Goal: Communication & Community: Answer question/provide support

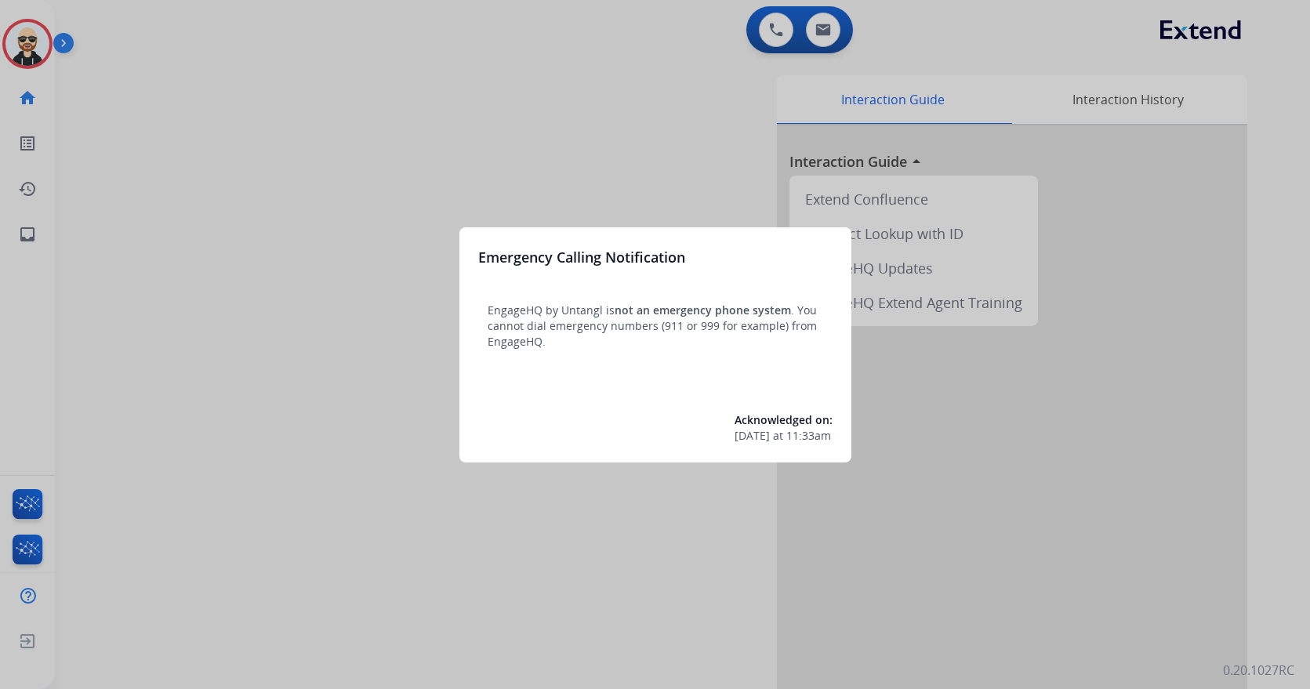
click at [672, 126] on div at bounding box center [655, 344] width 1310 height 689
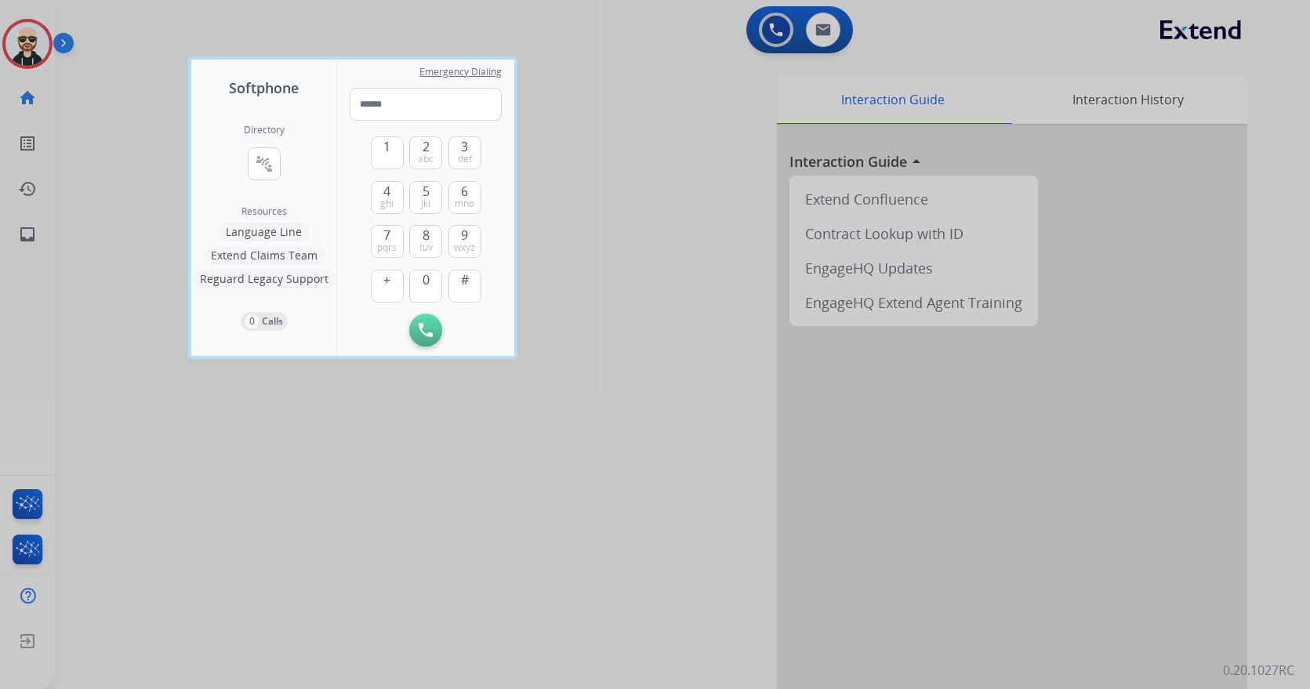
click at [554, 535] on div at bounding box center [655, 344] width 1310 height 689
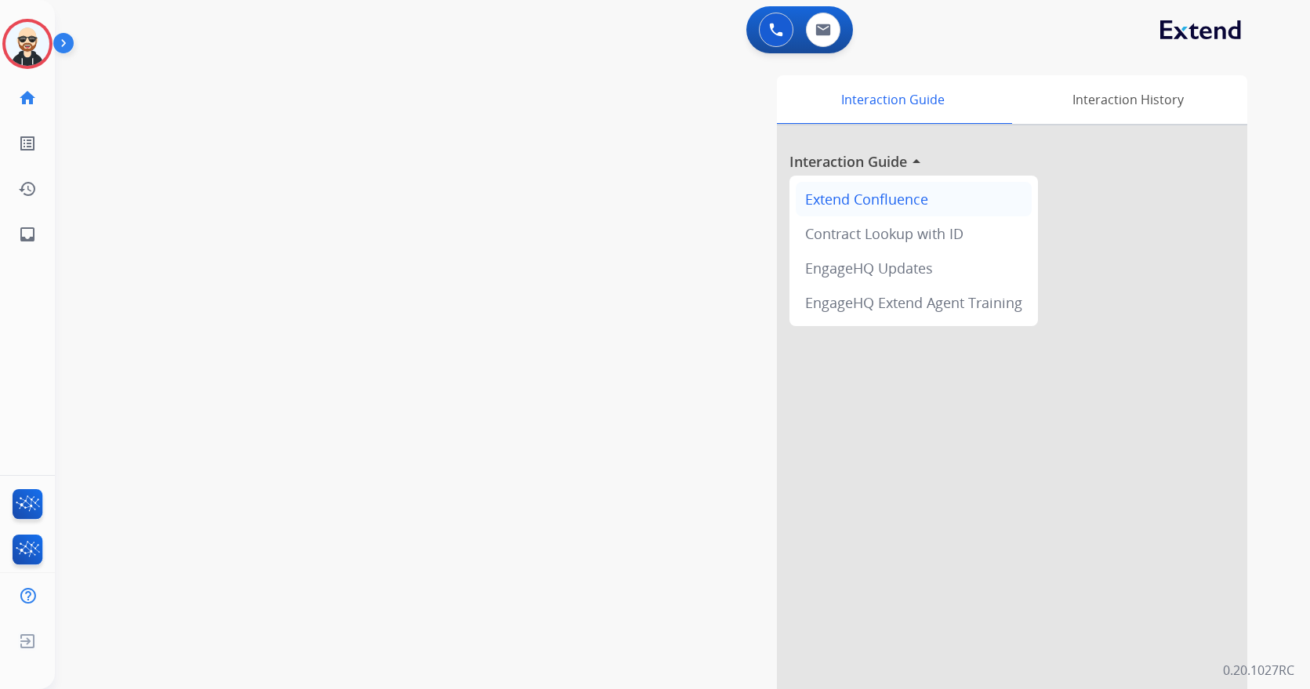
click at [875, 202] on div "Extend Confluence" at bounding box center [914, 199] width 236 height 34
click at [900, 234] on div "Contract Lookup with ID" at bounding box center [914, 233] width 236 height 34
click at [880, 266] on div "EngageHQ Updates" at bounding box center [914, 268] width 236 height 34
click at [900, 303] on div "EngageHQ Extend Agent Training" at bounding box center [914, 302] width 236 height 34
click at [1072, 104] on div "Interaction History" at bounding box center [1127, 99] width 239 height 49
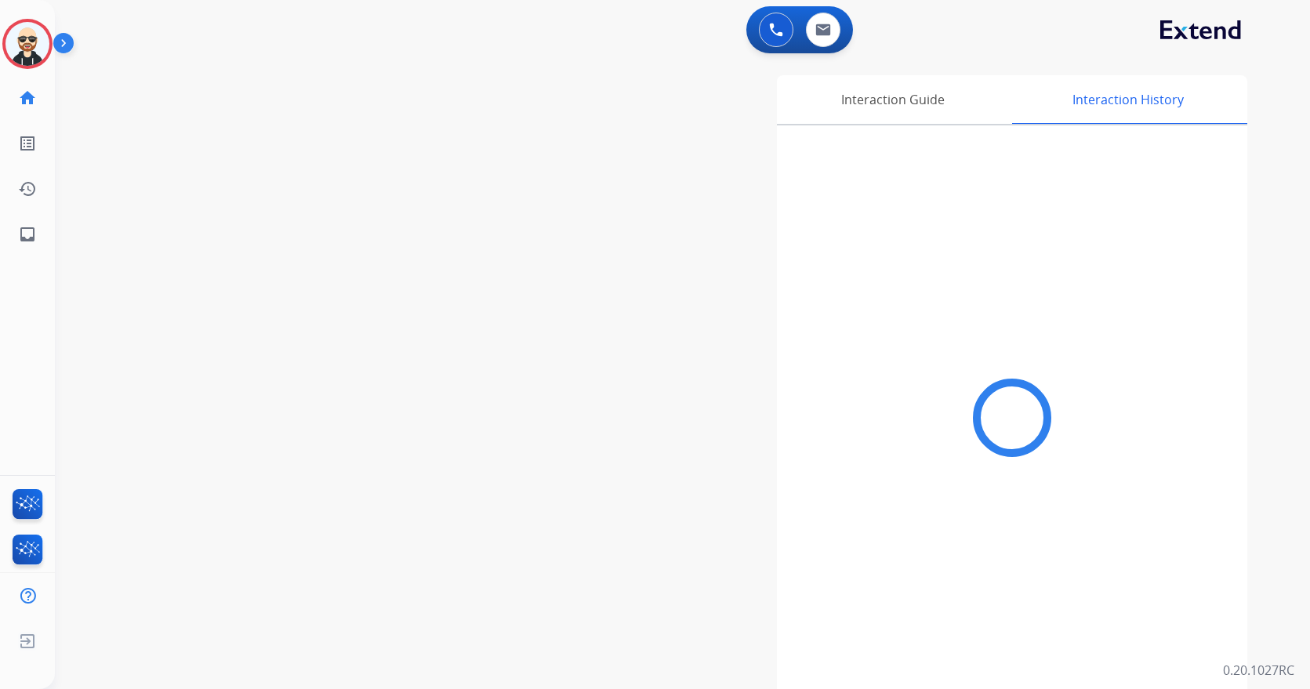
click at [560, 294] on div "Interaction Guide Interaction History" at bounding box center [871, 392] width 751 height 635
click at [29, 152] on mat-icon "list_alt" at bounding box center [27, 143] width 19 height 19
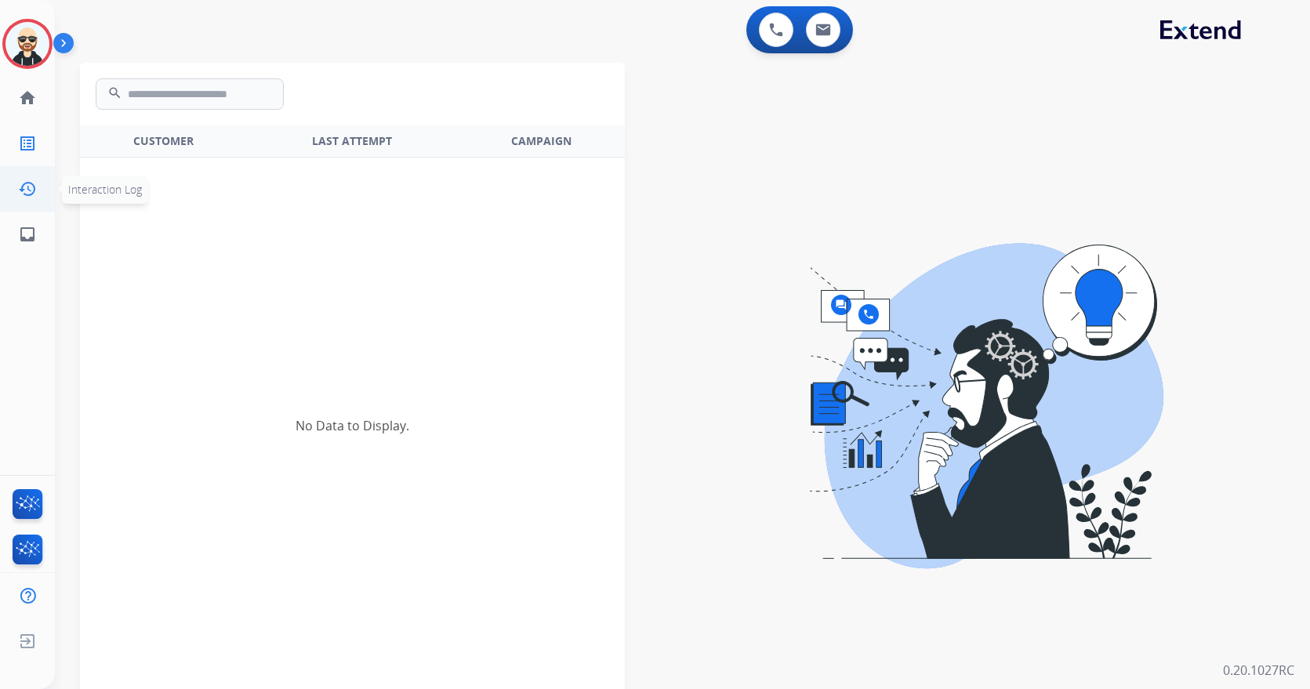
click at [32, 181] on mat-icon "history" at bounding box center [27, 189] width 19 height 19
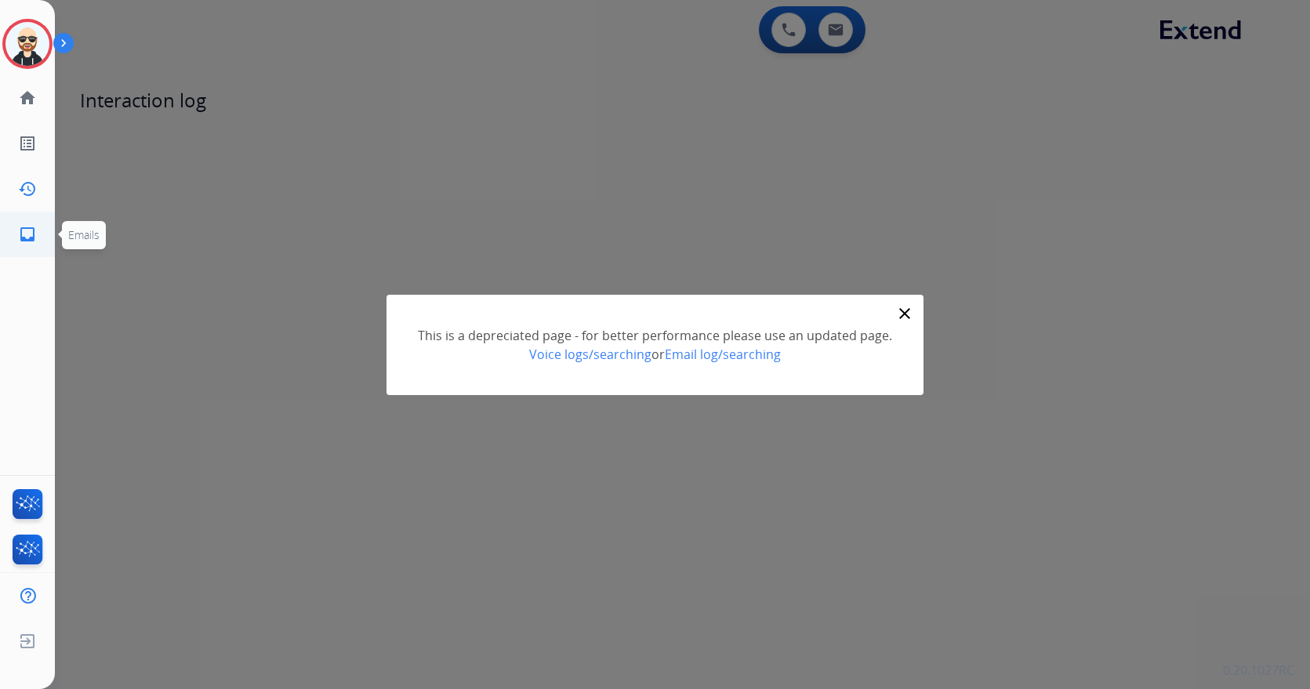
click at [26, 226] on mat-icon "inbox" at bounding box center [27, 234] width 19 height 19
select select "**********"
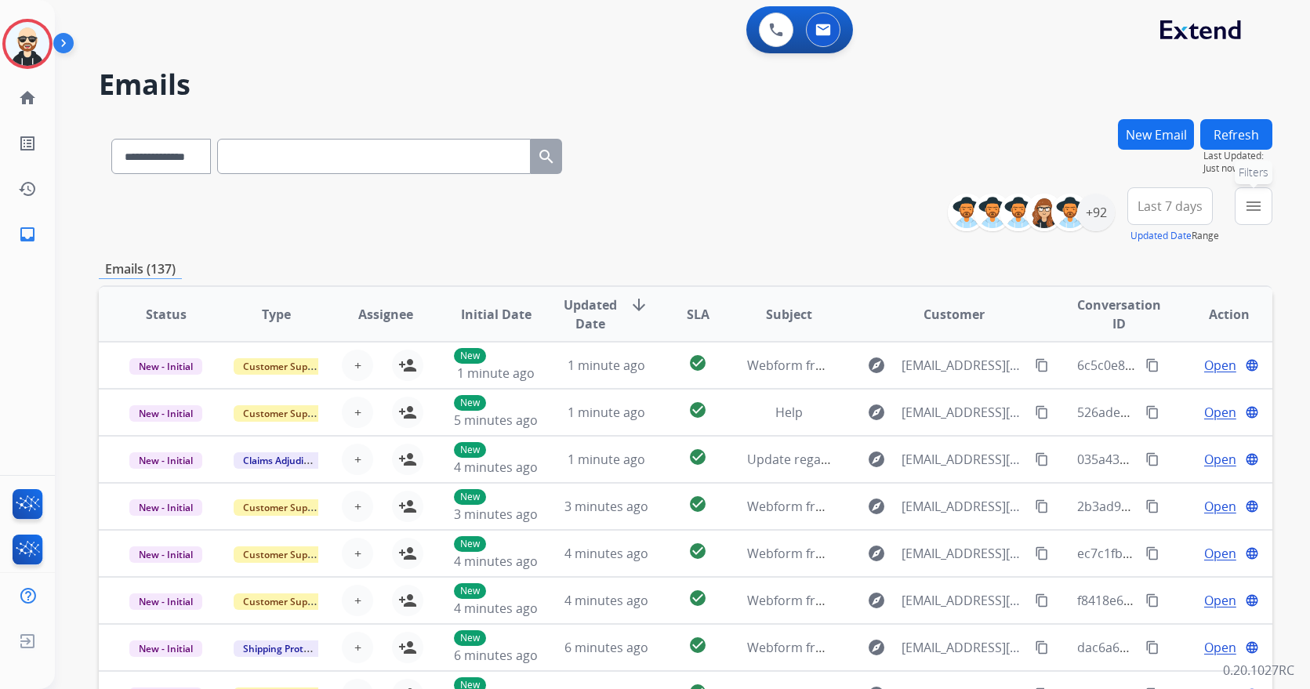
click at [1261, 206] on mat-icon "menu" at bounding box center [1253, 206] width 19 height 19
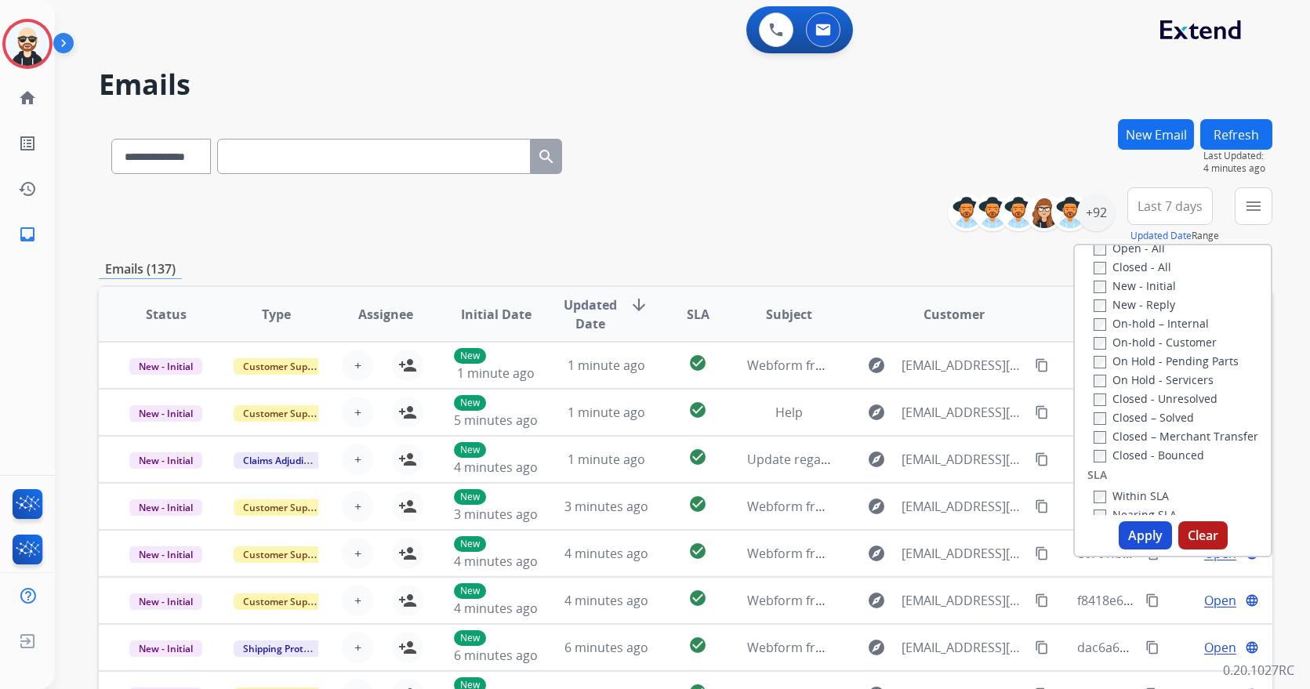
scroll to position [313, 0]
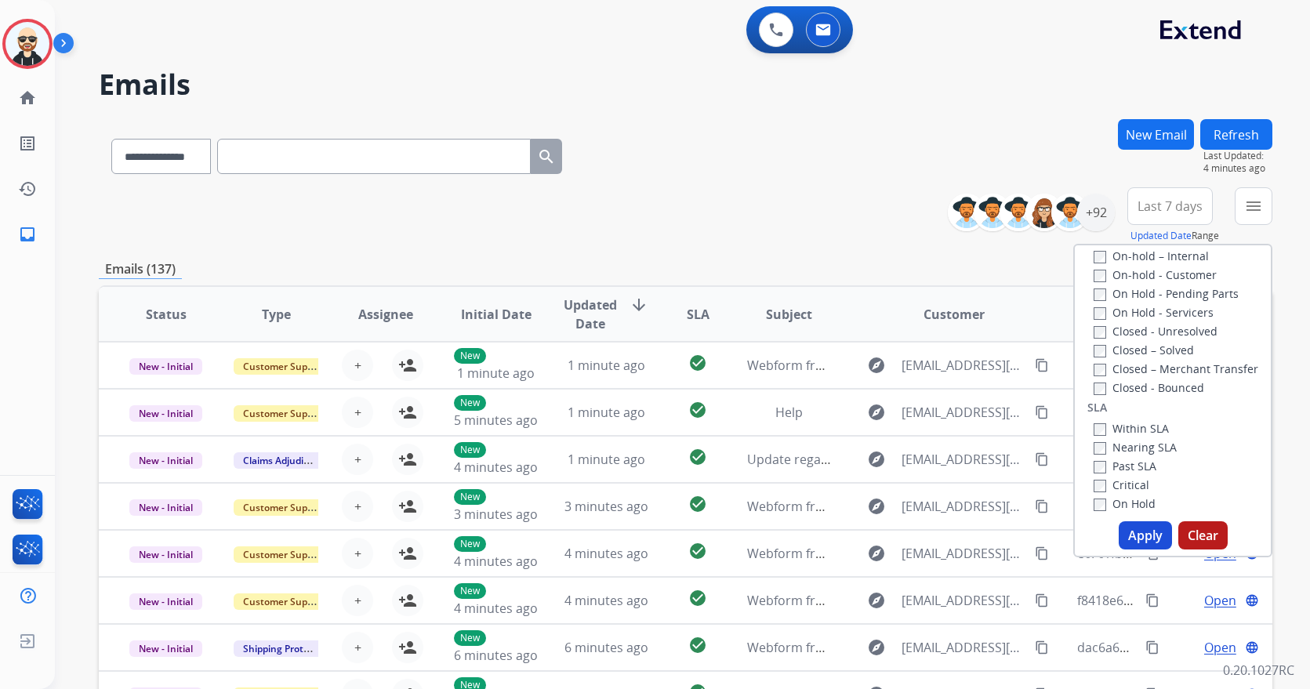
click at [683, 208] on div "**********" at bounding box center [685, 215] width 1173 height 56
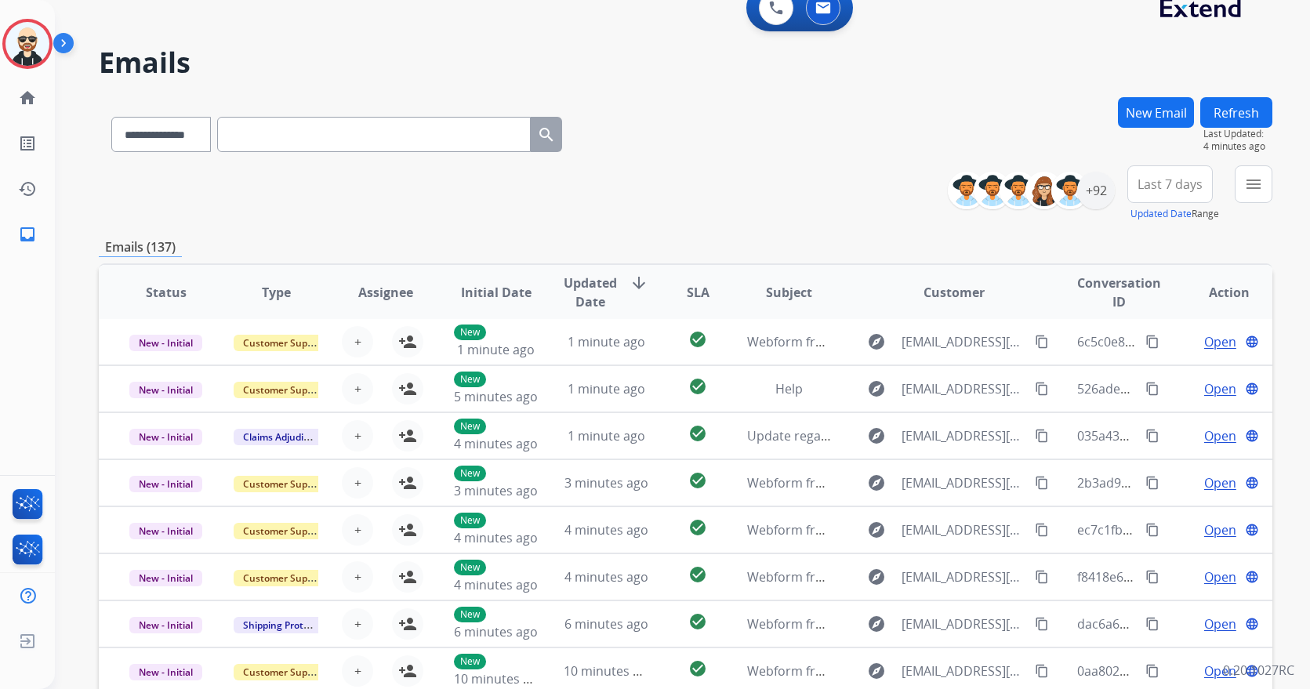
scroll to position [24, 0]
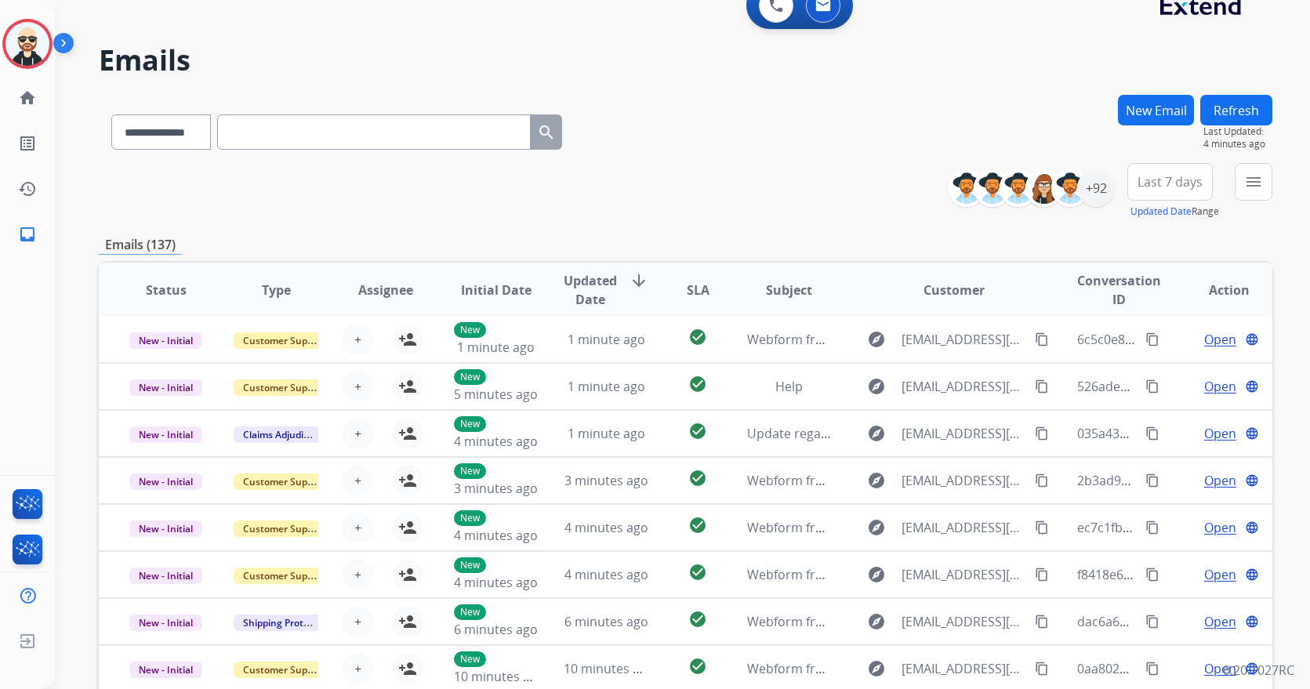
click at [267, 291] on span "Type" at bounding box center [276, 290] width 29 height 19
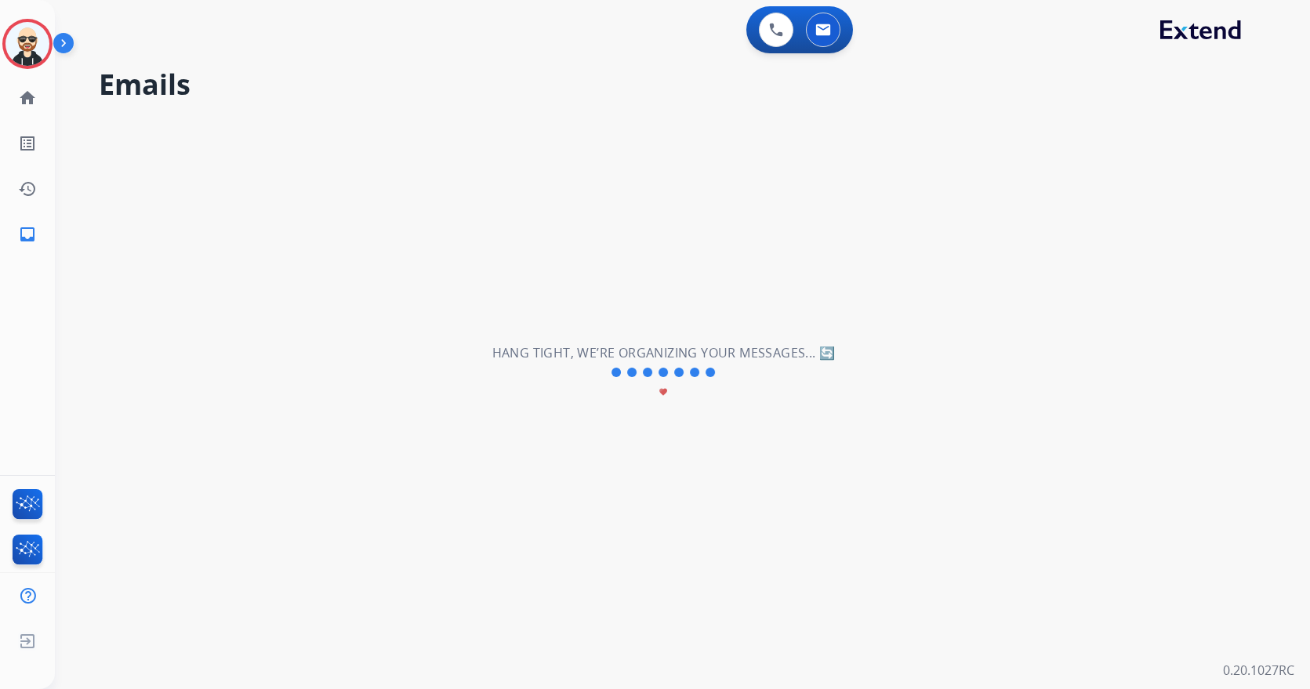
scroll to position [0, 0]
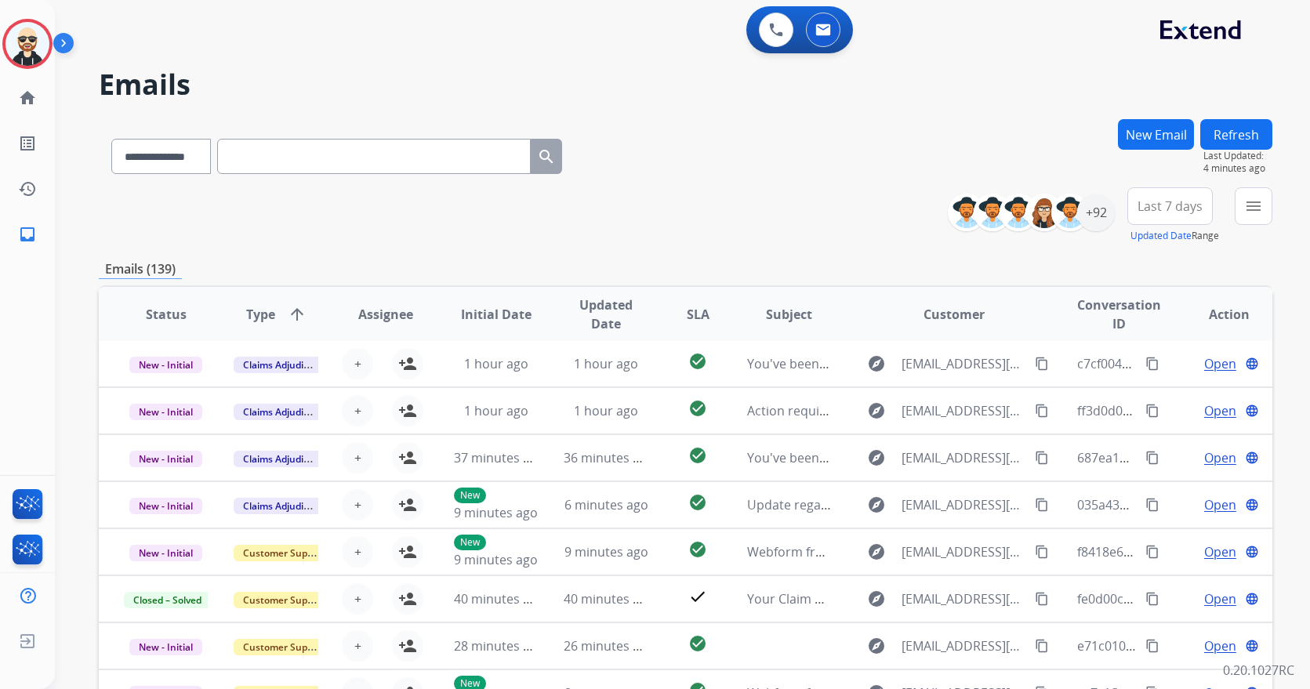
click at [281, 314] on span "Type arrow_upward" at bounding box center [276, 314] width 60 height 19
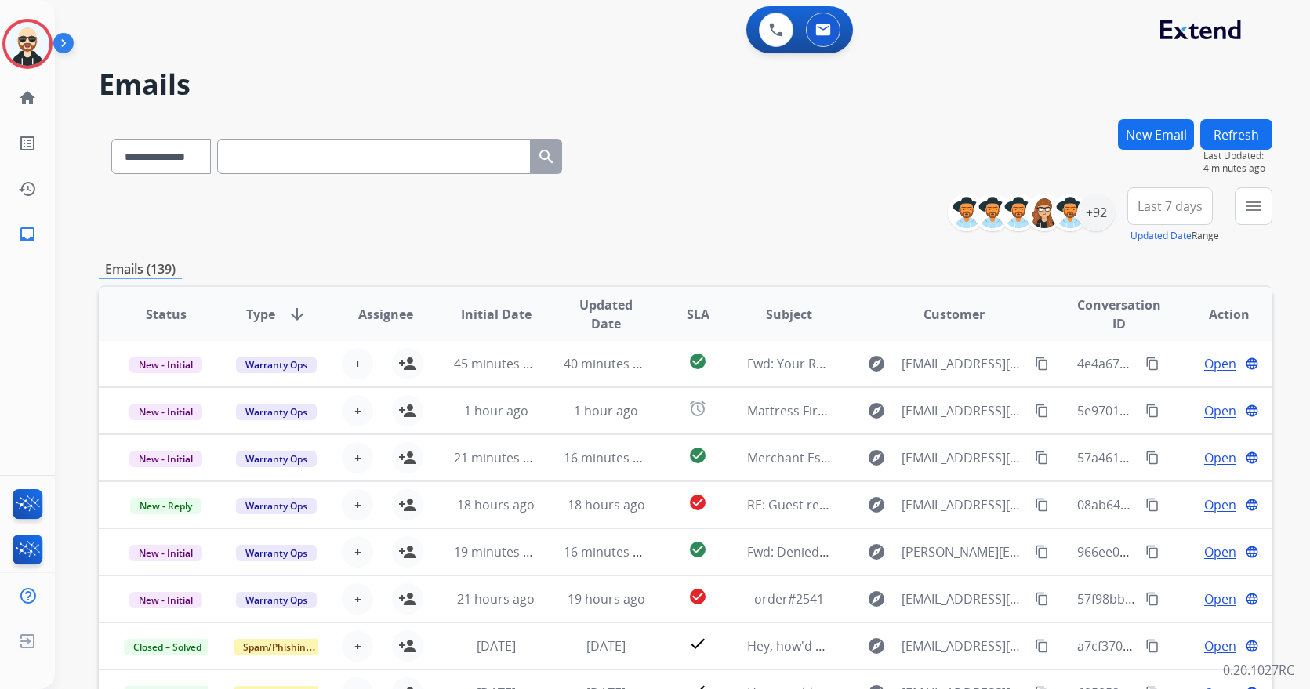
click at [288, 317] on mat-icon "arrow_downward" at bounding box center [297, 314] width 19 height 19
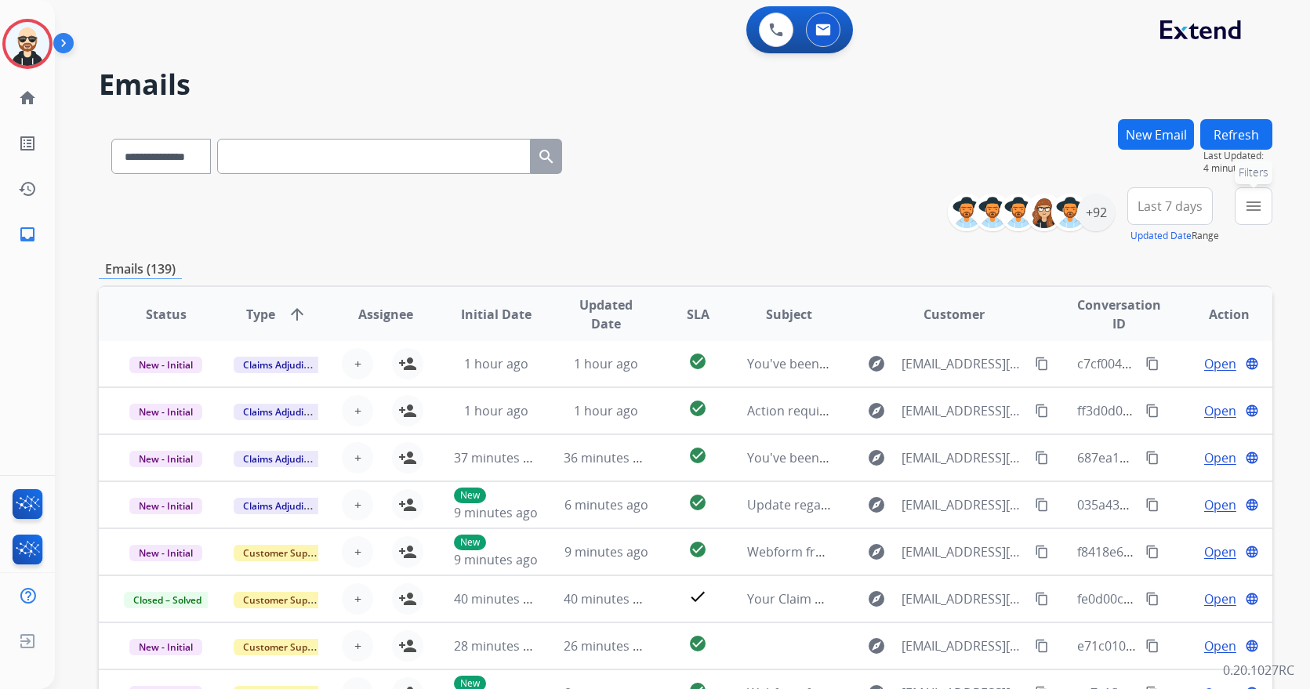
click at [1261, 203] on mat-icon "menu" at bounding box center [1253, 206] width 19 height 19
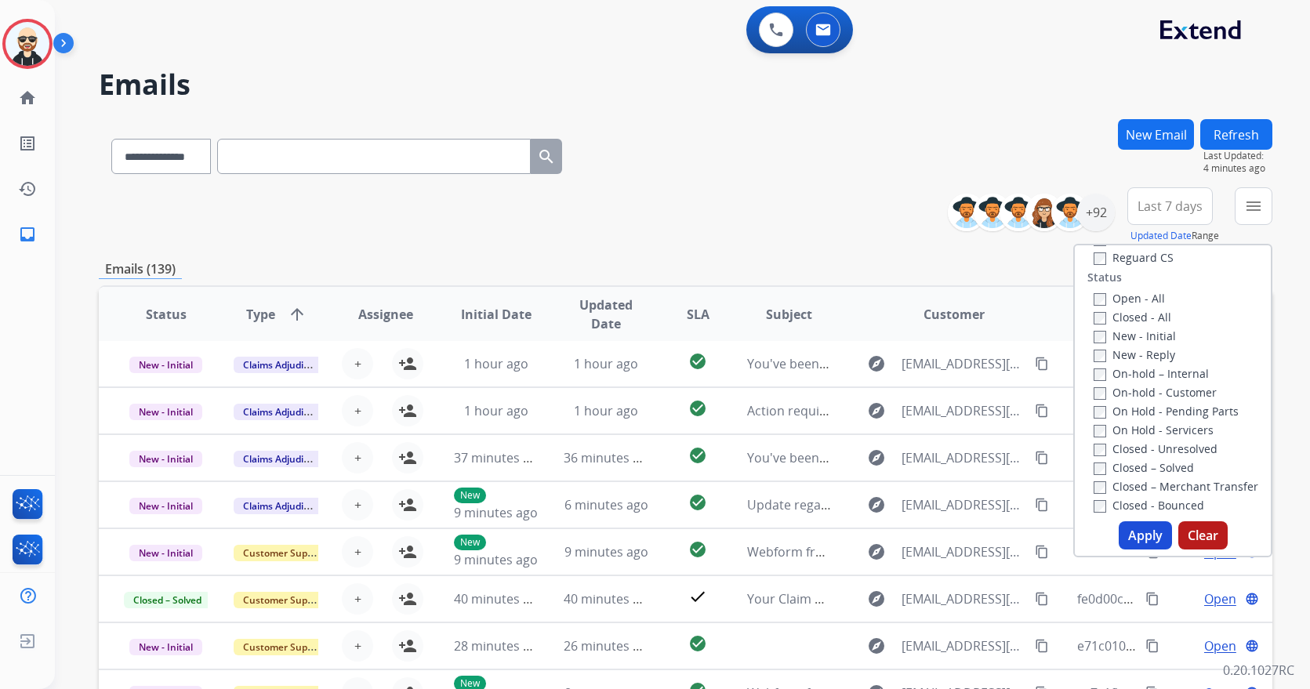
scroll to position [227, 0]
click at [753, 175] on div "**********" at bounding box center [685, 153] width 1173 height 68
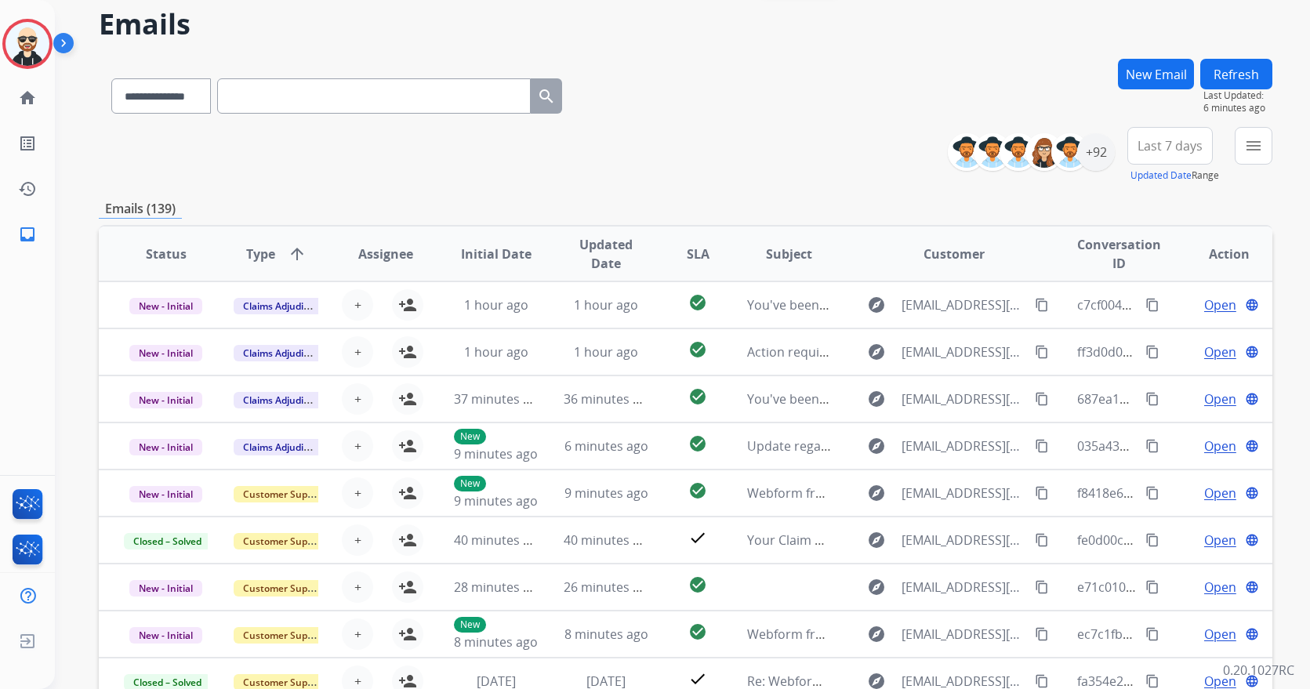
scroll to position [0, 0]
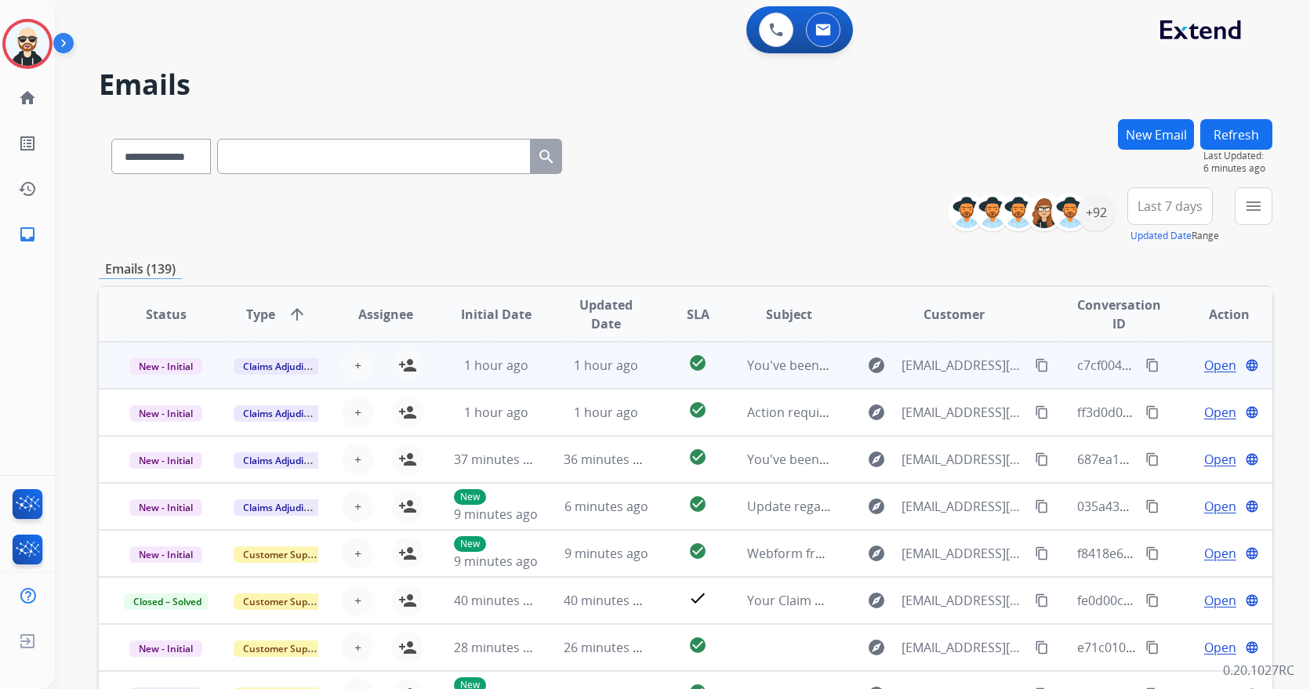
click at [1218, 366] on span "Open" at bounding box center [1220, 365] width 32 height 19
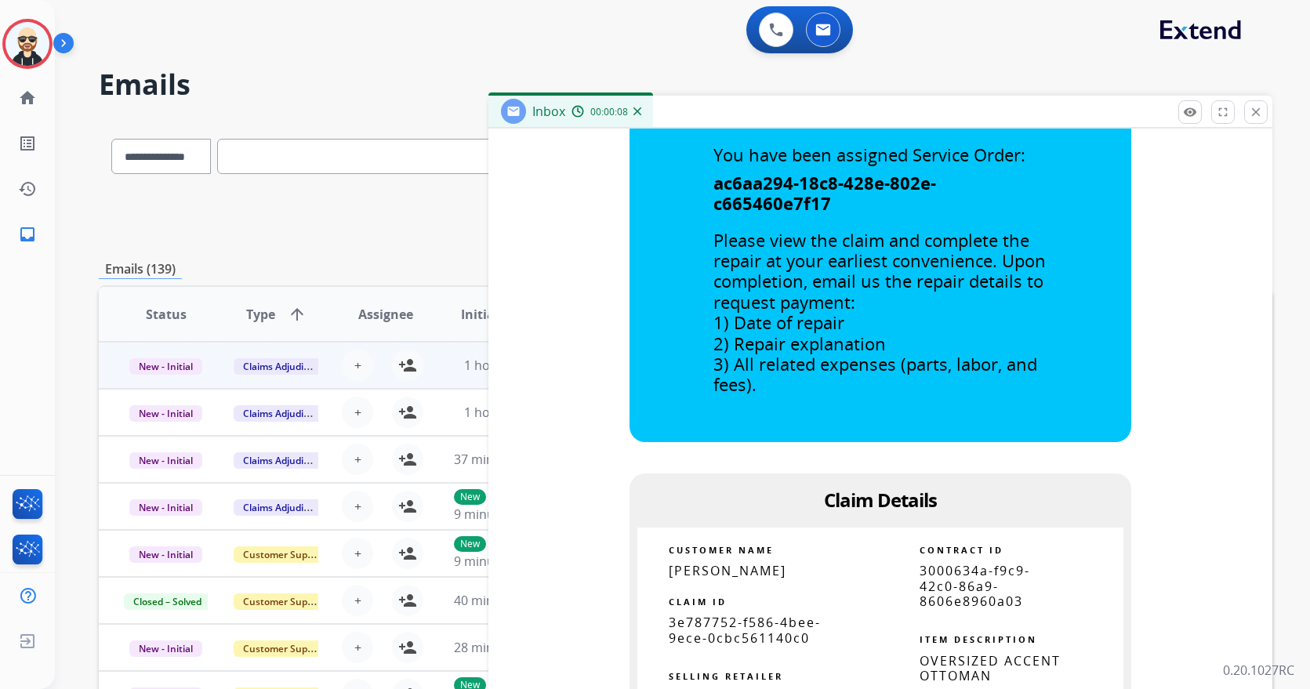
click at [257, 230] on div "**********" at bounding box center [685, 215] width 1173 height 56
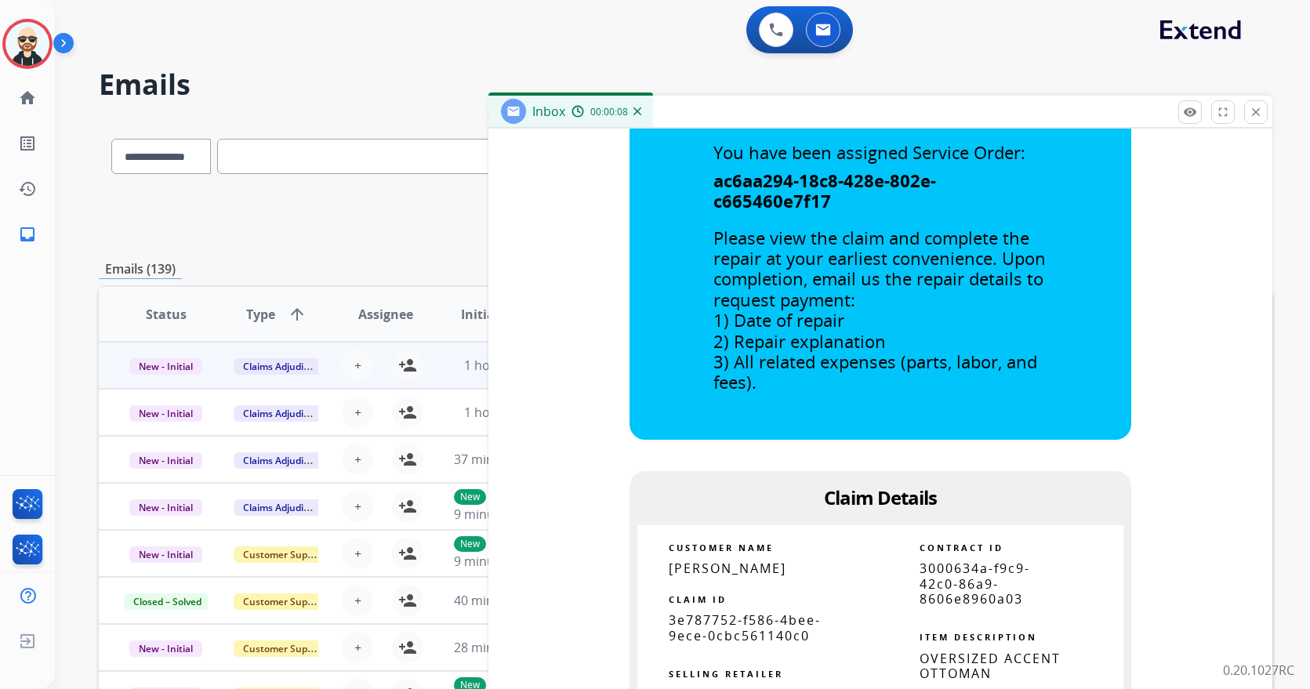
scroll to position [593, 0]
drag, startPoint x: 1256, startPoint y: 115, endPoint x: 1239, endPoint y: 114, distance: 16.5
click at [1257, 115] on mat-icon "close" at bounding box center [1256, 112] width 14 height 14
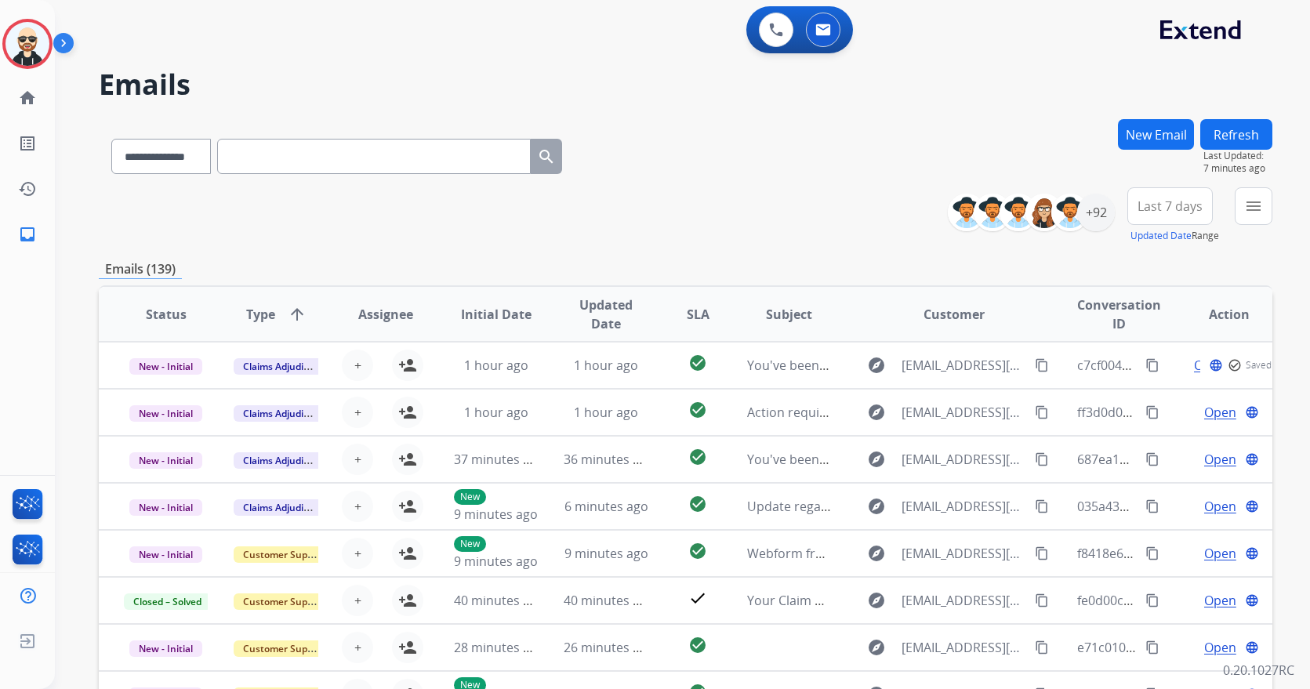
click at [1242, 211] on button "menu" at bounding box center [1254, 206] width 38 height 38
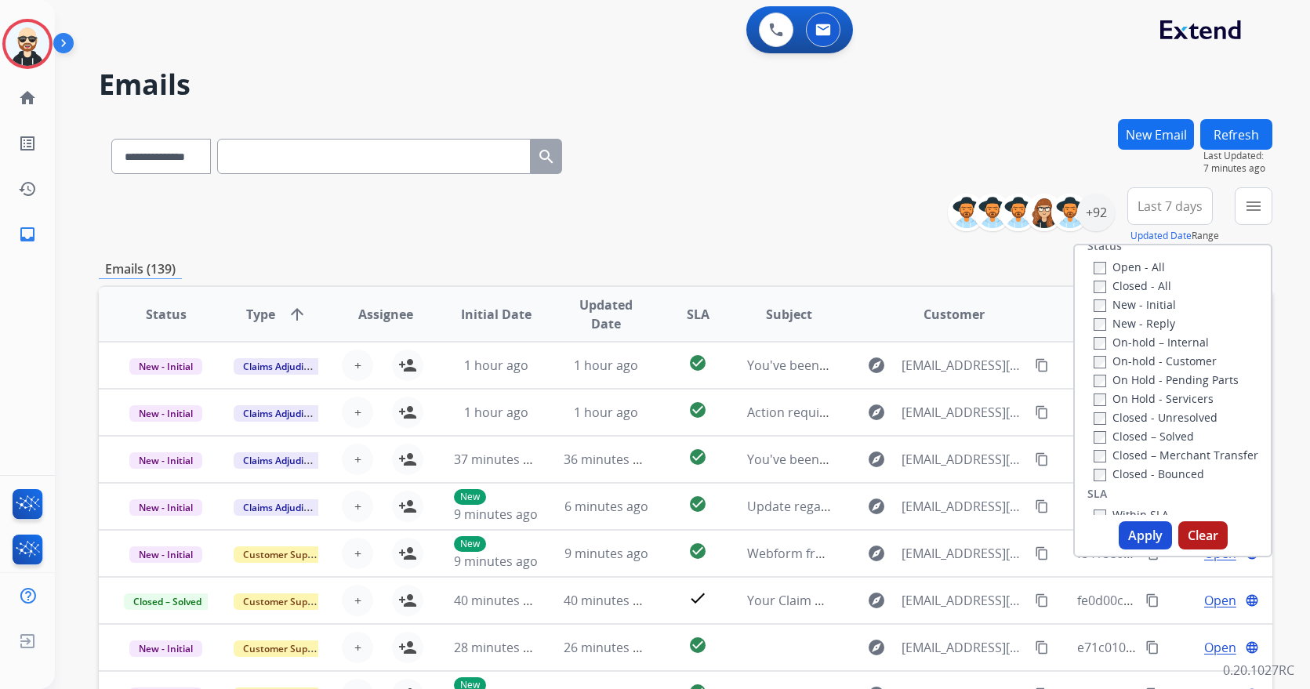
drag, startPoint x: 1196, startPoint y: 452, endPoint x: 1190, endPoint y: 459, distance: 8.9
click at [1197, 452] on label "Closed – Merchant Transfer" at bounding box center [1175, 455] width 165 height 15
click at [1141, 531] on button "Apply" at bounding box center [1145, 535] width 53 height 28
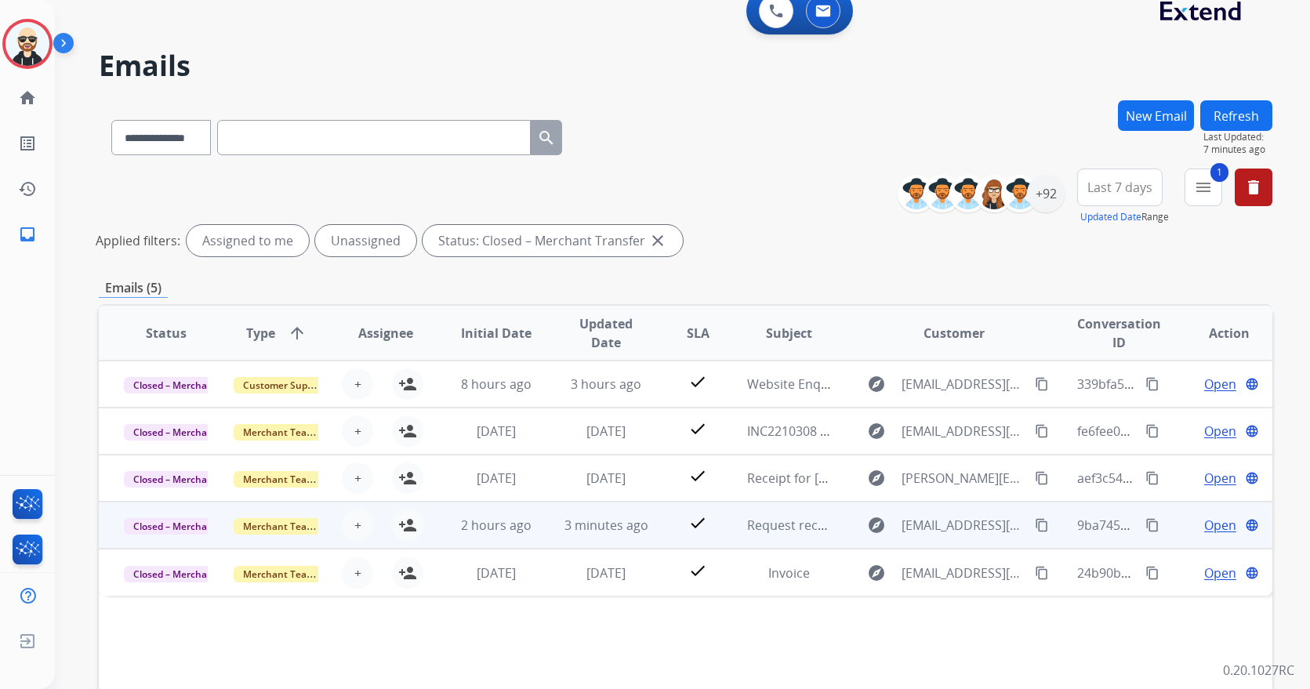
scroll to position [0, 0]
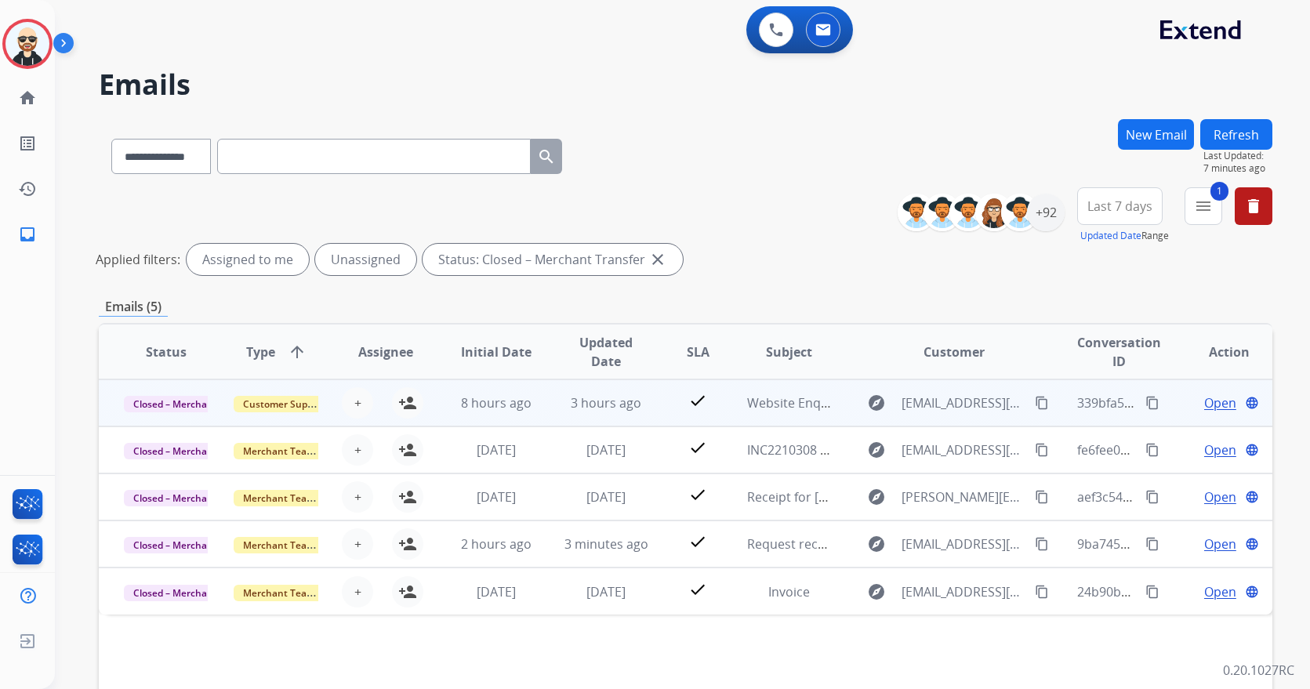
click at [1204, 407] on span "Open" at bounding box center [1220, 402] width 32 height 19
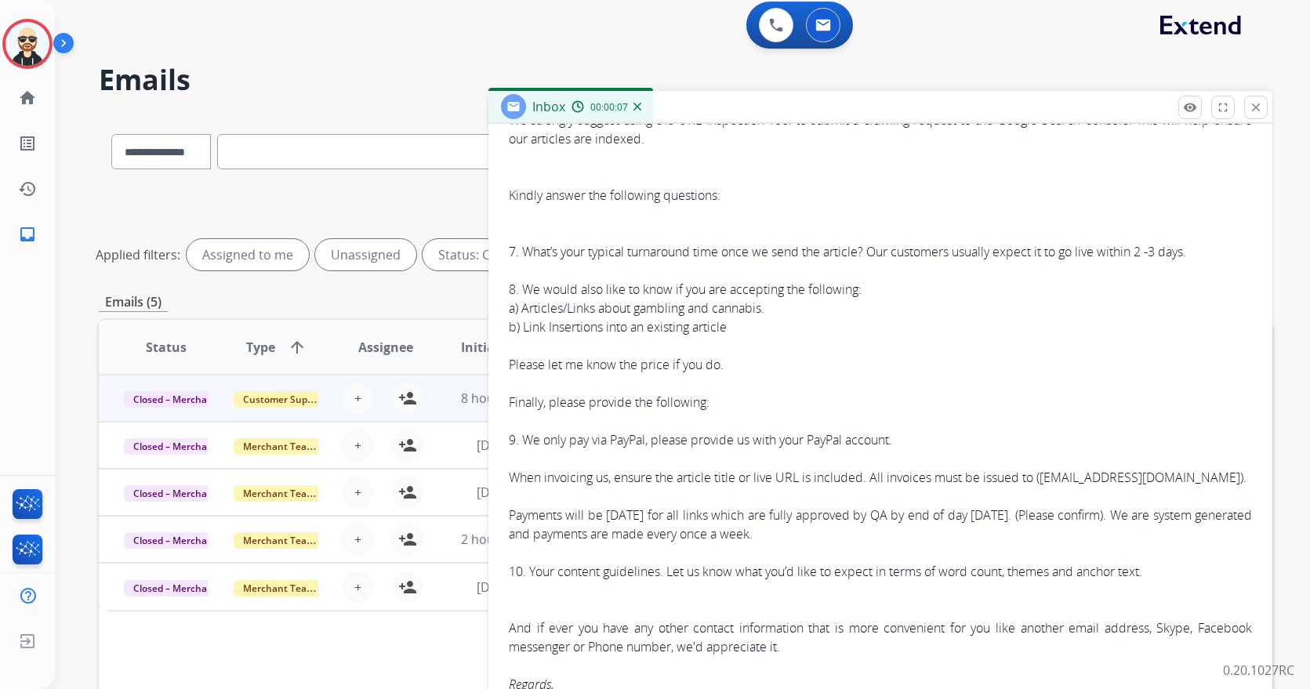
scroll to position [9, 0]
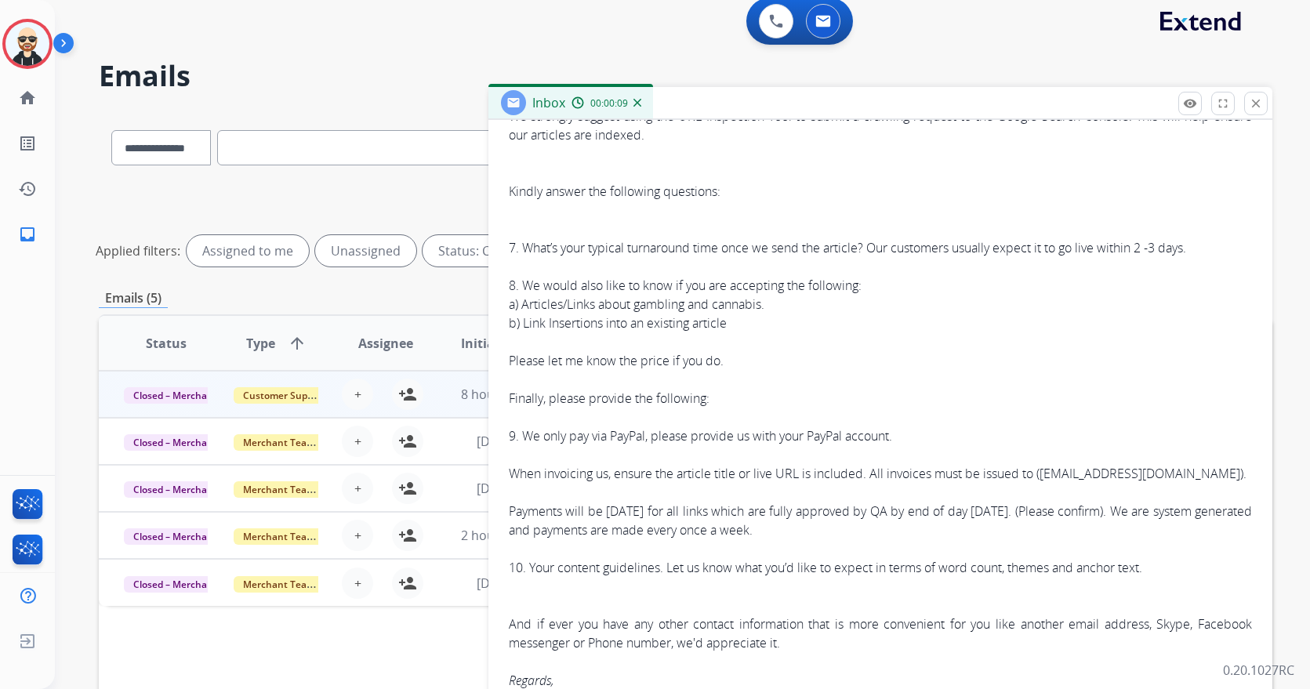
click at [272, 647] on div "Status Type arrow_upward Assignee Initial Date Updated Date SLA Subject Custome…" at bounding box center [685, 576] width 1173 height 525
click at [1262, 104] on mat-icon "close" at bounding box center [1256, 103] width 14 height 14
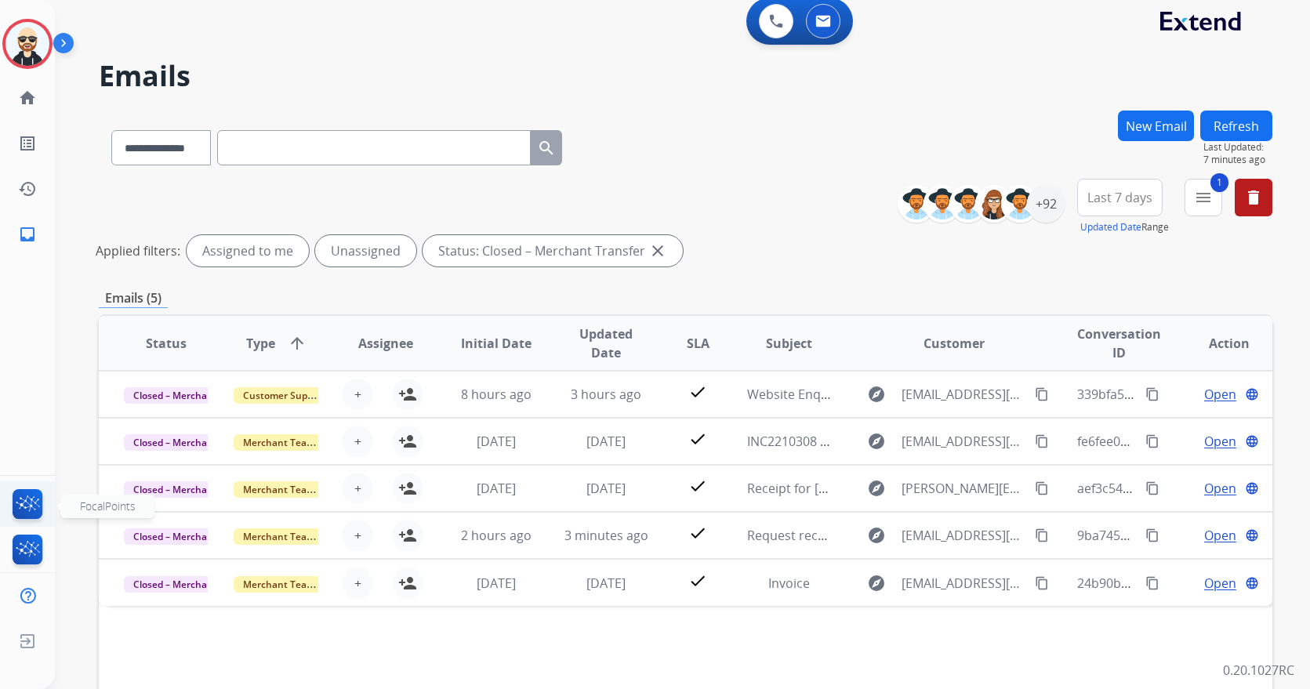
click at [33, 510] on img at bounding box center [27, 507] width 37 height 36
click at [735, 173] on div "**********" at bounding box center [685, 145] width 1173 height 68
click at [1261, 202] on mat-icon "delete" at bounding box center [1253, 197] width 19 height 19
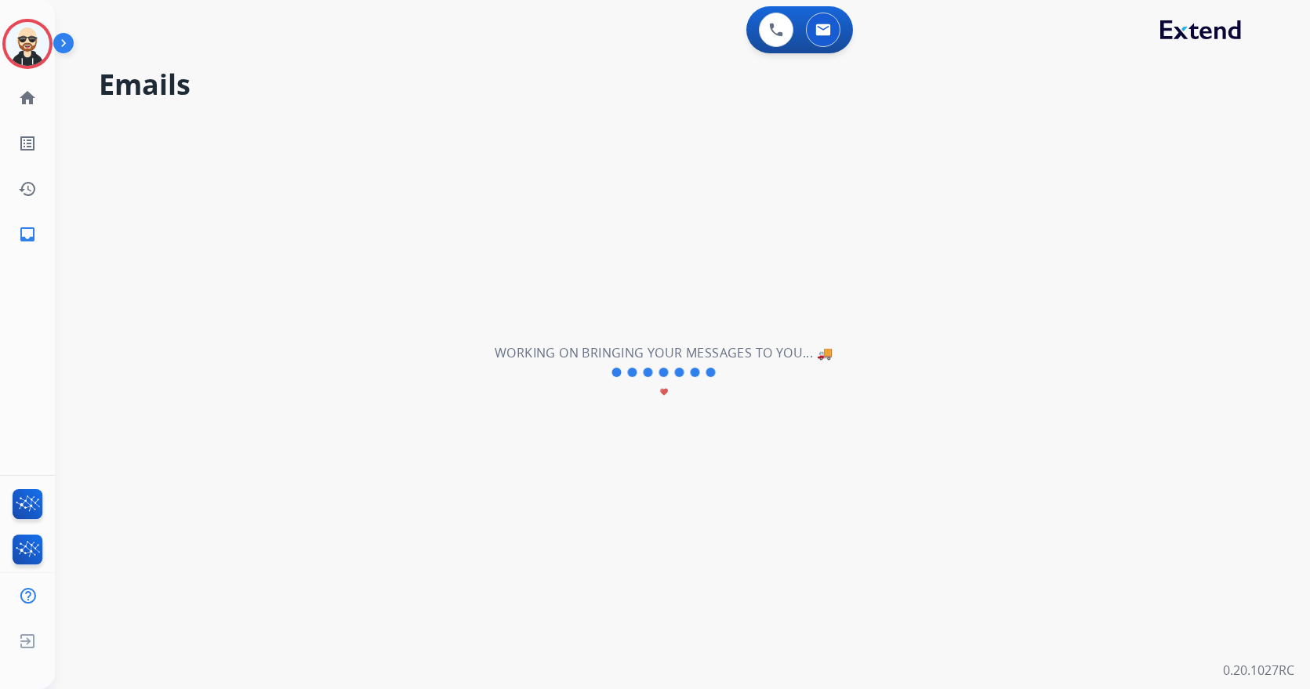
scroll to position [0, 0]
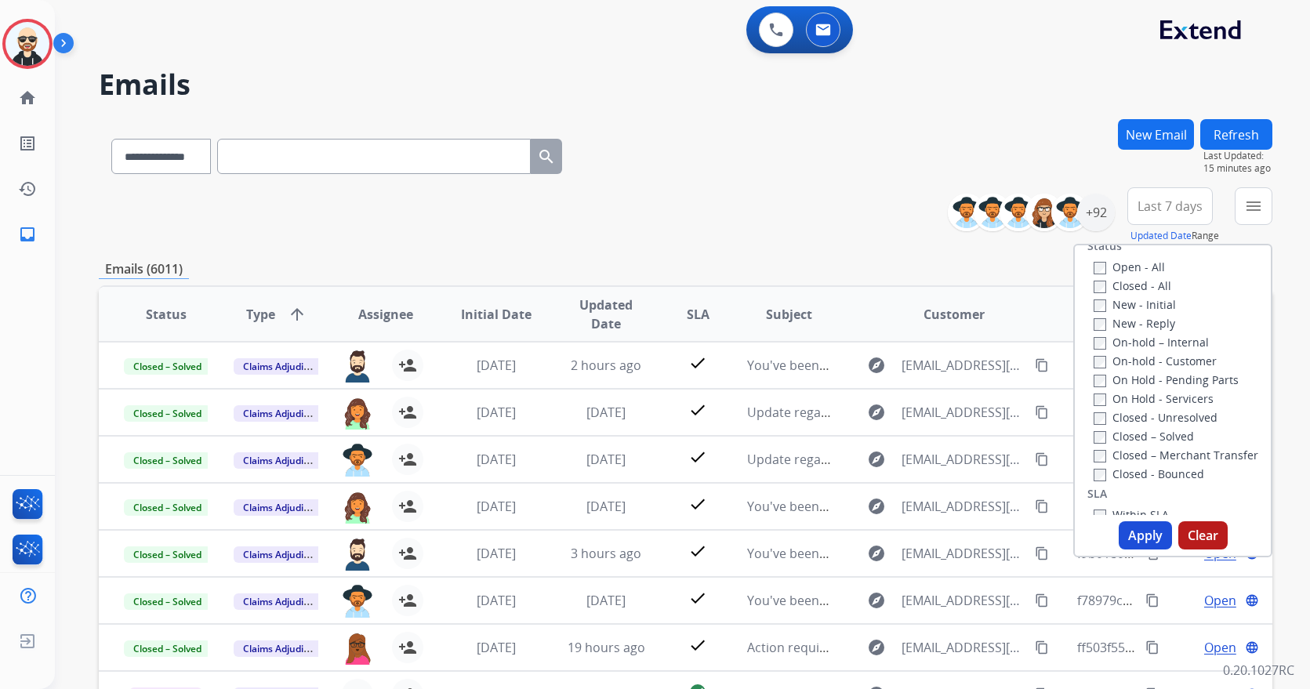
click at [1209, 534] on button "Clear" at bounding box center [1202, 535] width 49 height 28
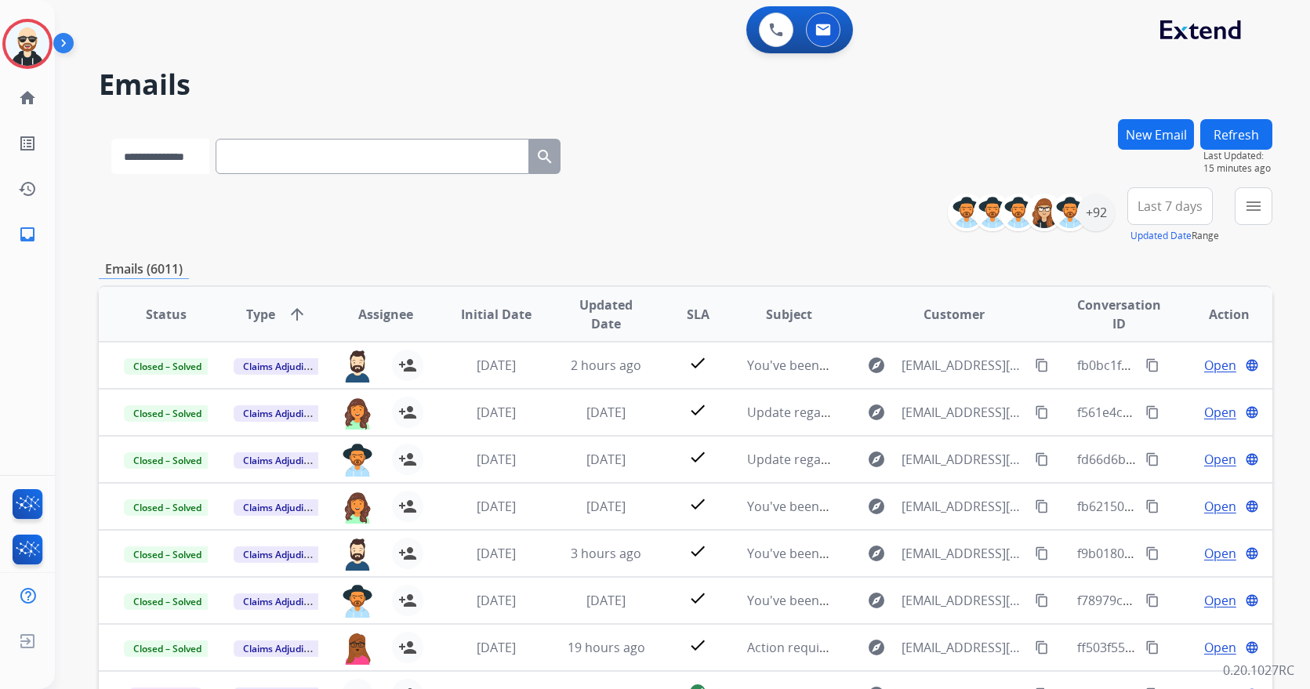
click at [202, 155] on select "**********" at bounding box center [160, 156] width 98 height 35
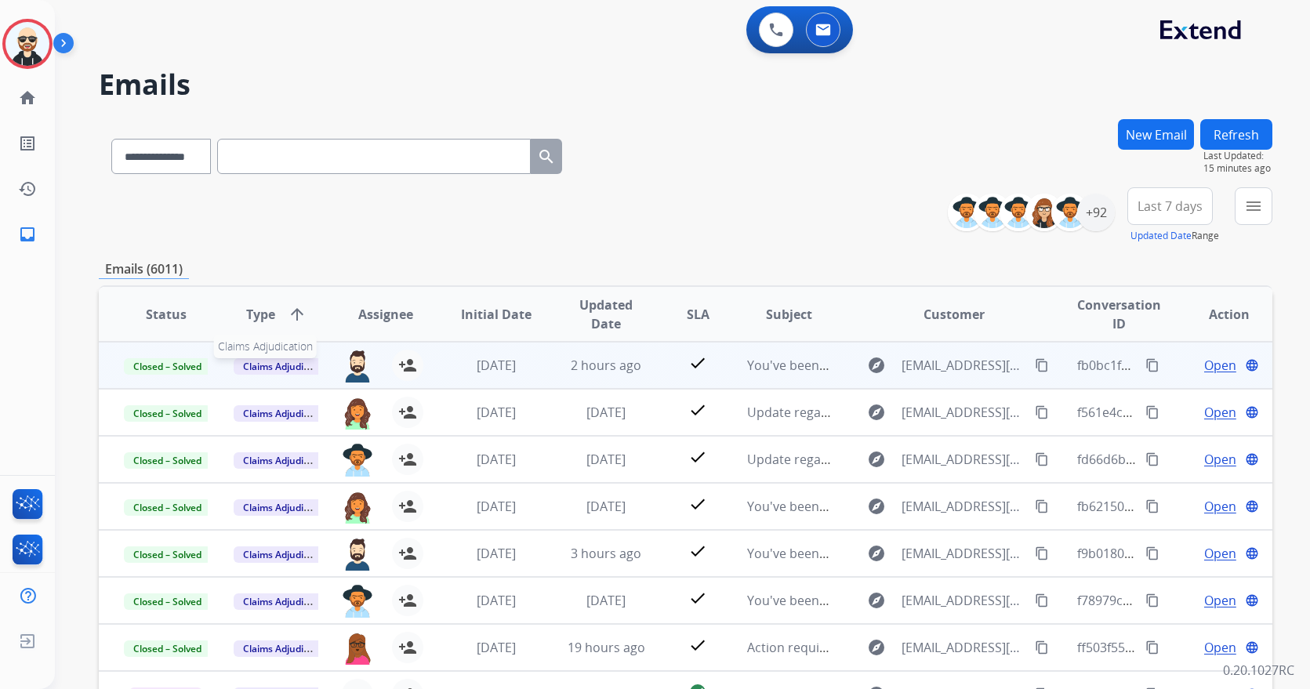
click at [277, 368] on span "Claims Adjudication" at bounding box center [287, 366] width 107 height 16
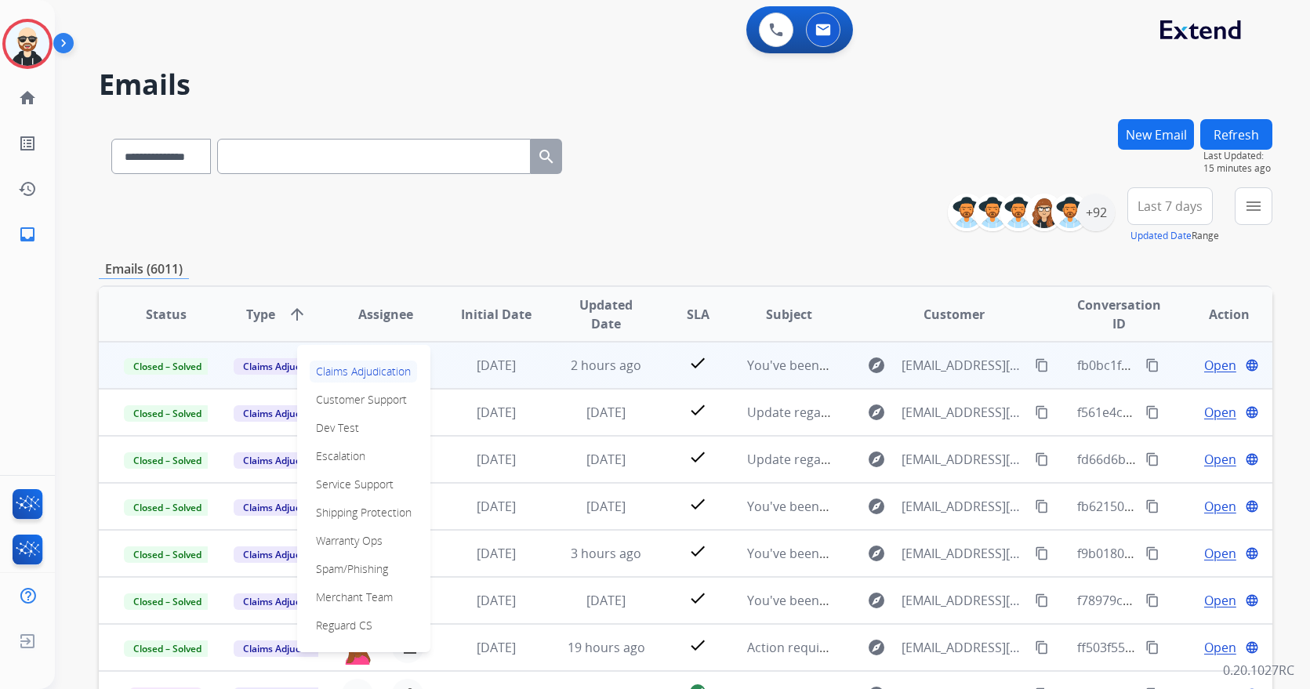
click at [345, 208] on div "**********" at bounding box center [685, 215] width 1173 height 56
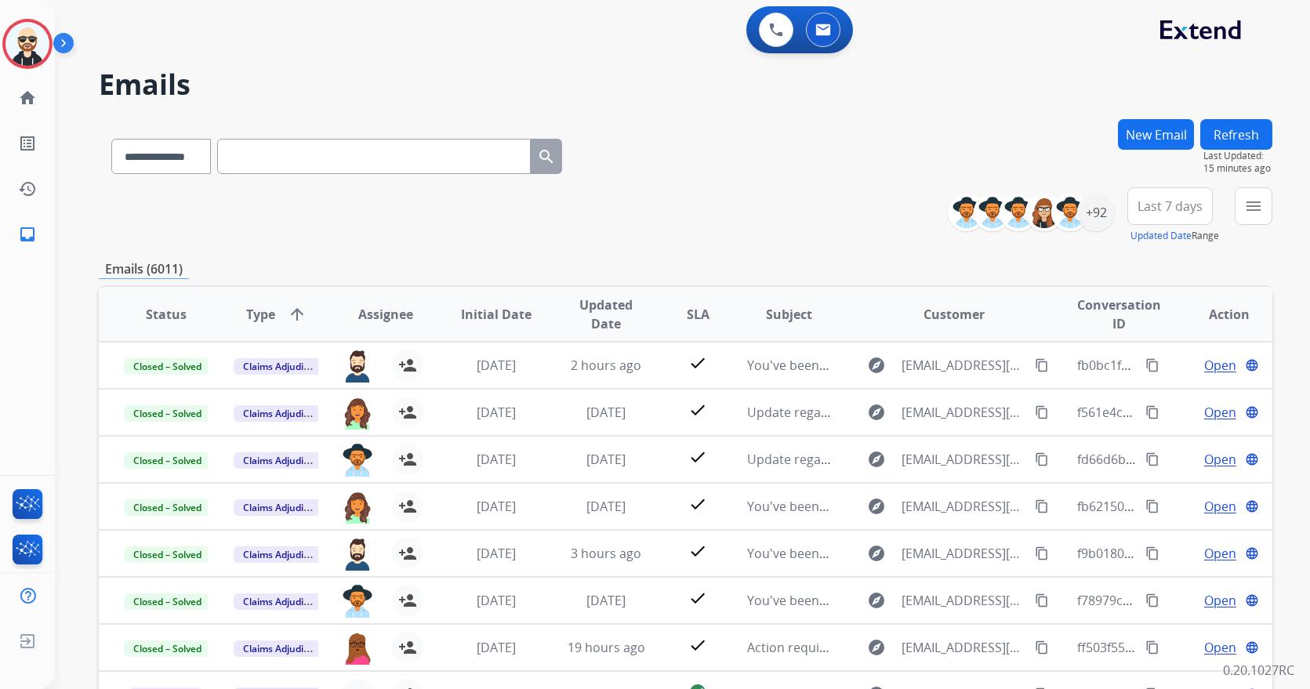
click at [294, 313] on mat-icon "arrow_upward" at bounding box center [297, 314] width 19 height 19
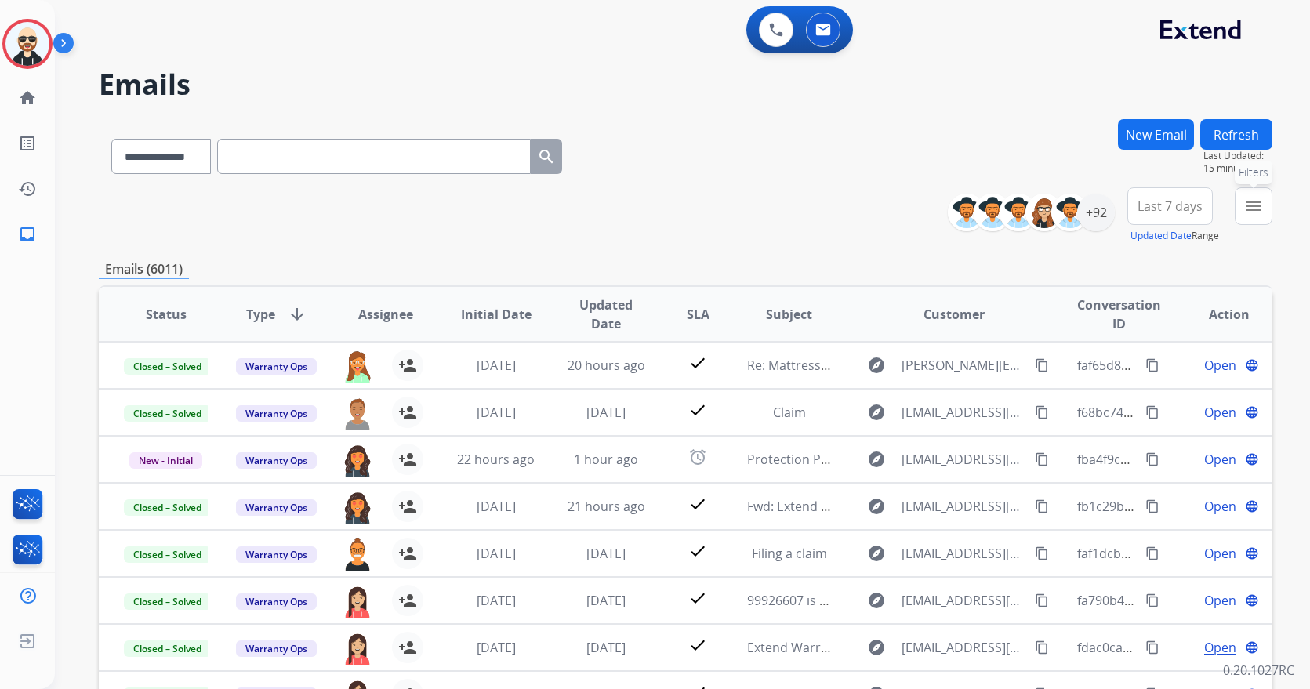
click at [1242, 205] on button "menu Filters" at bounding box center [1254, 206] width 38 height 38
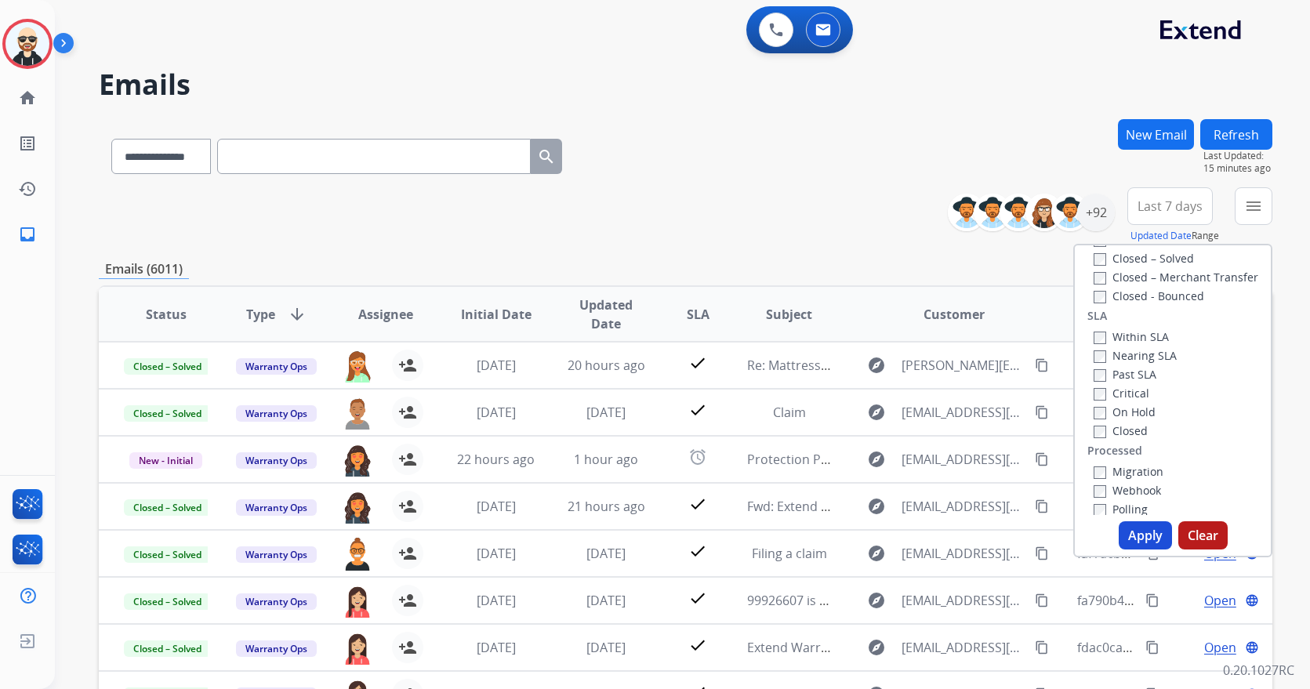
scroll to position [433, 0]
click at [838, 171] on div "**********" at bounding box center [685, 153] width 1173 height 68
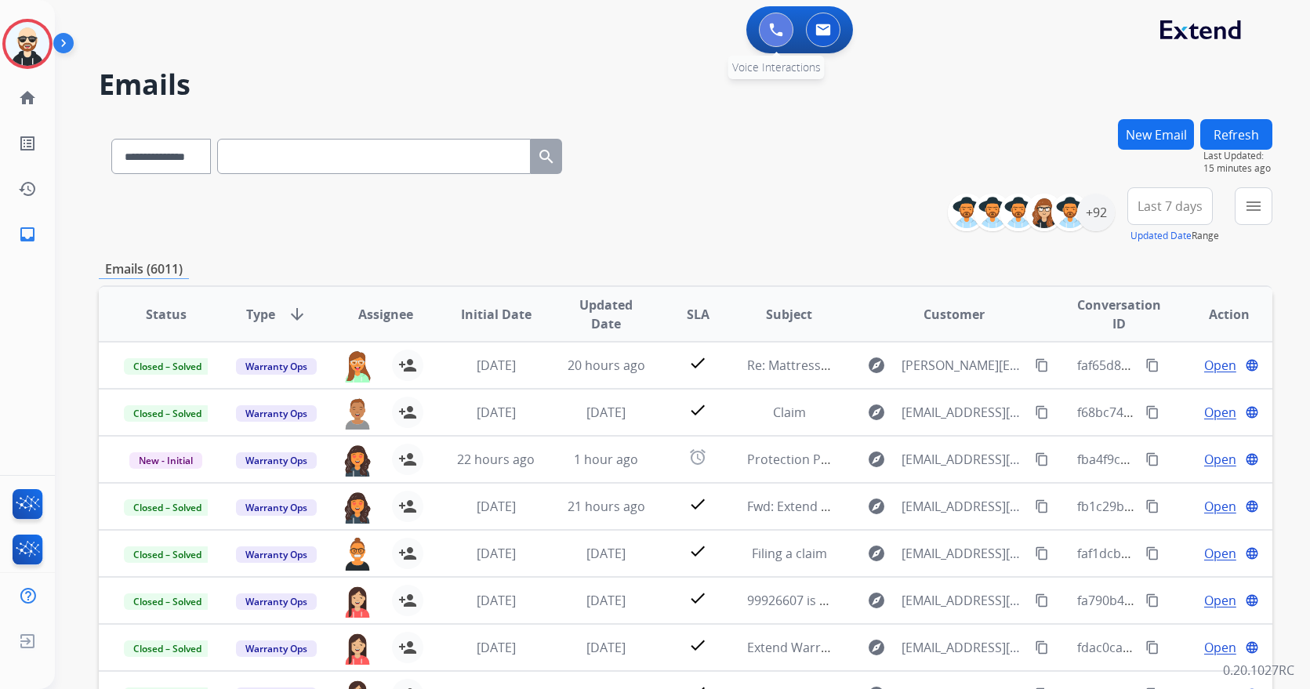
click at [778, 27] on img at bounding box center [776, 30] width 14 height 14
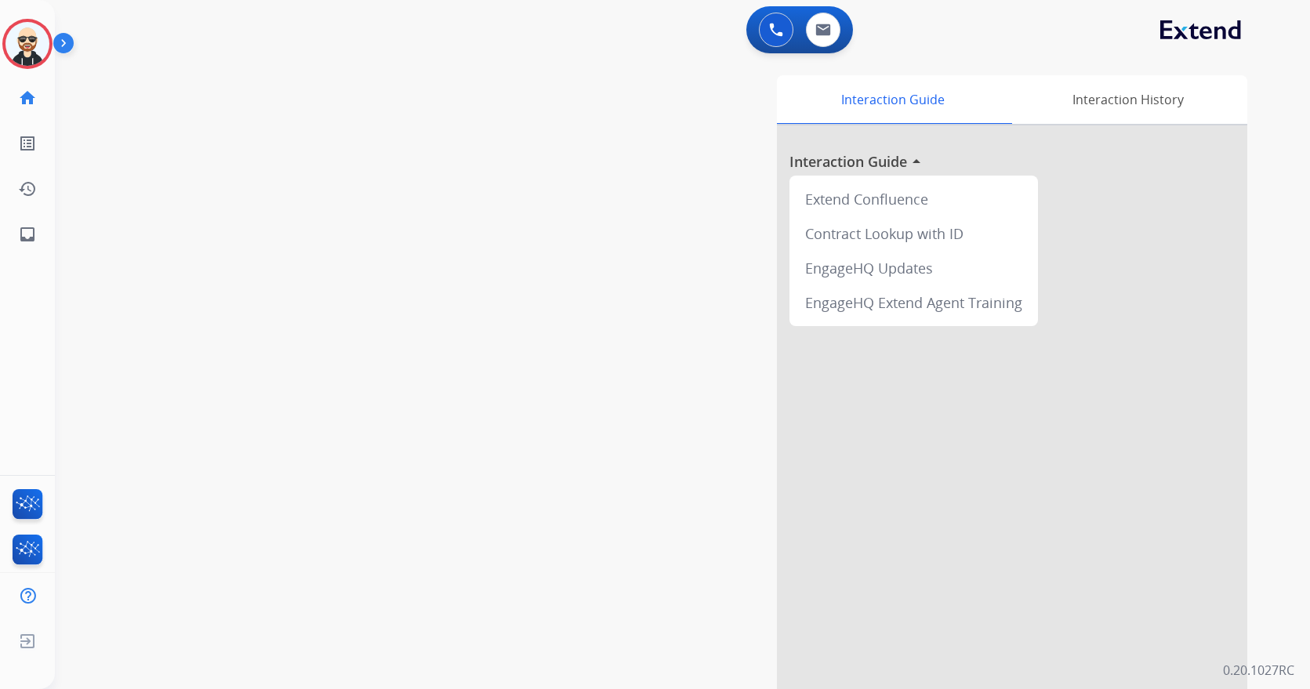
click at [408, 359] on div "swap_horiz Break voice bridge close_fullscreen Connect 3-Way Call merge_type Se…" at bounding box center [663, 383] width 1217 height 654
click at [779, 24] on img at bounding box center [776, 30] width 14 height 14
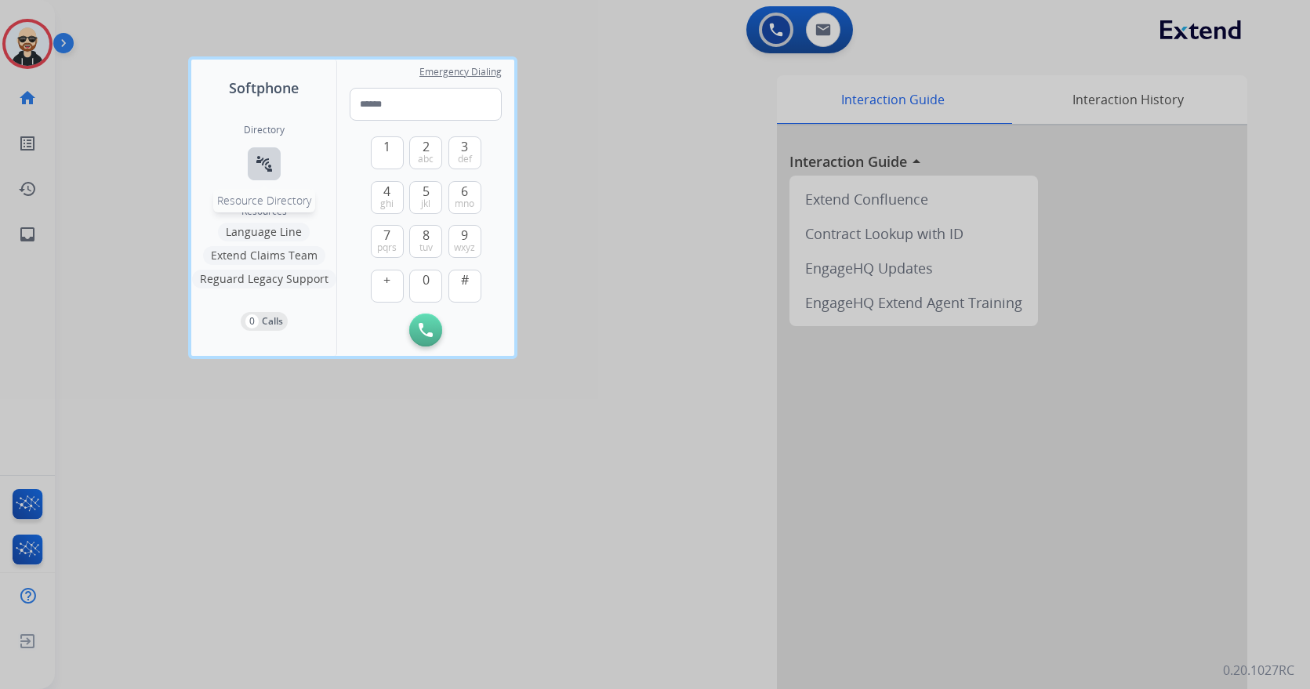
click at [274, 169] on button "connect_without_contact Resource Directory" at bounding box center [264, 163] width 33 height 33
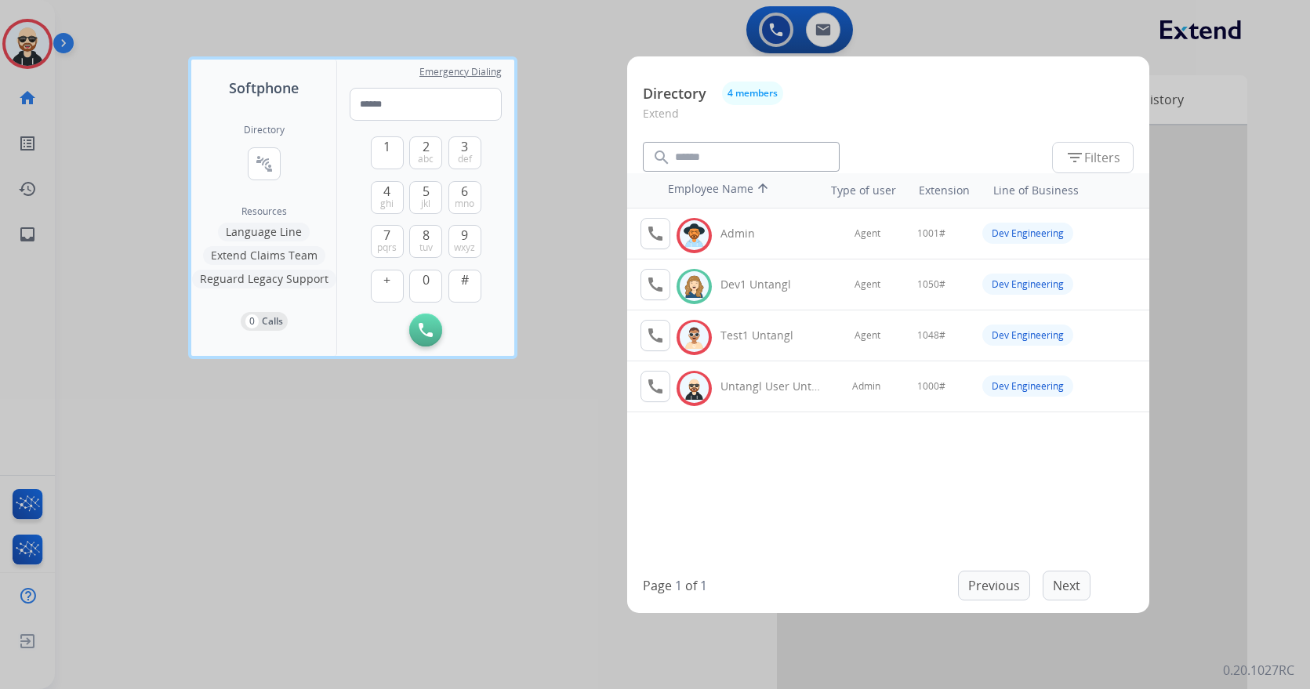
click at [529, 472] on div at bounding box center [655, 344] width 1310 height 689
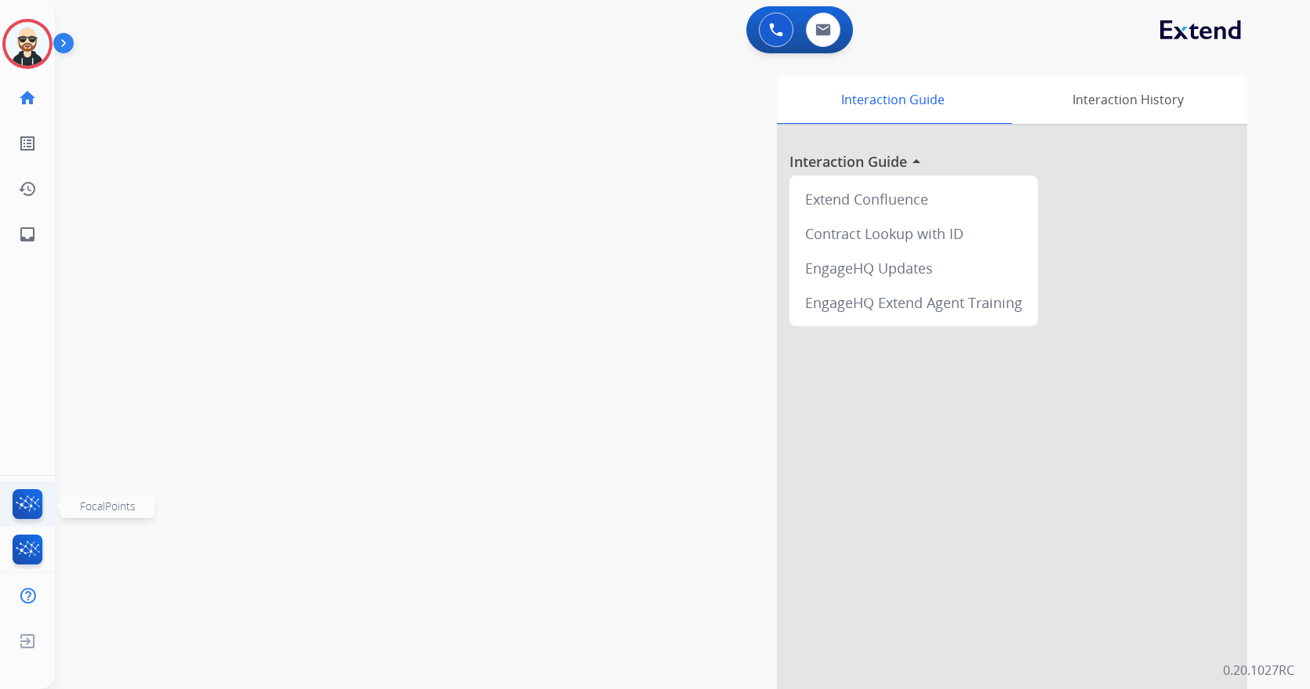
click at [30, 496] on img at bounding box center [27, 507] width 37 height 36
click at [472, 208] on div "swap_horiz Break voice bridge close_fullscreen Connect 3-Way Call merge_type Se…" at bounding box center [663, 383] width 1217 height 654
click at [31, 235] on mat-icon "inbox" at bounding box center [27, 234] width 19 height 19
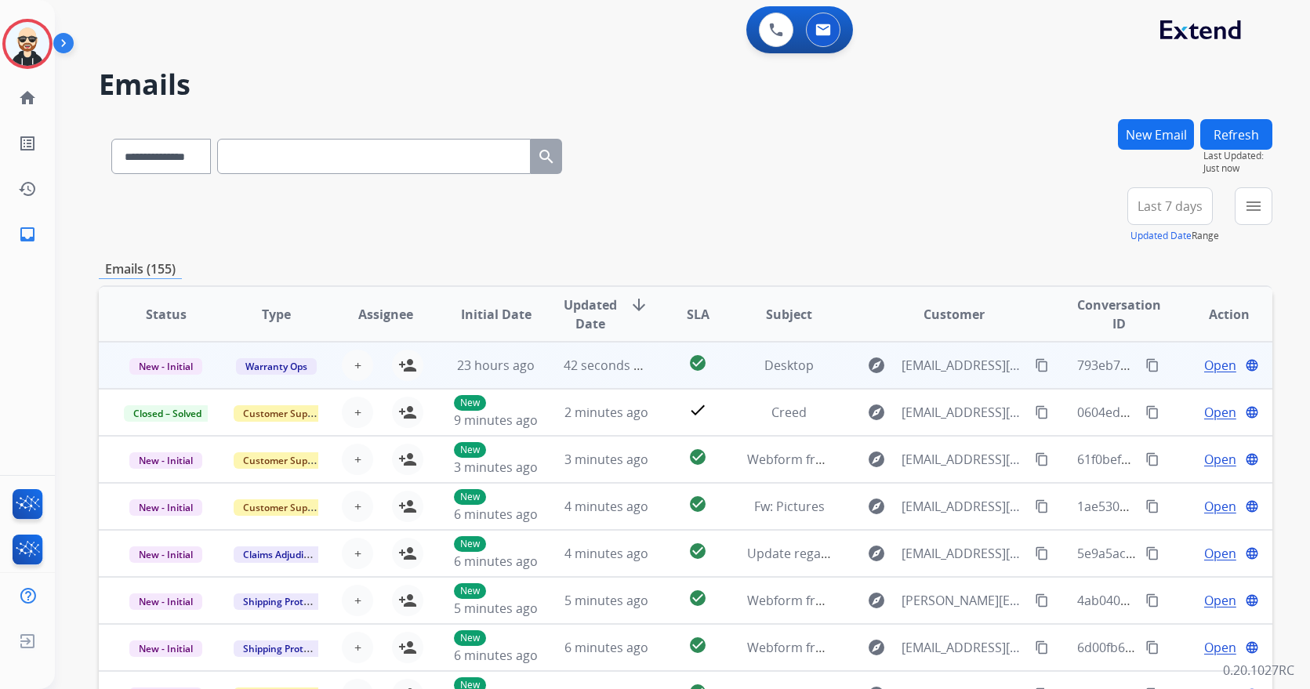
click at [649, 372] on td "check_circle" at bounding box center [686, 365] width 74 height 47
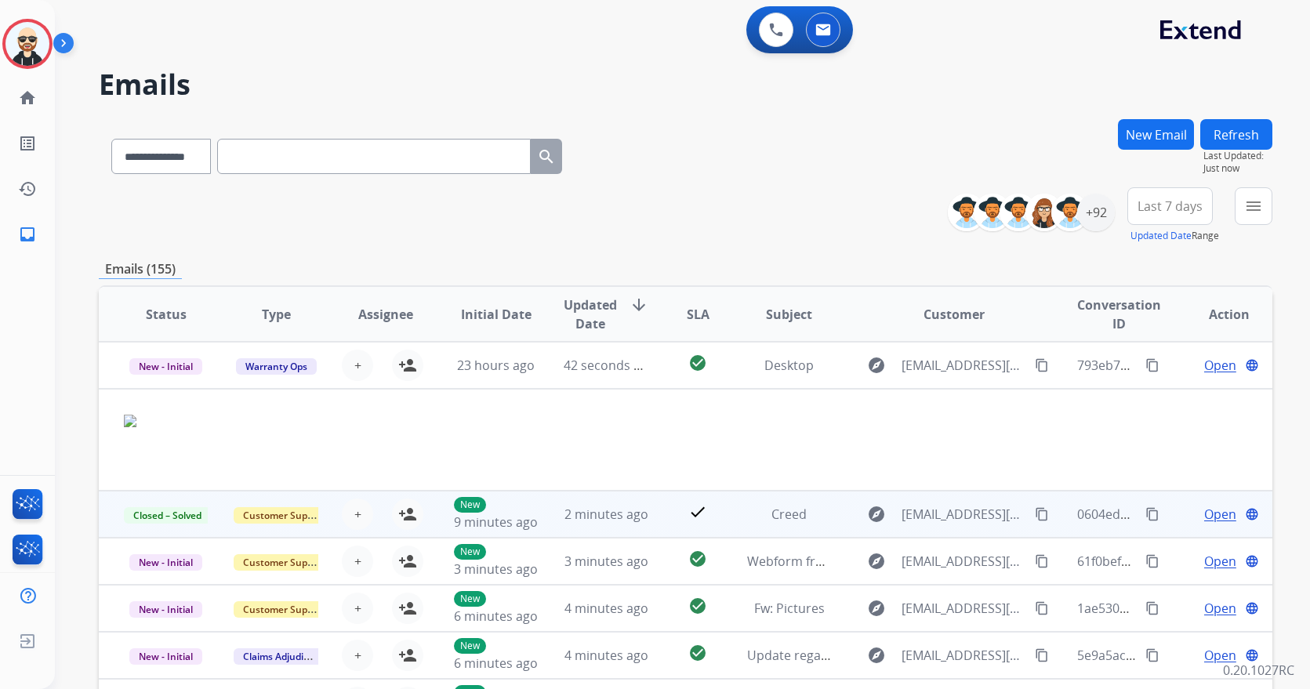
click at [662, 522] on td "check" at bounding box center [686, 514] width 74 height 47
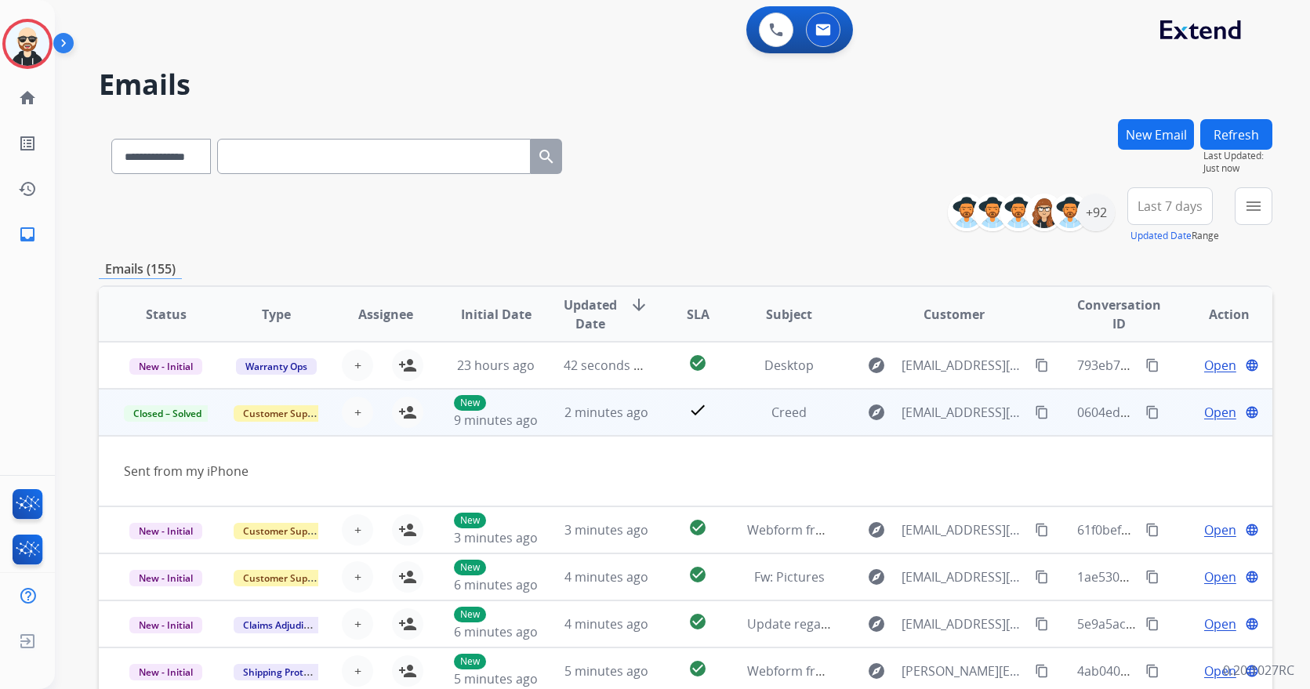
click at [1213, 419] on span "Open" at bounding box center [1220, 412] width 32 height 19
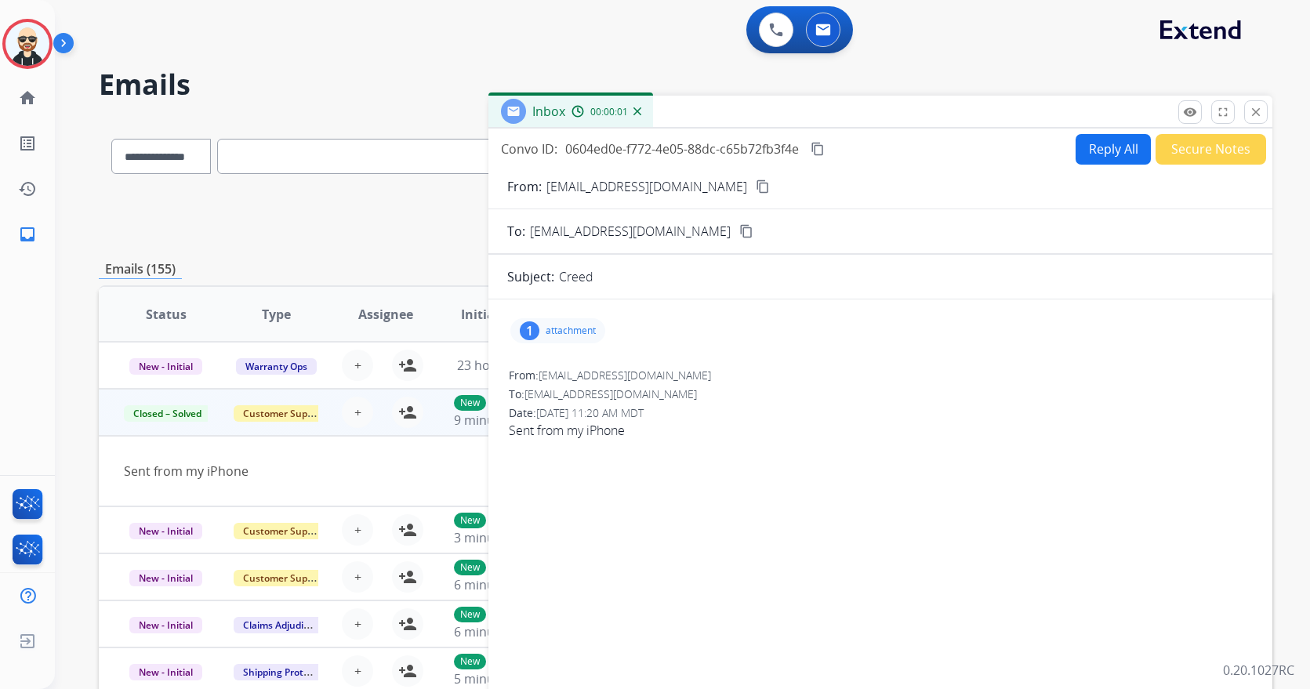
click at [584, 329] on p "attachment" at bounding box center [571, 331] width 50 height 13
click at [925, 438] on span "Sent from my iPhone" at bounding box center [880, 430] width 743 height 19
click at [591, 326] on p "attachment" at bounding box center [571, 331] width 50 height 13
click at [1022, 331] on div "1 attachment" at bounding box center [880, 331] width 746 height 38
click at [1264, 104] on button "close Close" at bounding box center [1256, 112] width 24 height 24
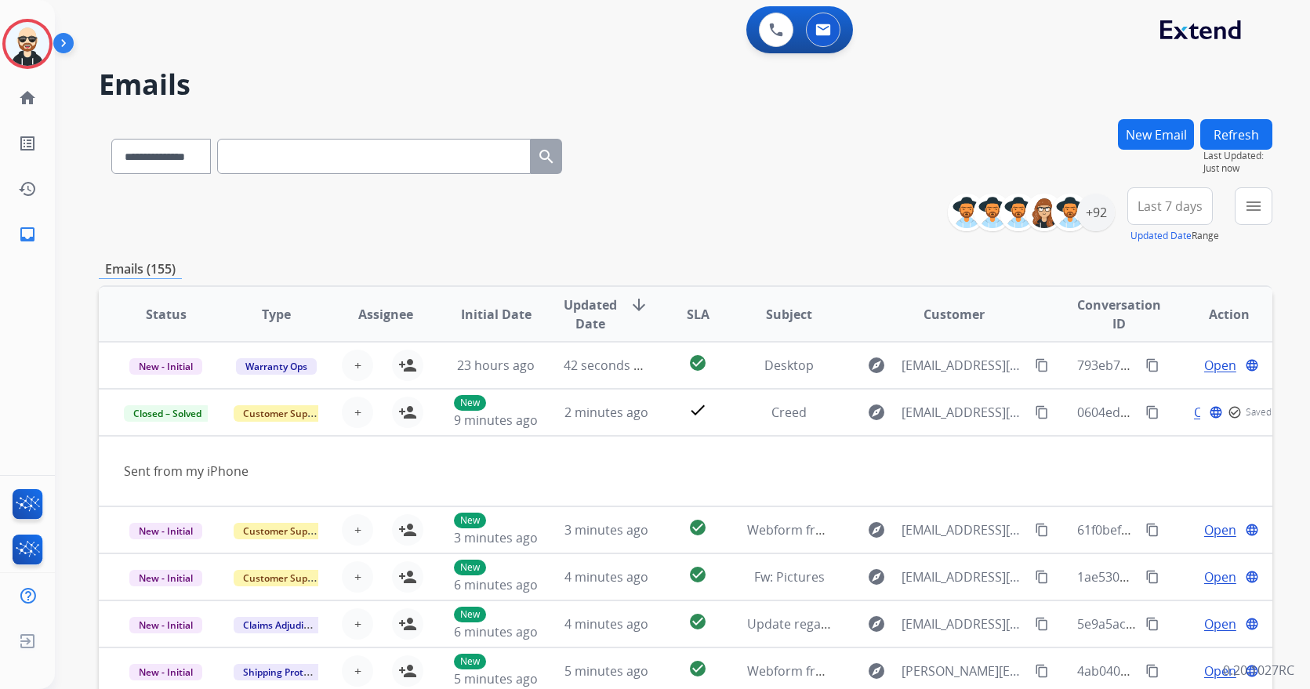
click at [1164, 132] on button "New Email" at bounding box center [1156, 134] width 76 height 31
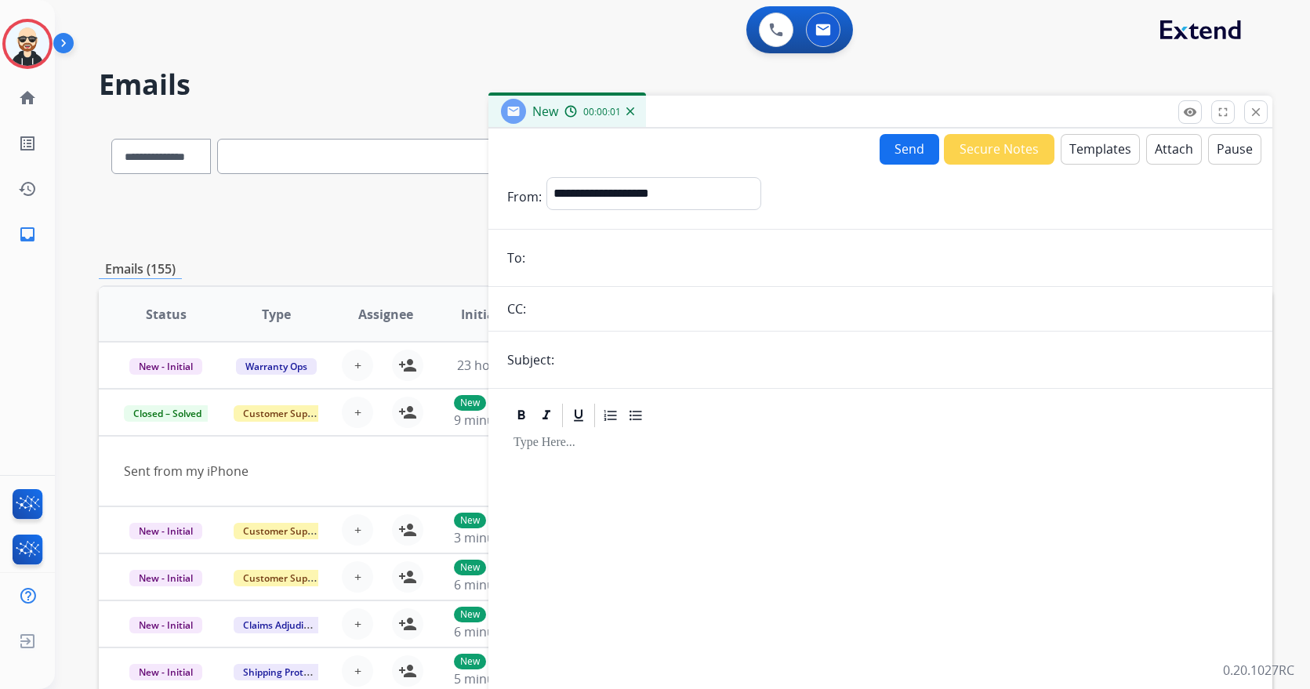
click at [1109, 158] on button "Templates" at bounding box center [1100, 149] width 79 height 31
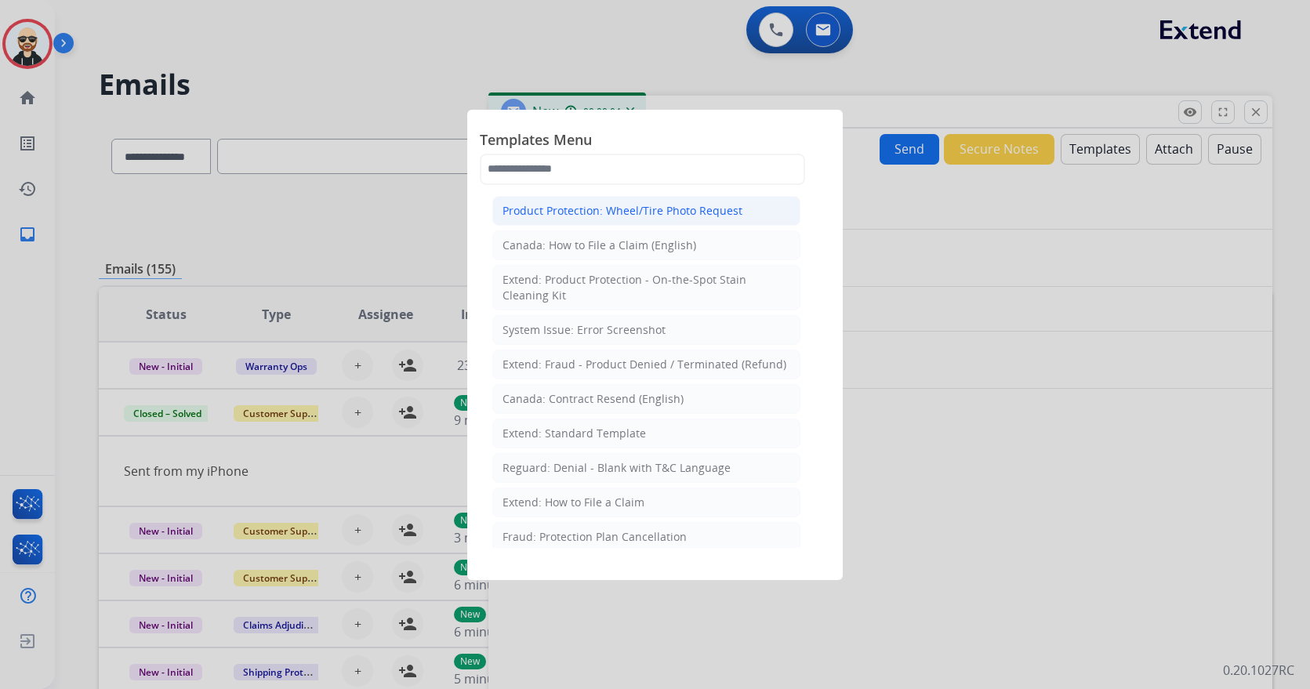
click at [626, 207] on div "Product Protection: Wheel/Tire Photo Request" at bounding box center [622, 211] width 240 height 16
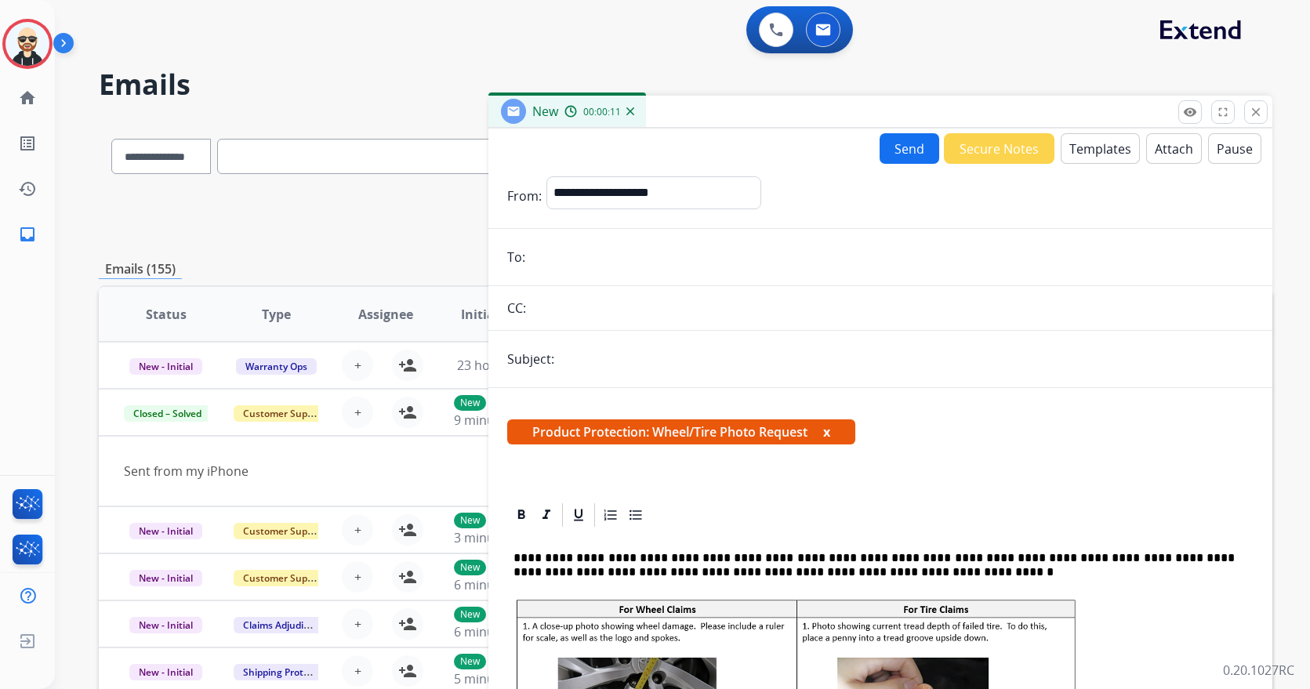
click at [830, 431] on button "x" at bounding box center [826, 432] width 7 height 19
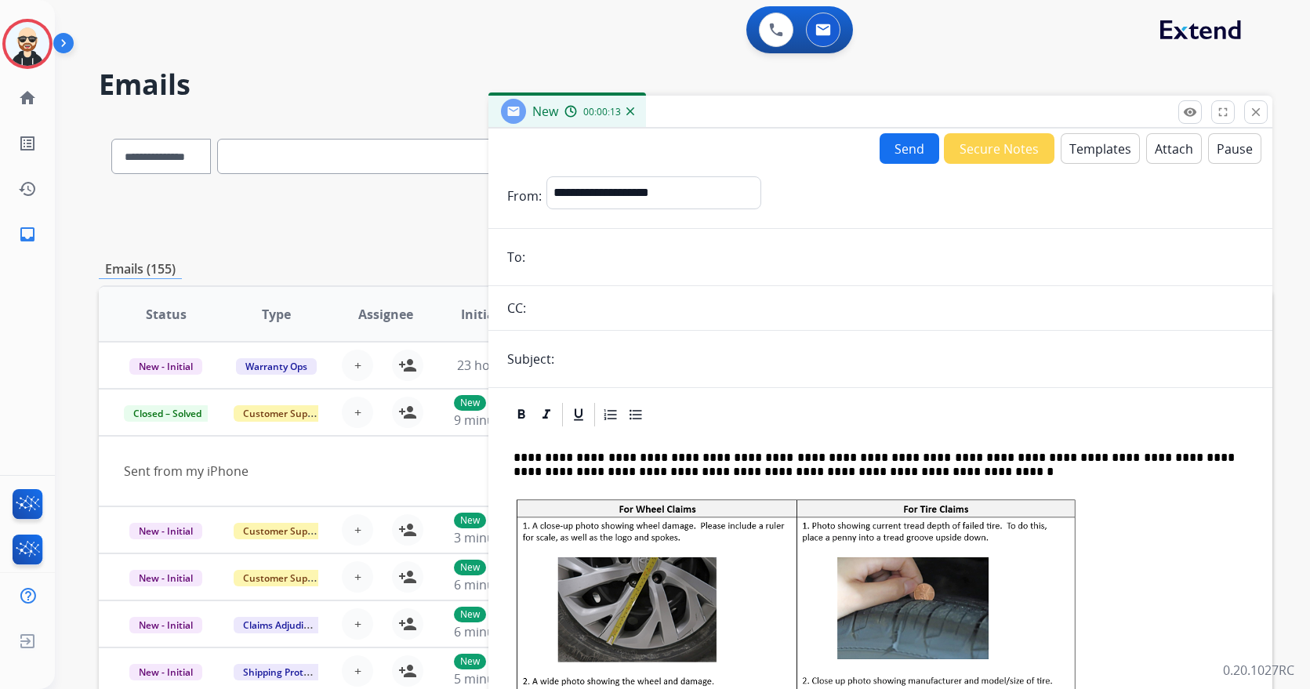
click at [1068, 154] on button "Templates" at bounding box center [1100, 148] width 79 height 31
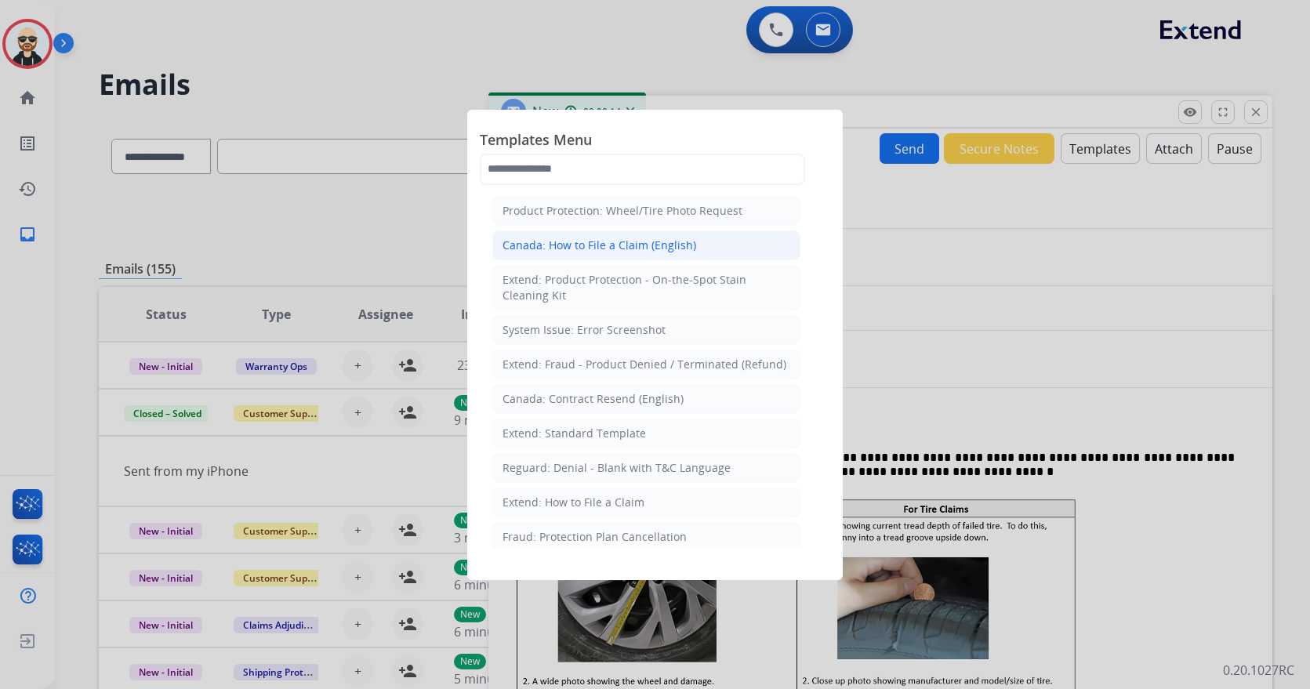
click at [697, 252] on li "Canada: How to File a Claim (English)" at bounding box center [646, 245] width 308 height 30
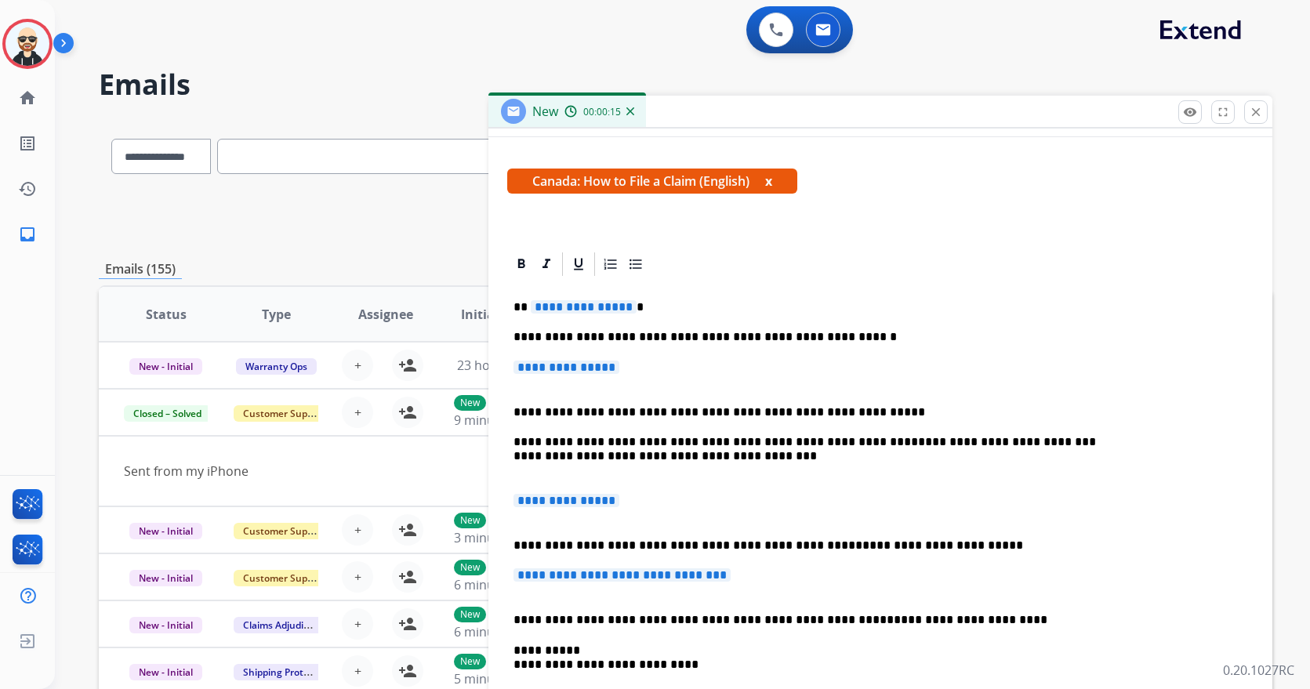
scroll to position [313, 0]
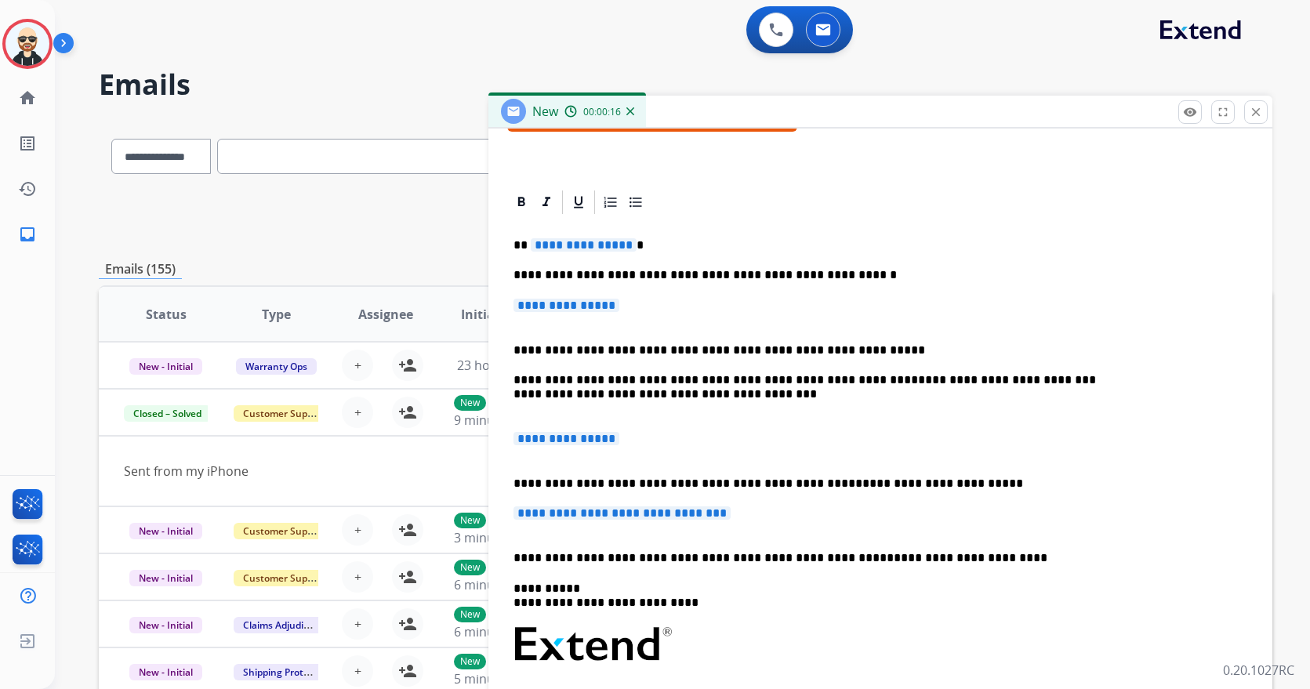
click at [576, 309] on span "**********" at bounding box center [566, 305] width 106 height 13
click at [963, 387] on p "**********" at bounding box center [873, 394] width 721 height 43
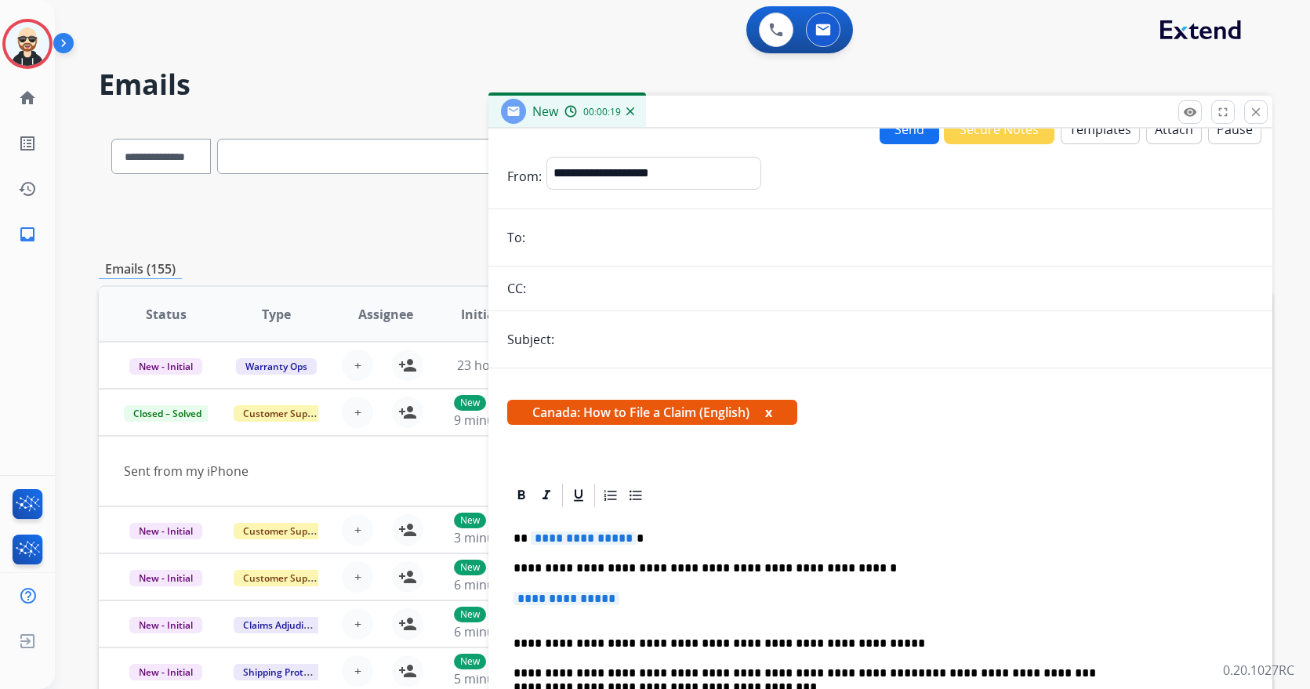
scroll to position [0, 0]
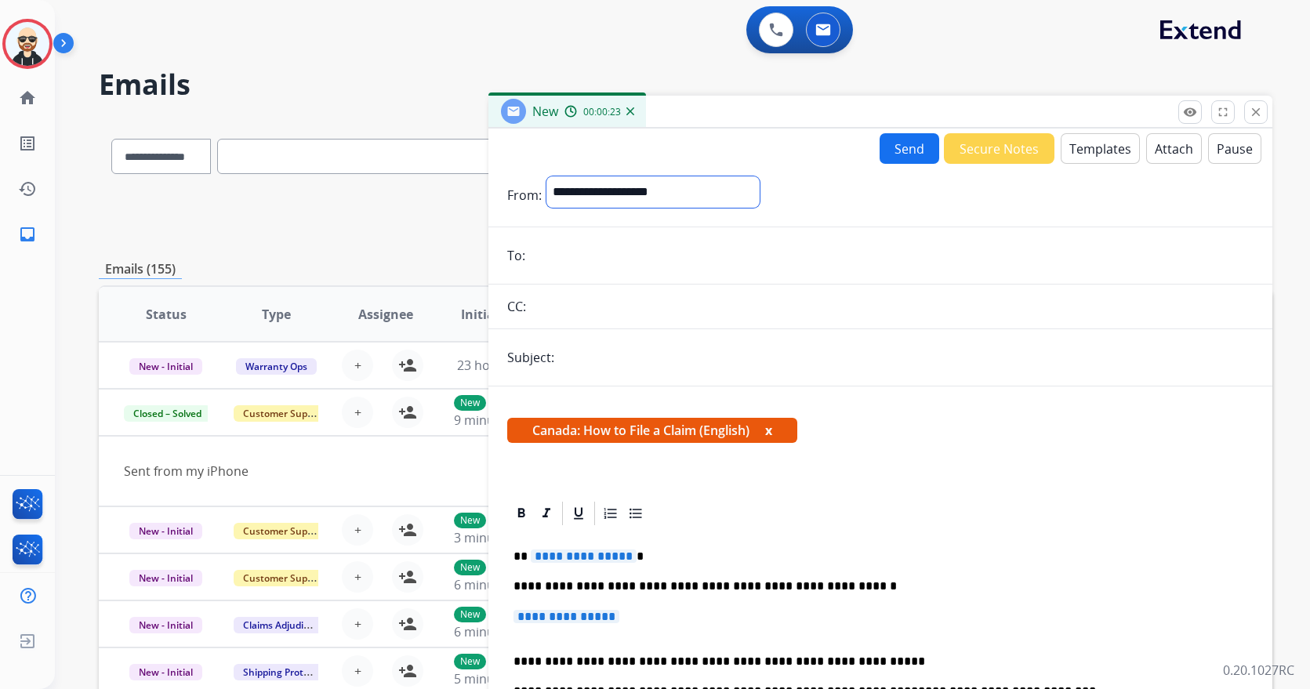
click at [675, 199] on select "**********" at bounding box center [652, 191] width 213 height 31
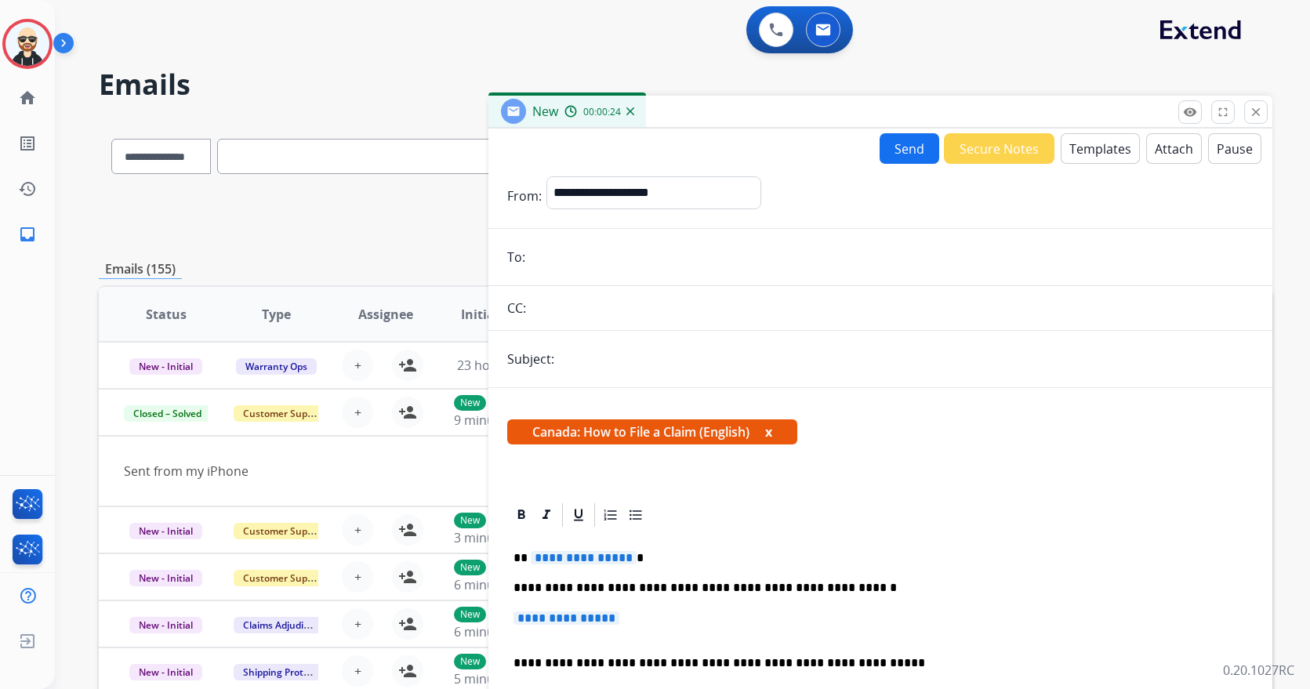
click at [937, 250] on input "email" at bounding box center [892, 256] width 724 height 31
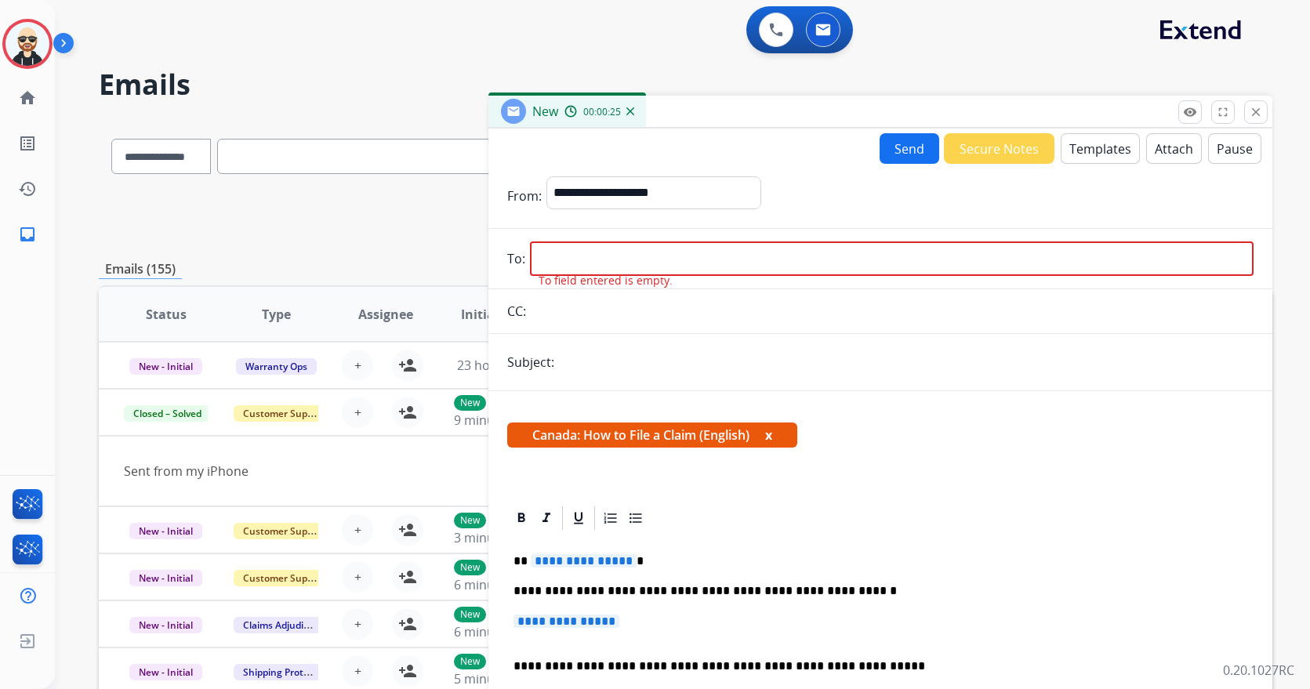
click at [910, 319] on input "text" at bounding box center [892, 311] width 723 height 31
click at [901, 356] on input "text" at bounding box center [906, 361] width 695 height 31
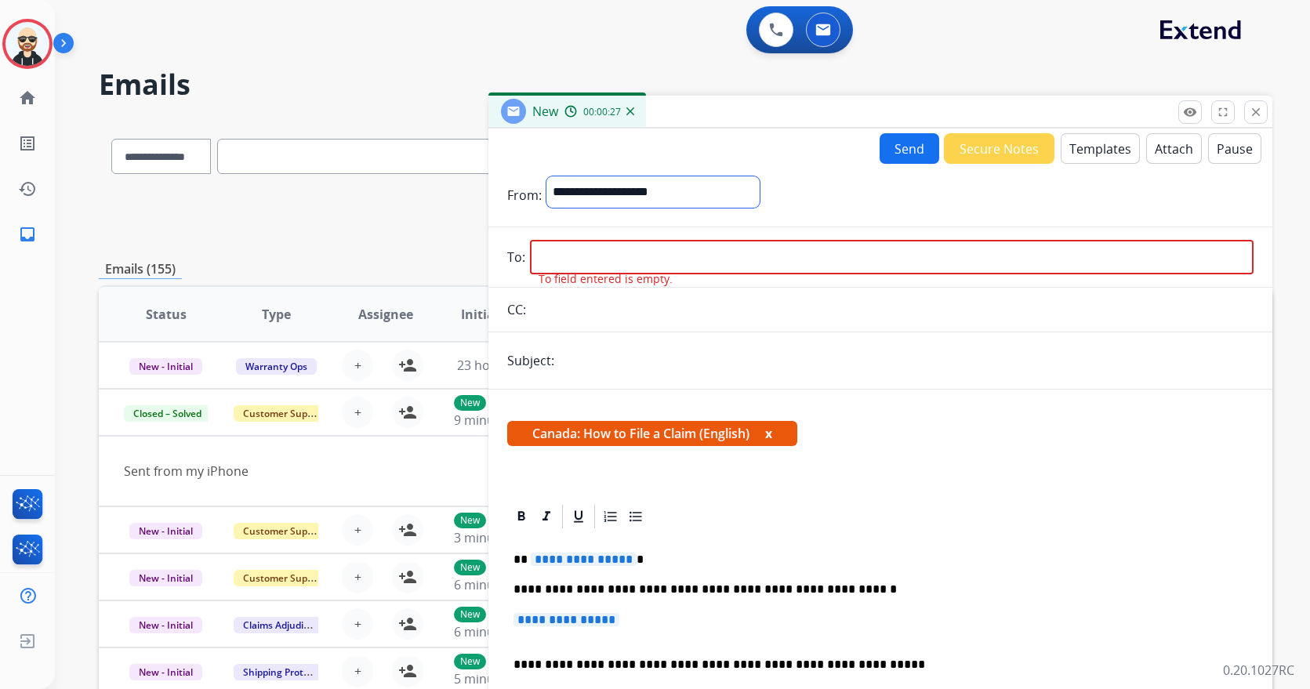
click at [760, 189] on select "**********" at bounding box center [652, 191] width 213 height 31
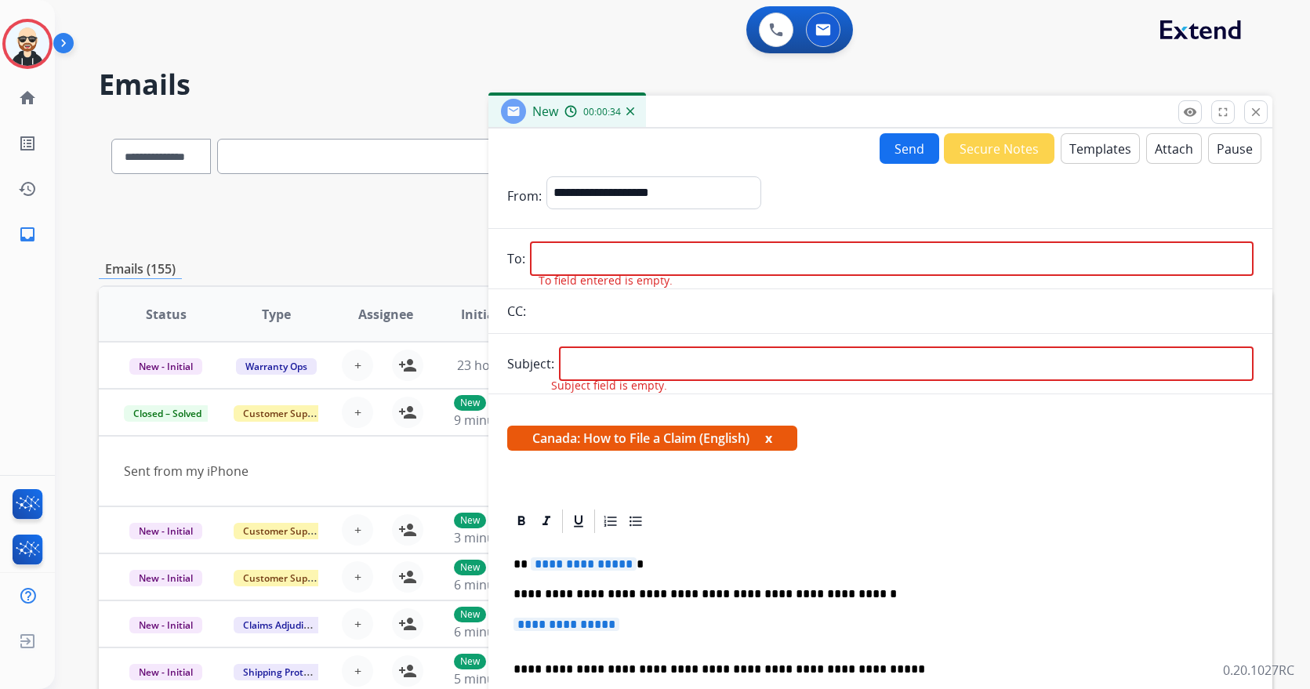
click at [1022, 208] on div "**********" at bounding box center [899, 195] width 707 height 39
click at [1003, 148] on button "Secure Notes" at bounding box center [999, 148] width 111 height 31
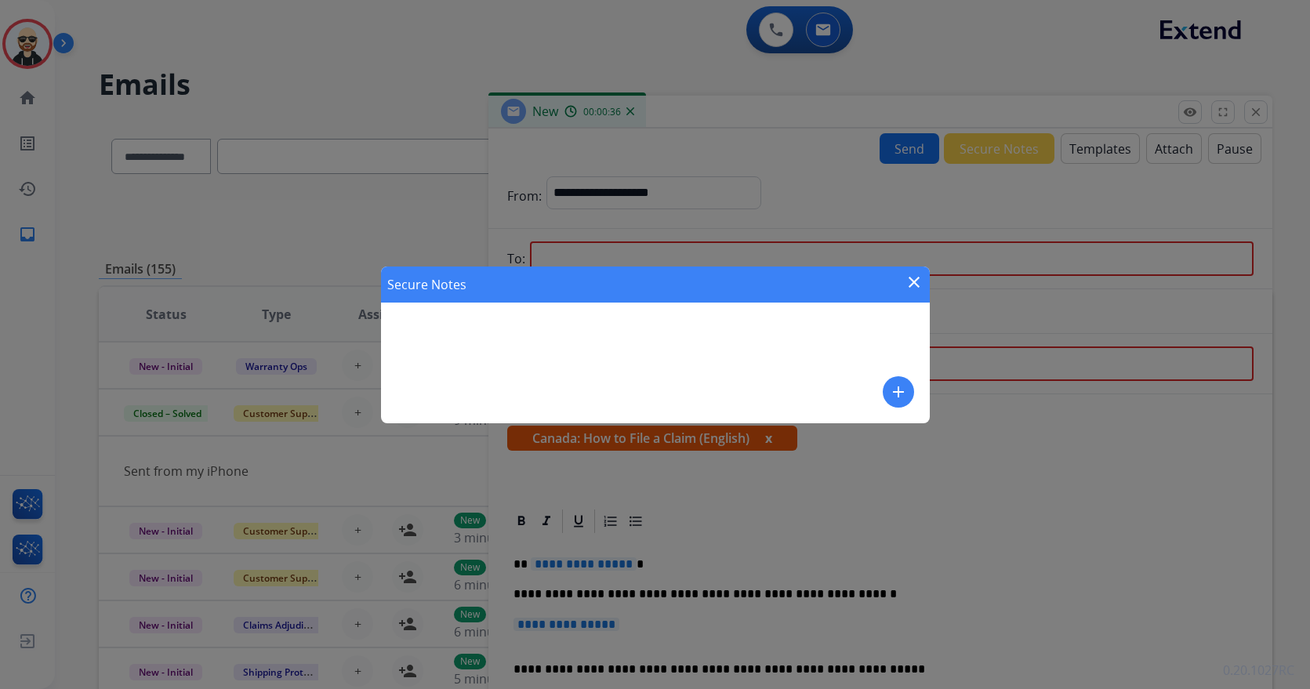
click at [894, 393] on mat-icon "add" at bounding box center [898, 392] width 19 height 19
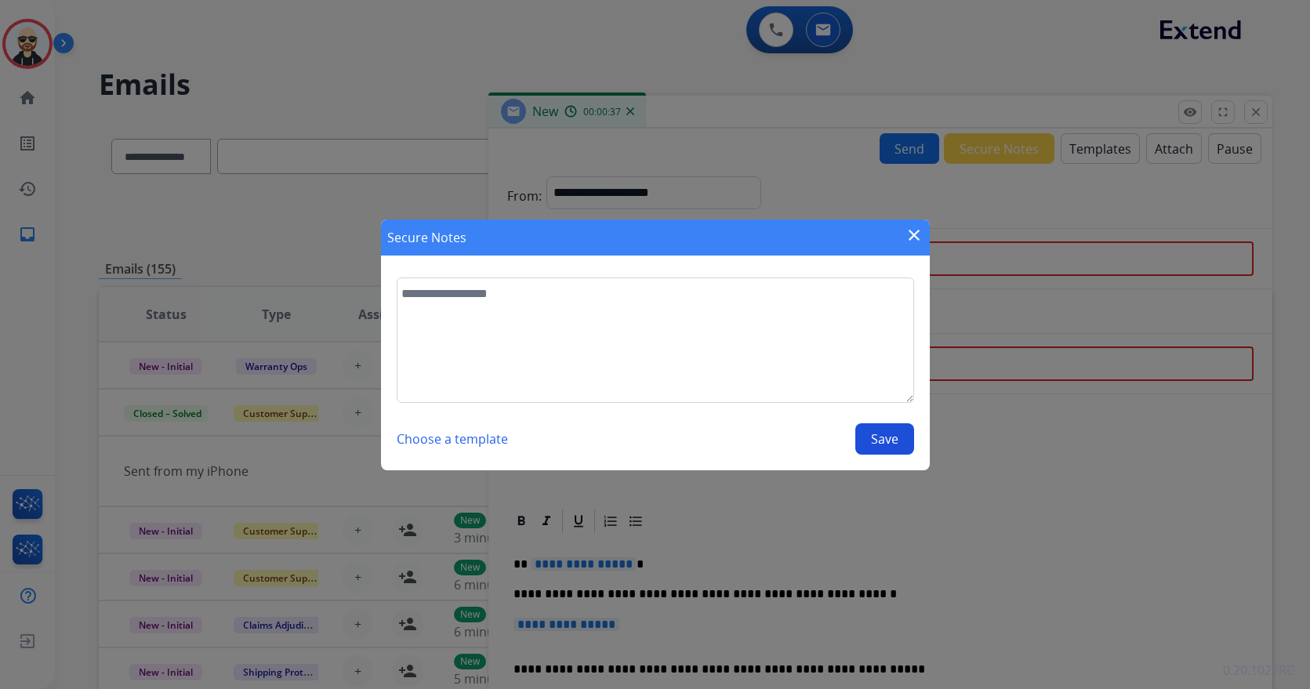
click at [477, 428] on button "Choose a template" at bounding box center [452, 438] width 111 height 31
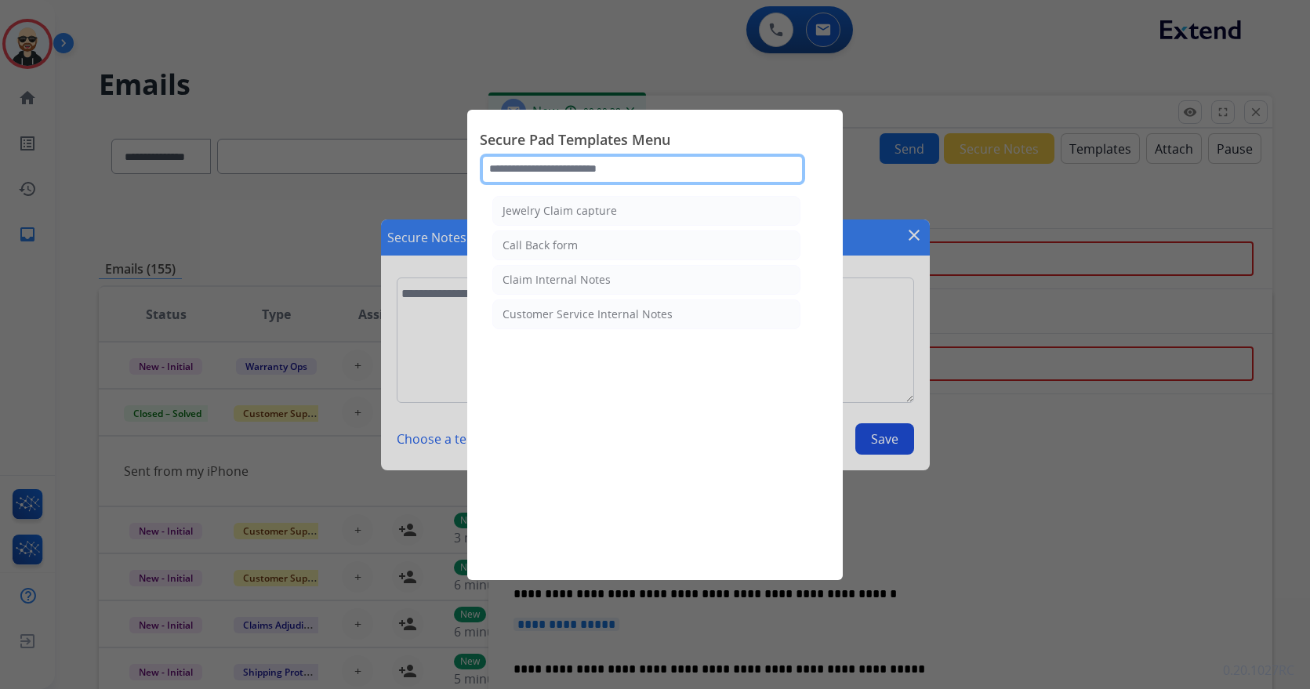
click at [547, 171] on input "text" at bounding box center [642, 169] width 325 height 31
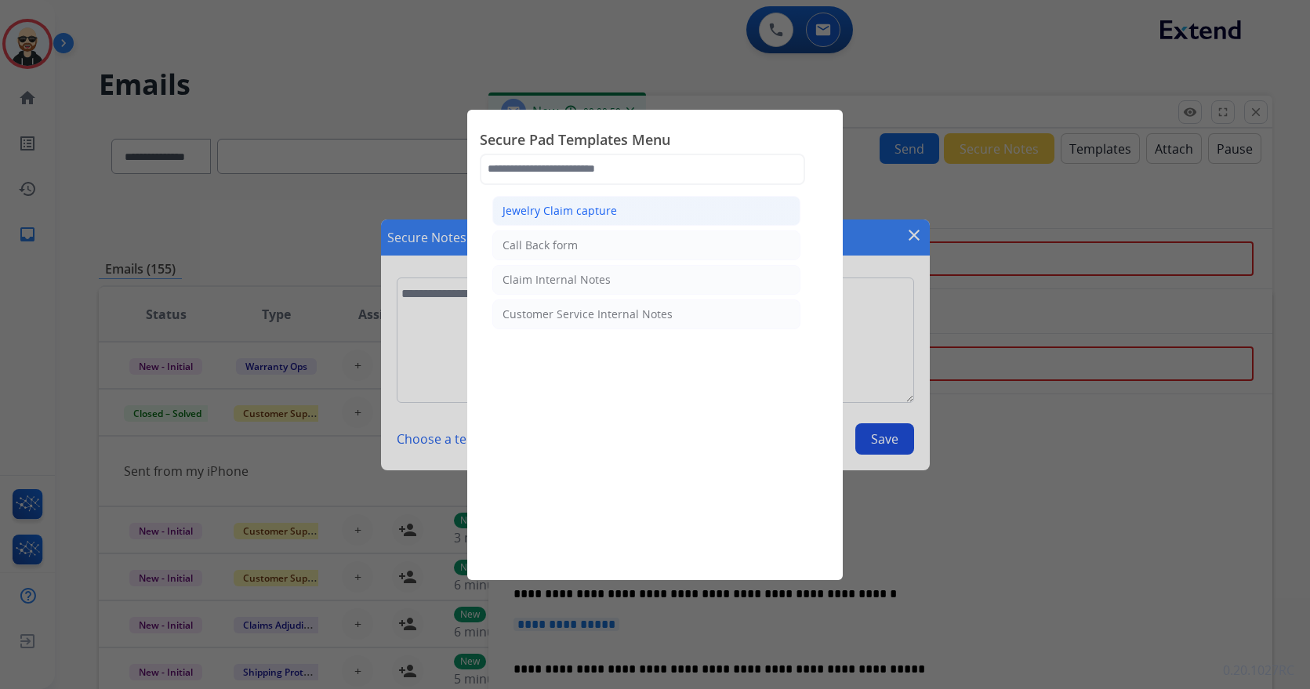
click at [607, 214] on div "Jewelry Claim capture" at bounding box center [559, 211] width 114 height 16
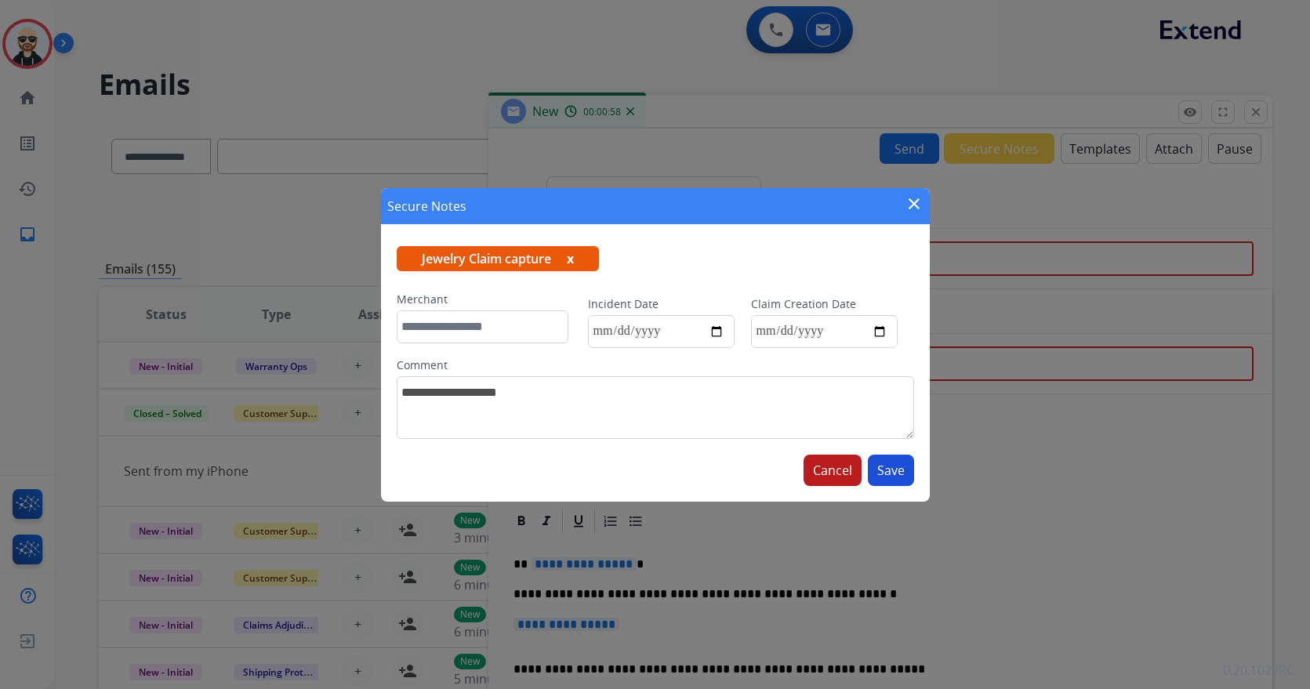
click at [842, 471] on button "Cancel" at bounding box center [832, 470] width 58 height 31
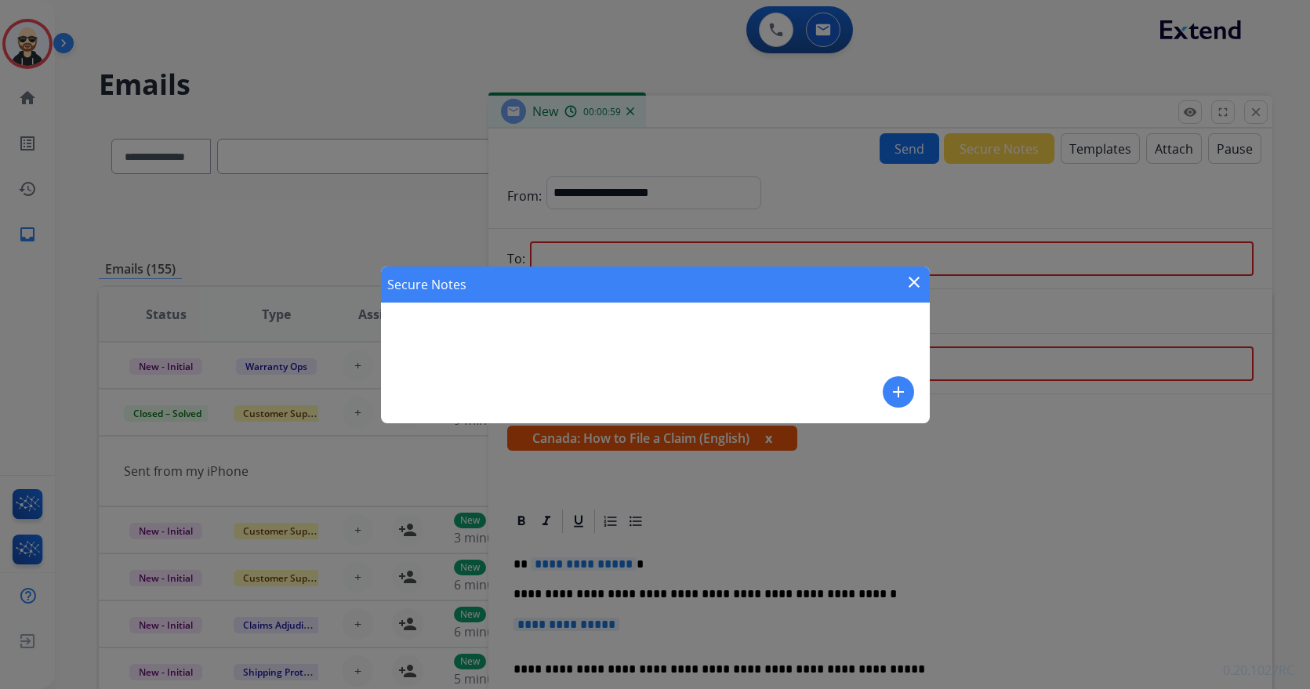
click at [898, 386] on mat-icon "add" at bounding box center [898, 392] width 19 height 19
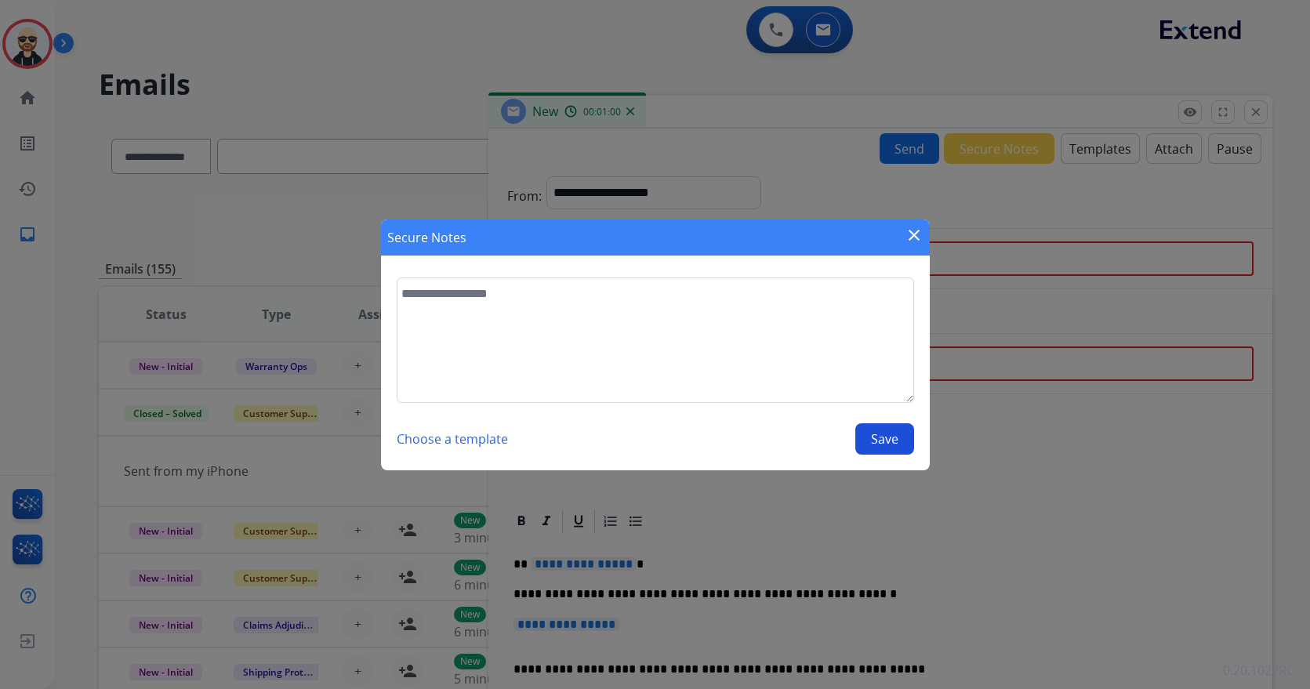
click at [483, 428] on button "Choose a template" at bounding box center [452, 438] width 111 height 31
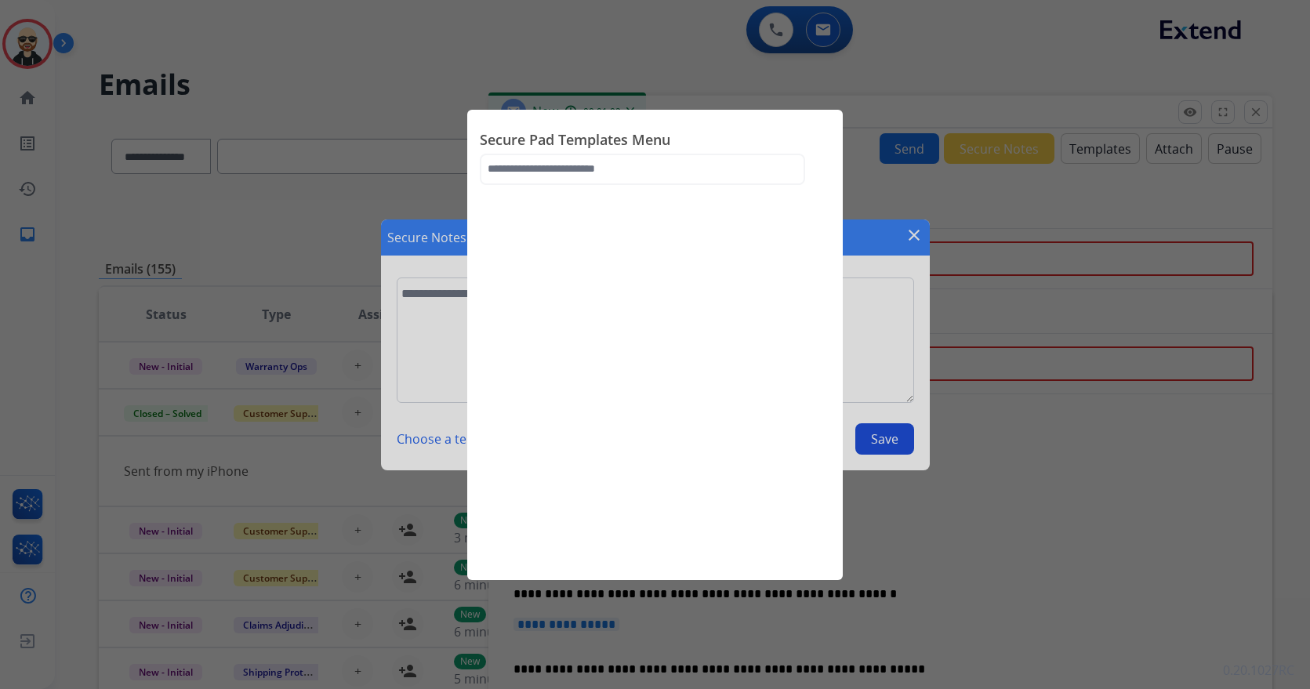
drag, startPoint x: 608, startPoint y: 224, endPoint x: 601, endPoint y: 187, distance: 37.5
click at [608, 212] on div "Secure Pad Templates Menu" at bounding box center [654, 345] width 375 height 470
click at [597, 165] on input "text" at bounding box center [642, 169] width 325 height 31
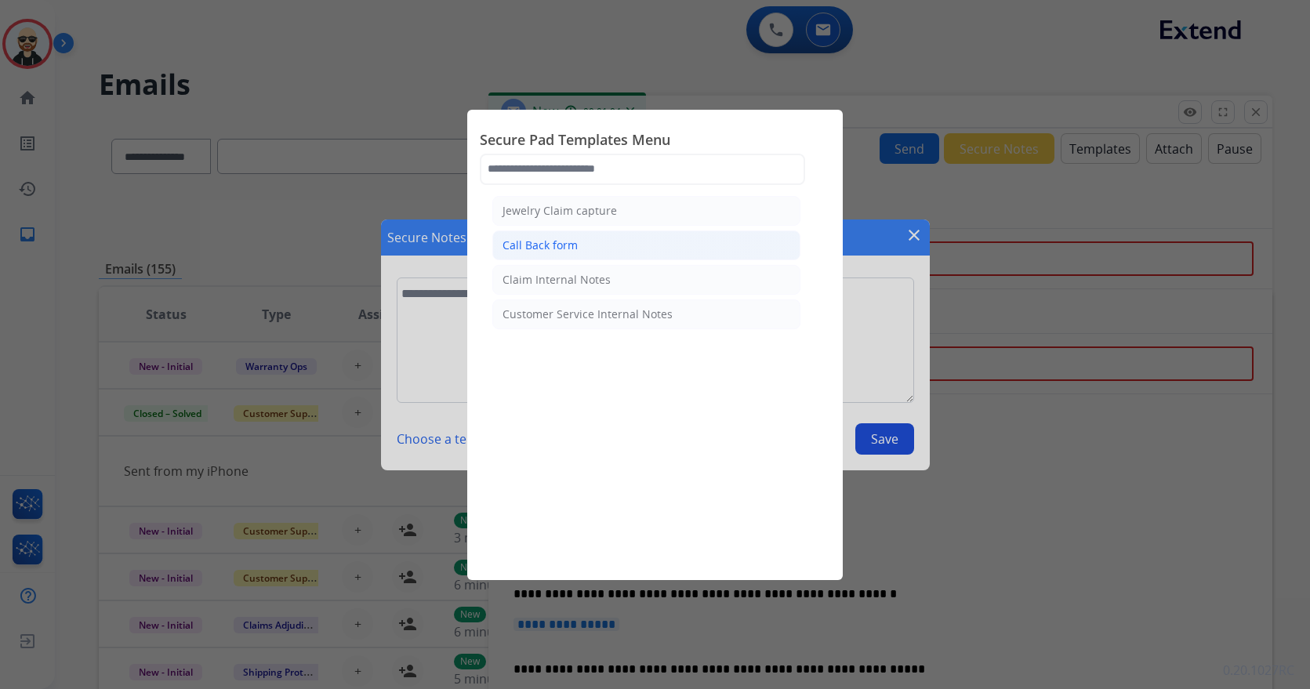
click at [574, 252] on div "Call Back form" at bounding box center [539, 246] width 75 height 16
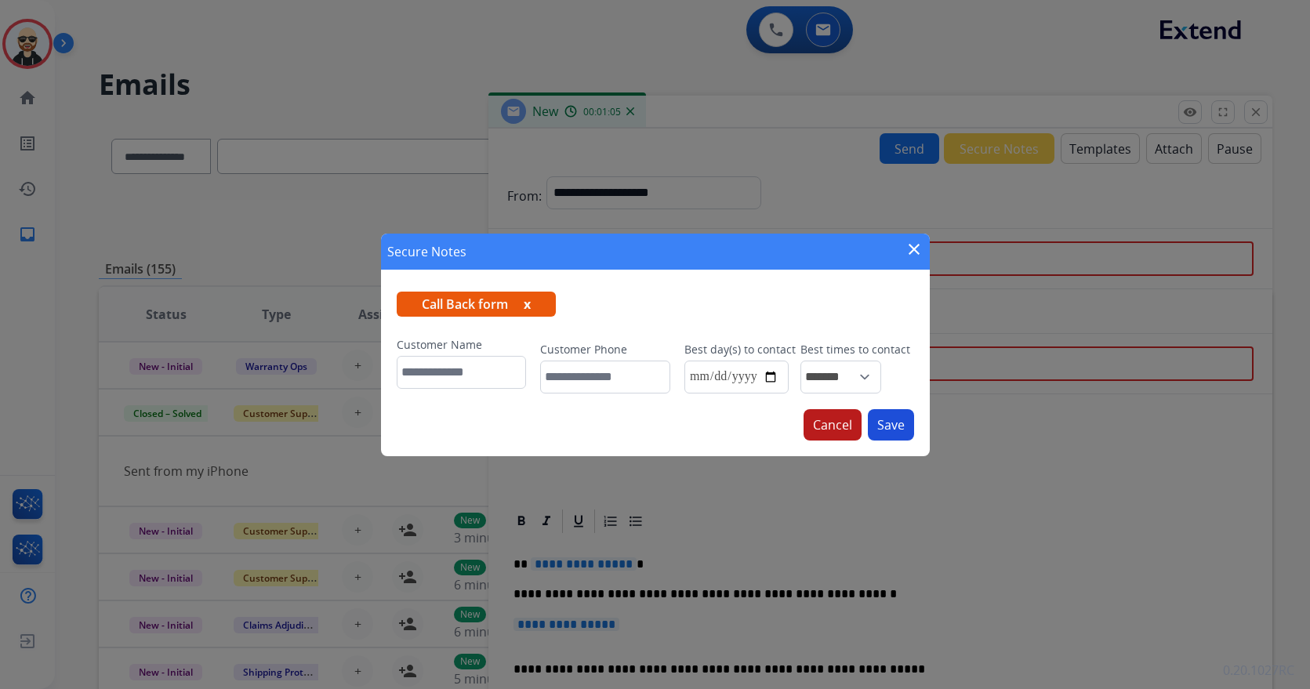
click at [840, 441] on button "Cancel" at bounding box center [832, 424] width 58 height 31
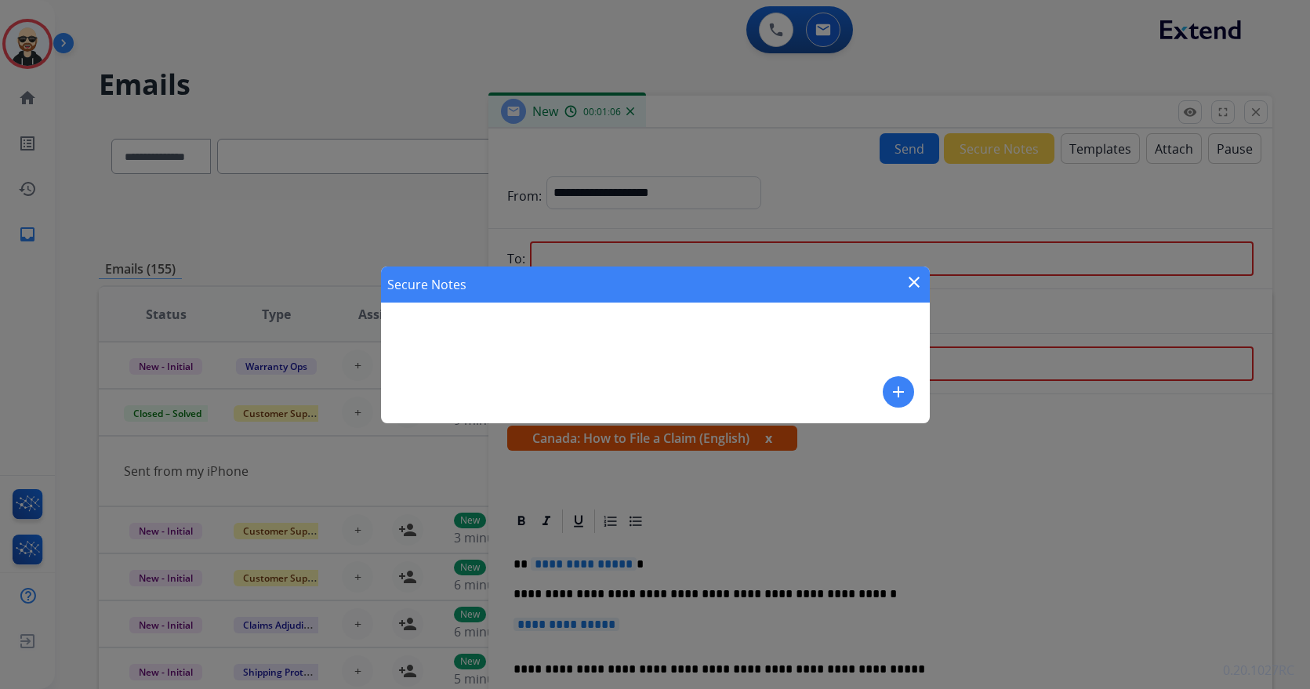
click at [900, 380] on button "add" at bounding box center [898, 391] width 31 height 31
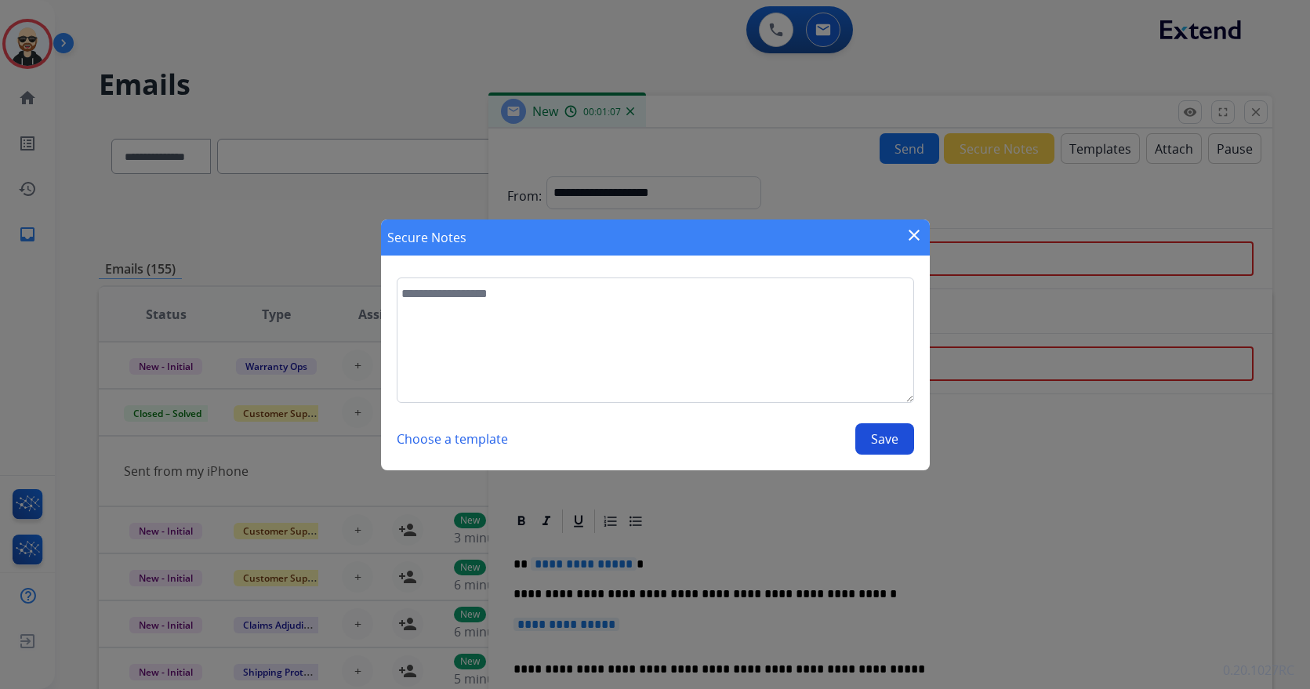
click at [470, 437] on button "Choose a template" at bounding box center [452, 438] width 111 height 31
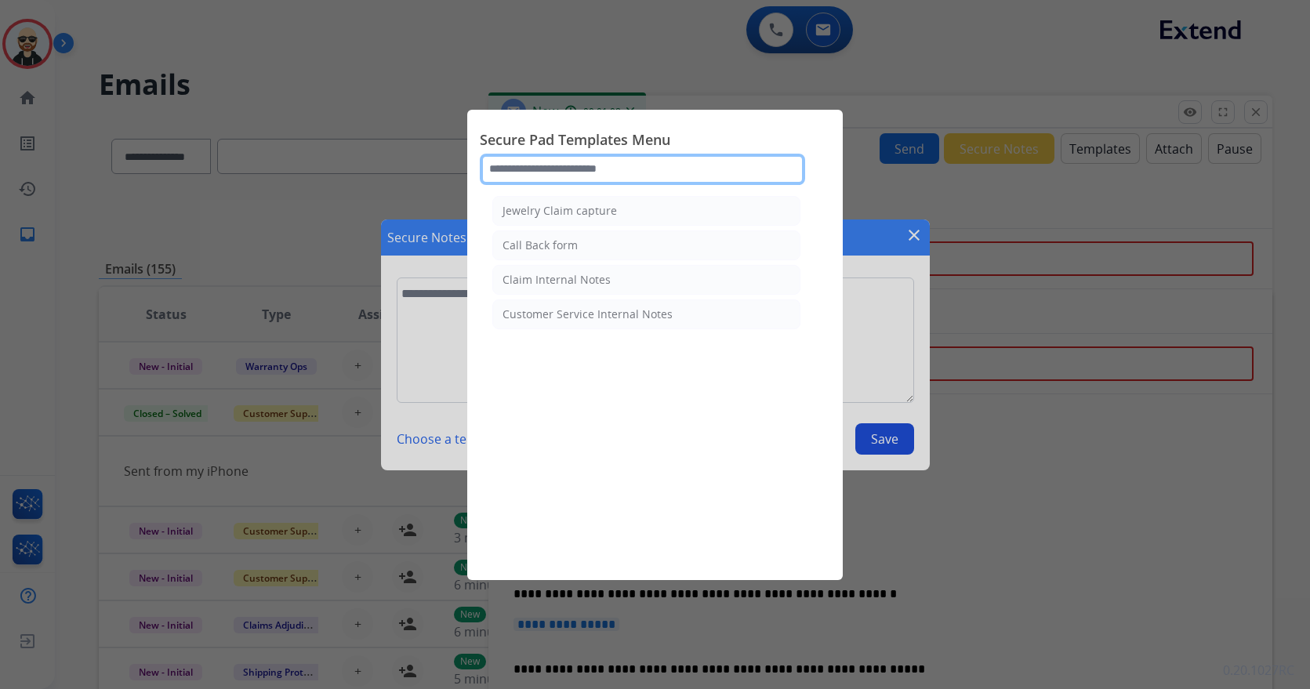
click at [586, 174] on input "text" at bounding box center [642, 169] width 325 height 31
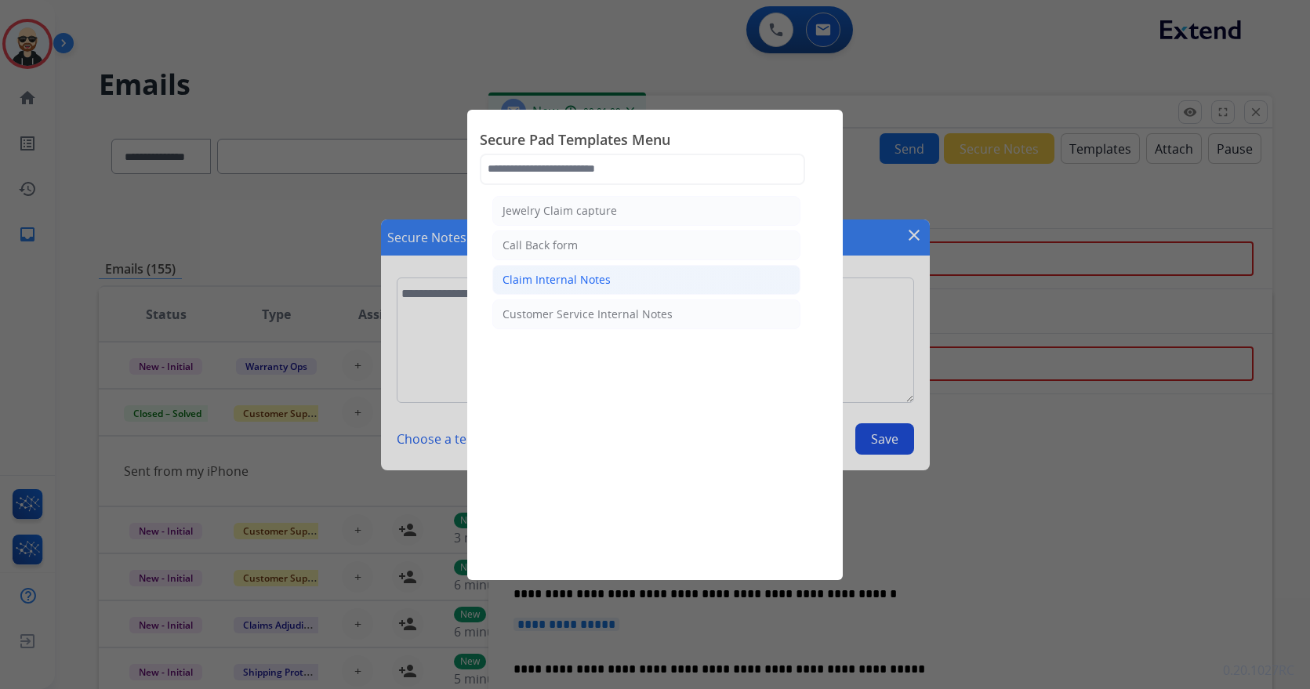
click at [581, 278] on div "Claim Internal Notes" at bounding box center [556, 280] width 108 height 16
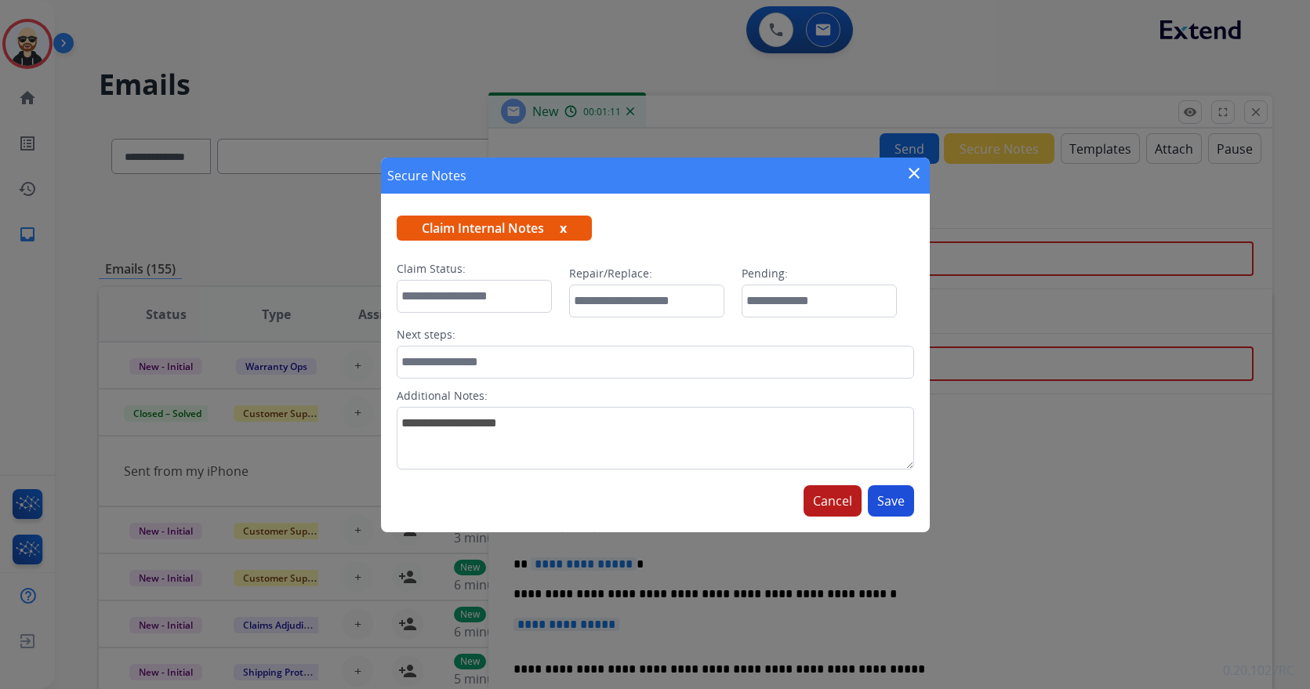
click at [831, 507] on button "Cancel" at bounding box center [832, 500] width 58 height 31
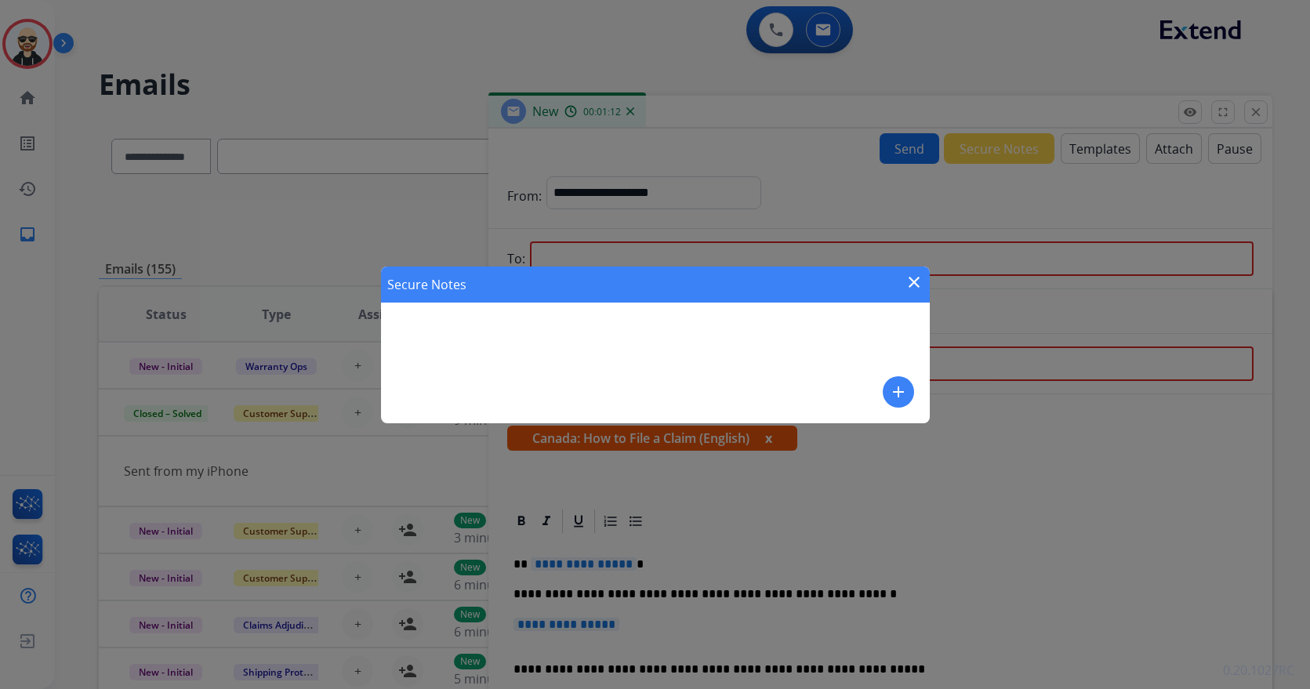
click at [898, 390] on mat-icon "add" at bounding box center [898, 392] width 19 height 19
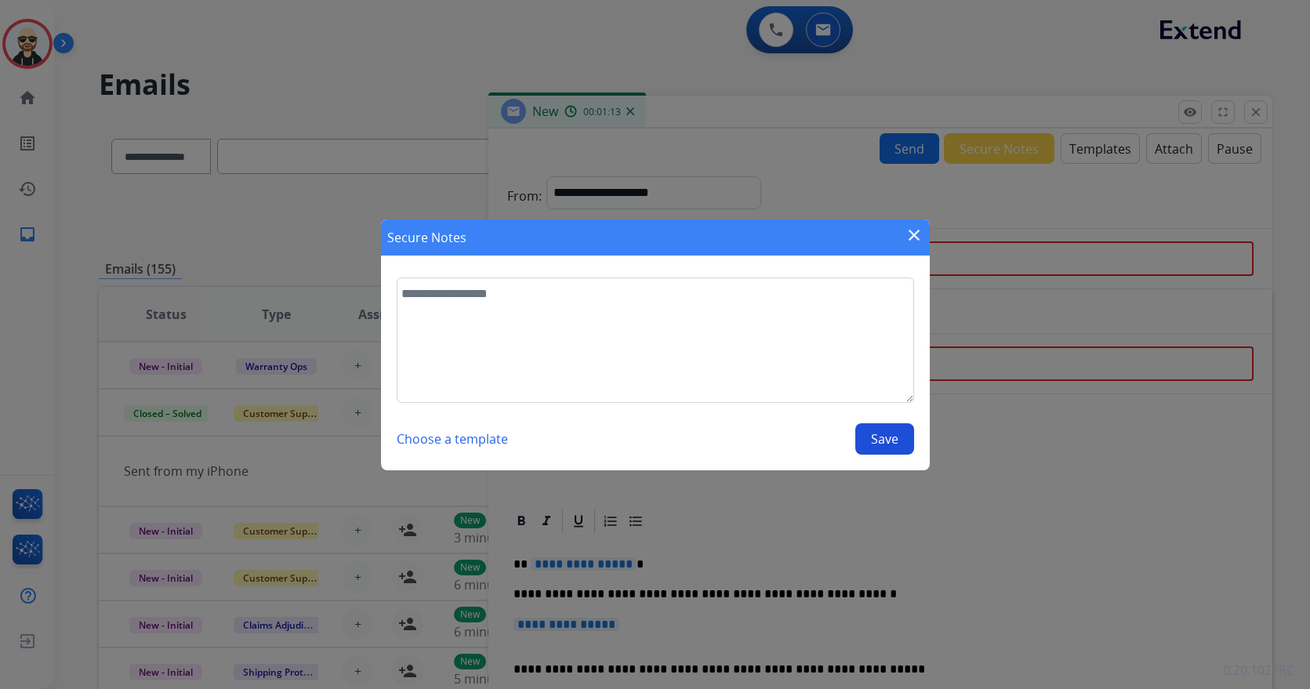
click at [463, 438] on button "Choose a template" at bounding box center [452, 438] width 111 height 31
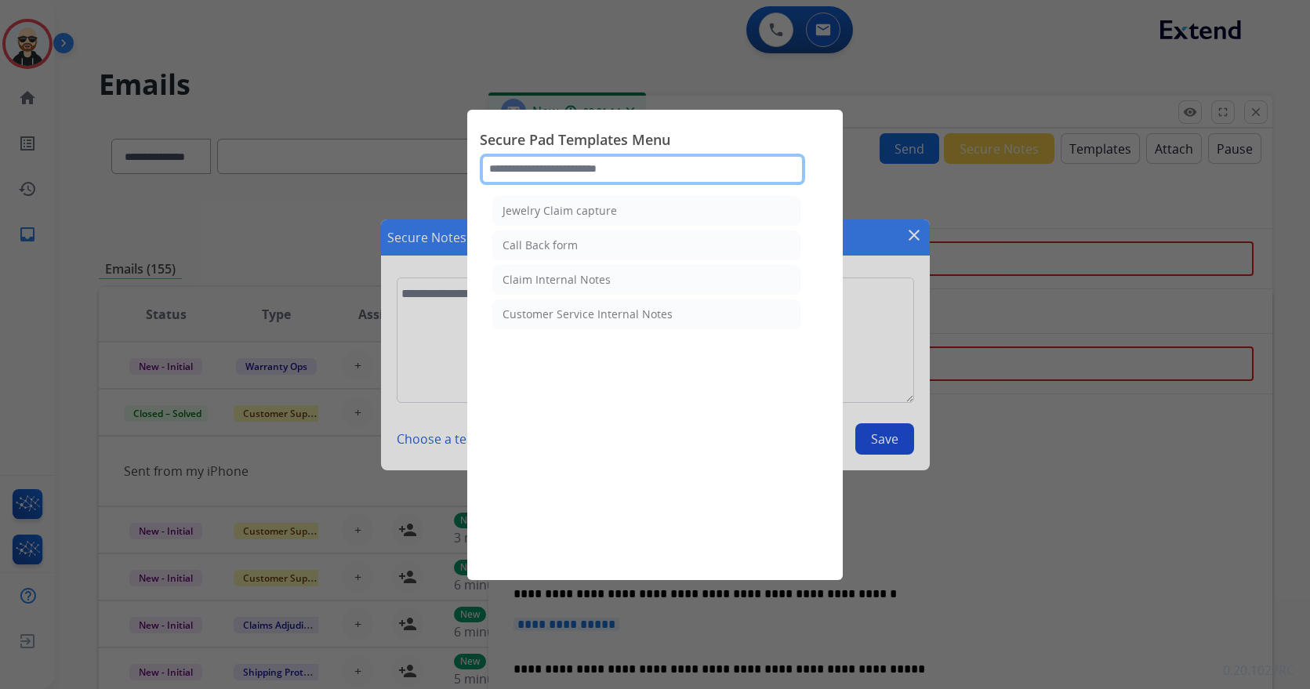
click at [631, 165] on input "text" at bounding box center [642, 169] width 325 height 31
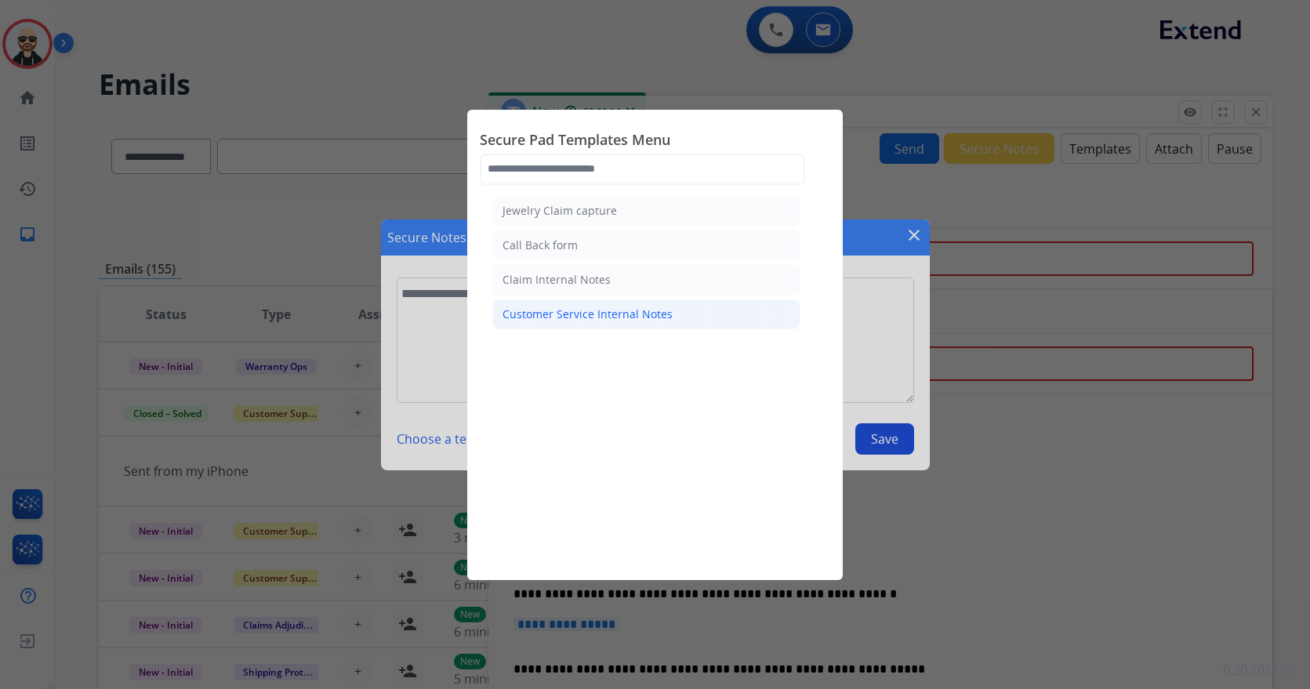
click at [584, 309] on div "Customer Service Internal Notes" at bounding box center [587, 314] width 170 height 16
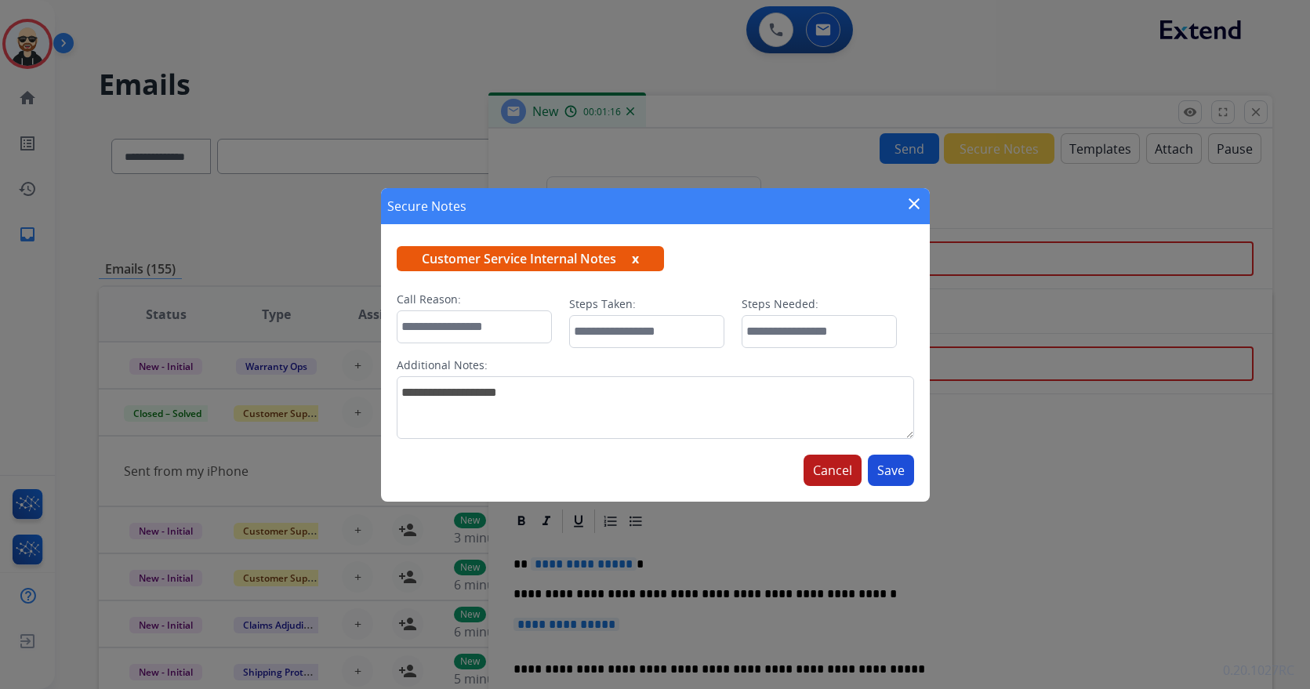
click at [835, 466] on button "Cancel" at bounding box center [832, 470] width 58 height 31
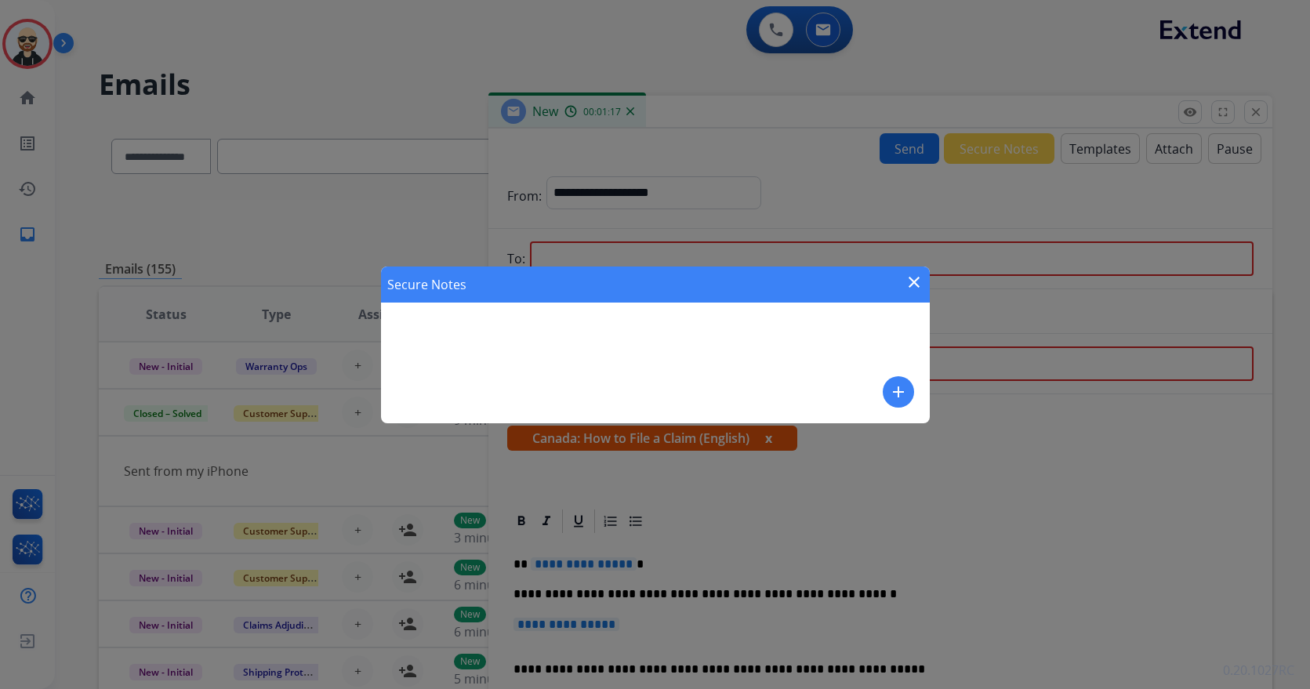
click at [912, 277] on mat-icon "close" at bounding box center [914, 282] width 19 height 19
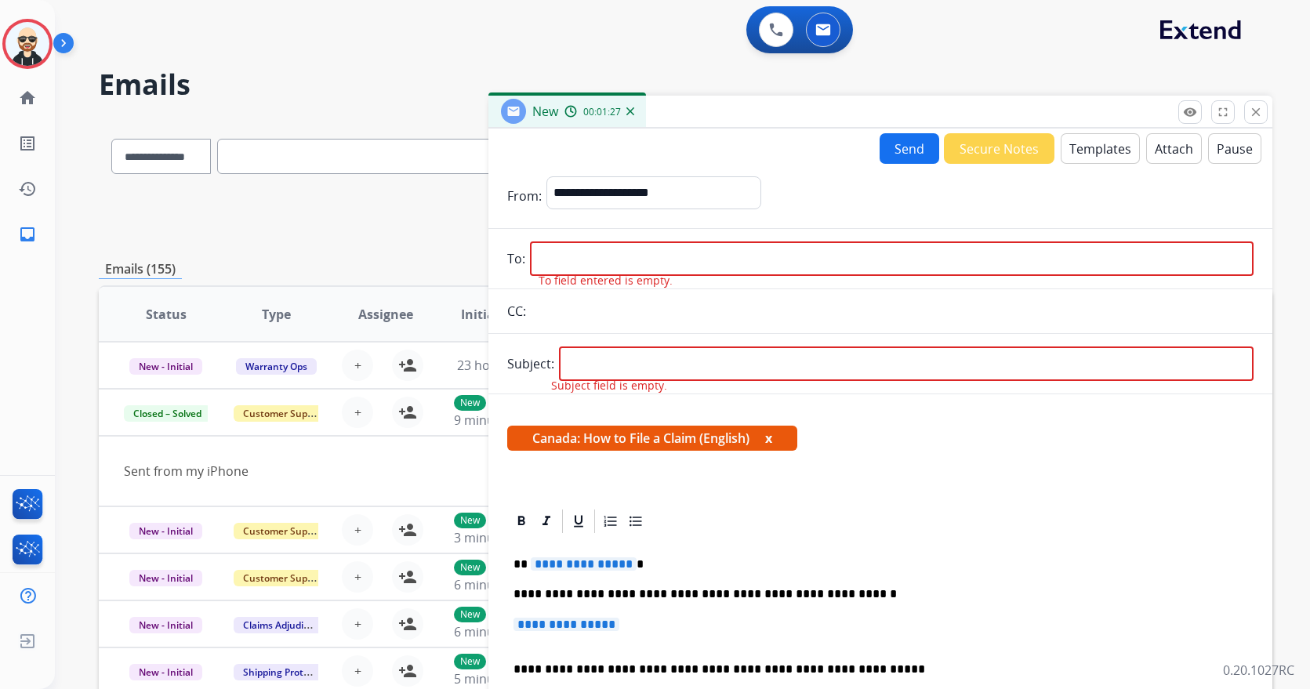
click at [63, 42] on img at bounding box center [66, 46] width 27 height 30
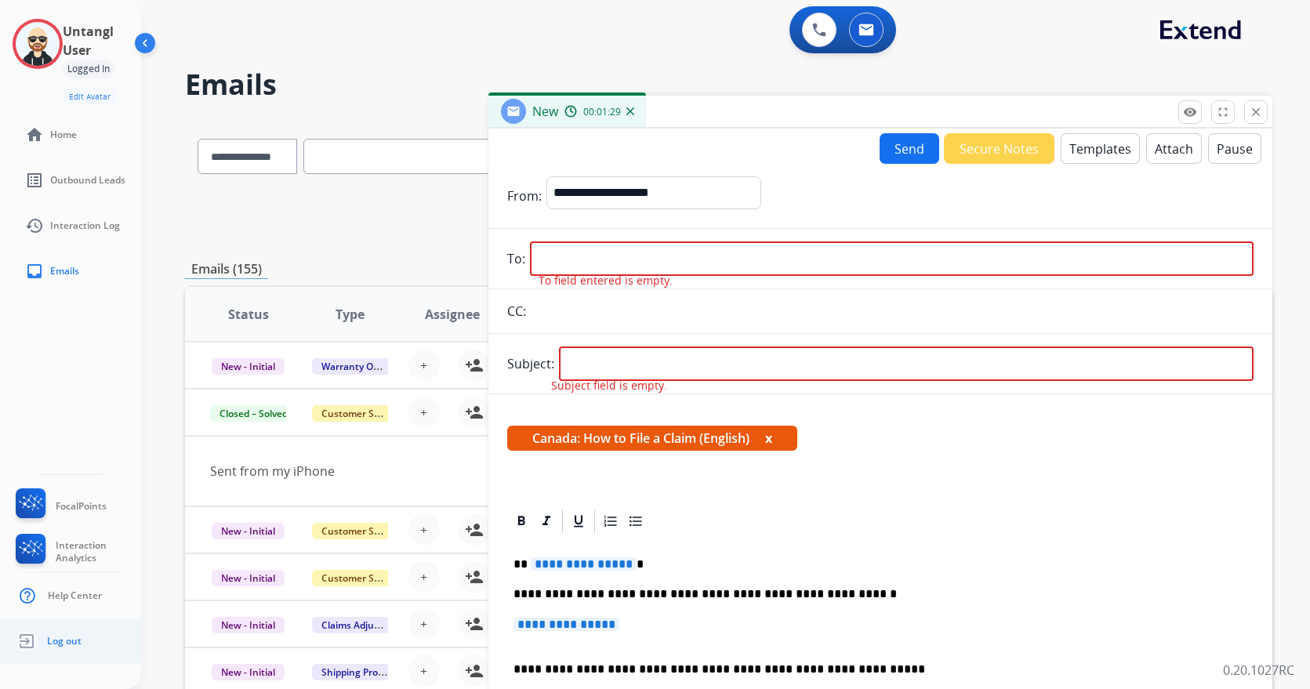
click at [35, 647] on img at bounding box center [27, 641] width 28 height 30
